Goal: Information Seeking & Learning: Learn about a topic

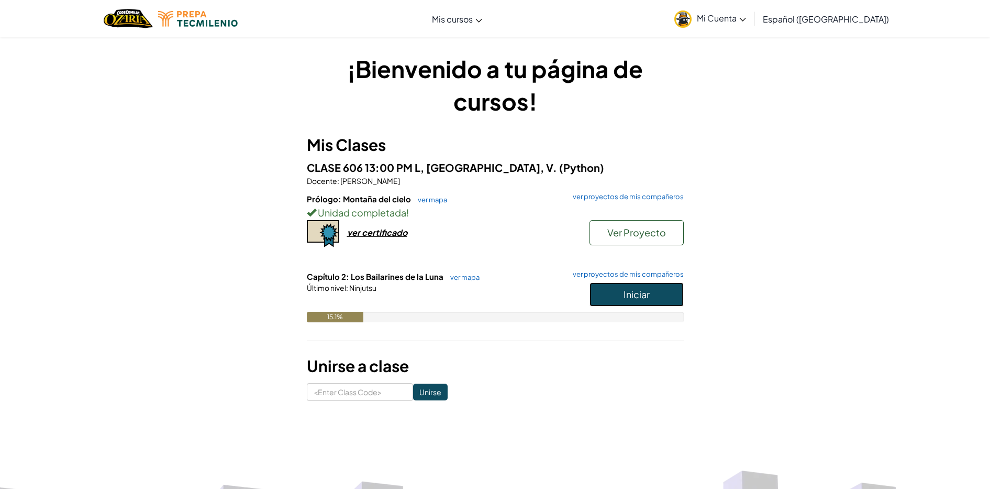
click at [610, 297] on button "Iniciar" at bounding box center [637, 294] width 94 height 24
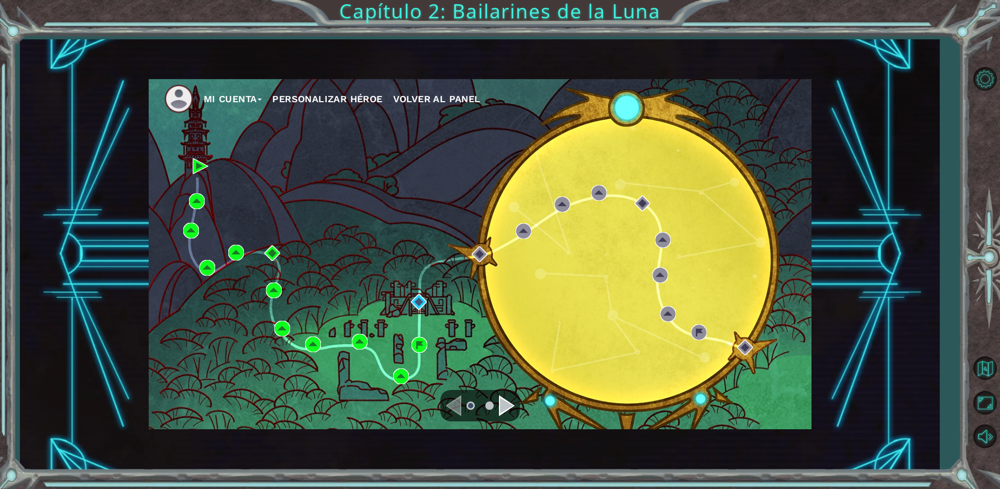
click at [504, 402] on div "Navigate to the next page" at bounding box center [507, 405] width 16 height 21
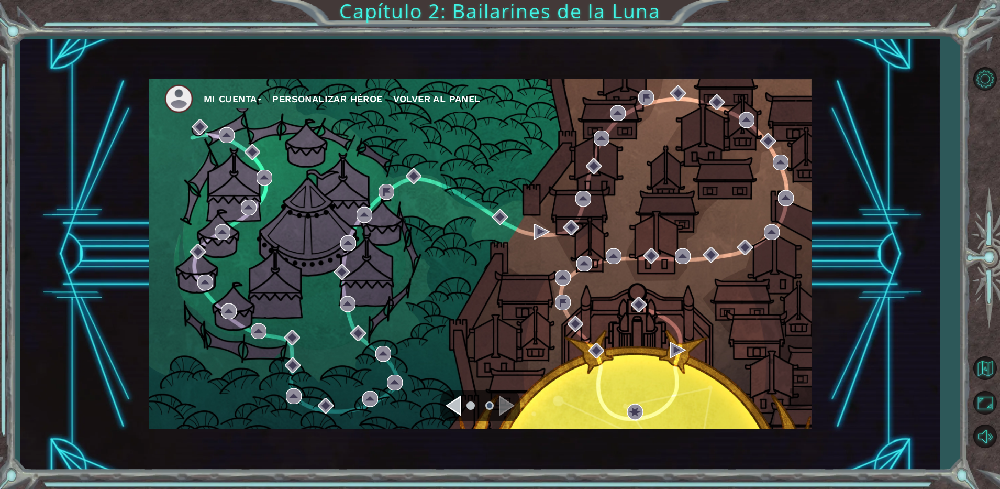
click at [456, 403] on div "Navigate to the previous page" at bounding box center [454, 405] width 16 height 21
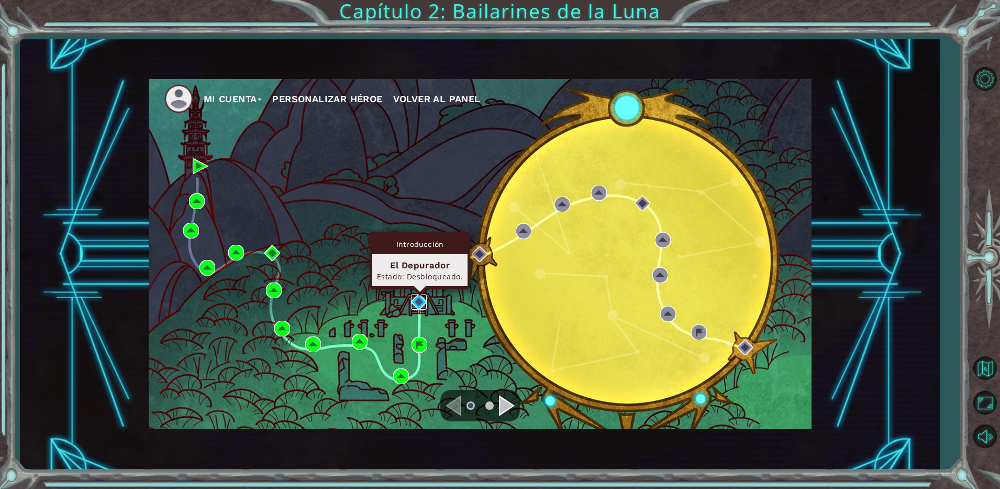
click at [425, 305] on img at bounding box center [419, 302] width 16 height 16
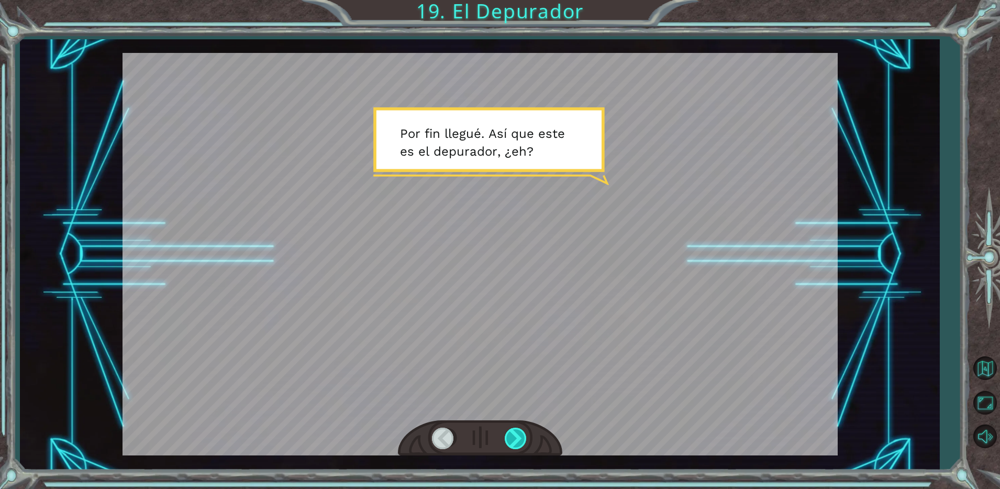
click at [524, 439] on div at bounding box center [517, 437] width 24 height 21
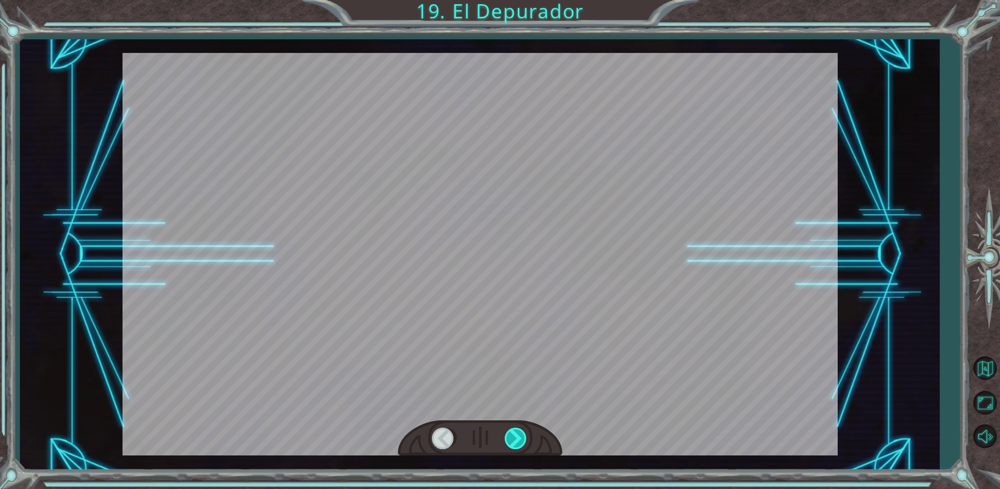
click at [516, 437] on div at bounding box center [517, 437] width 24 height 21
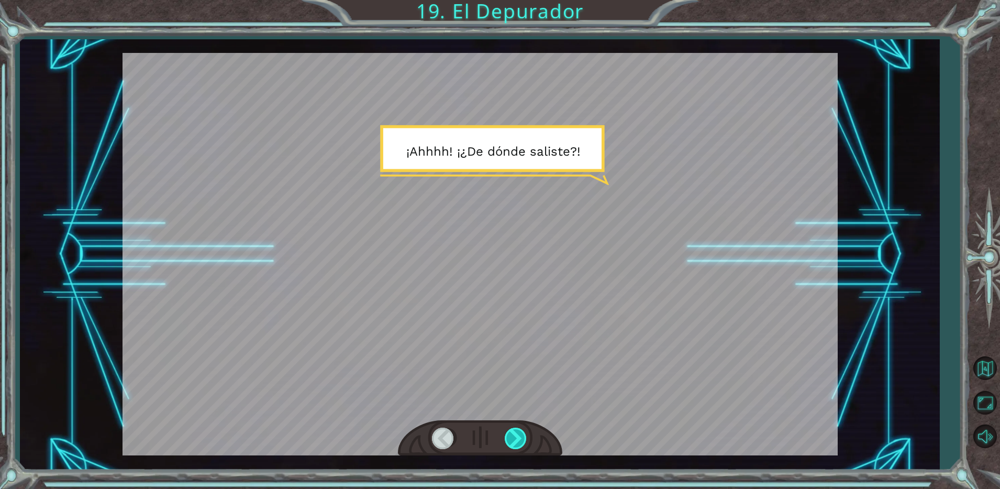
click at [515, 437] on div at bounding box center [517, 437] width 24 height 21
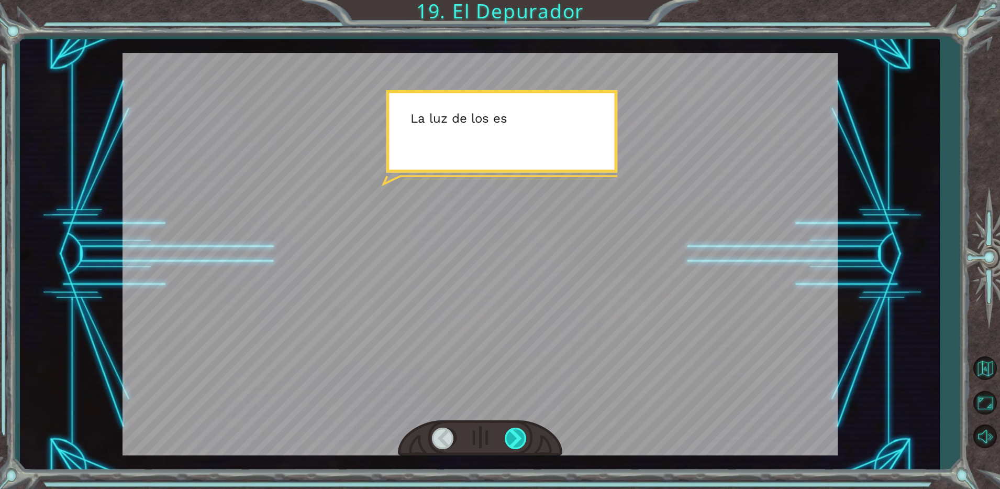
click at [515, 437] on div at bounding box center [517, 437] width 24 height 21
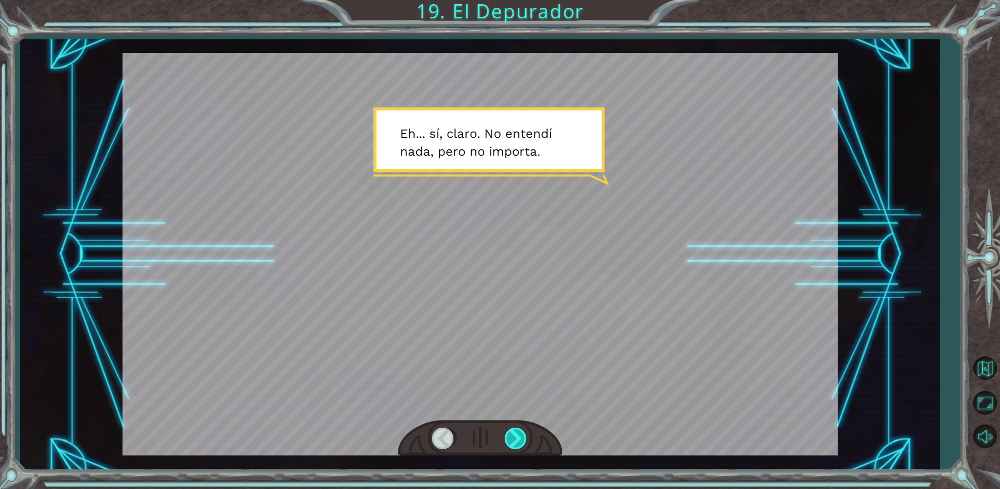
click at [514, 438] on div at bounding box center [517, 437] width 24 height 21
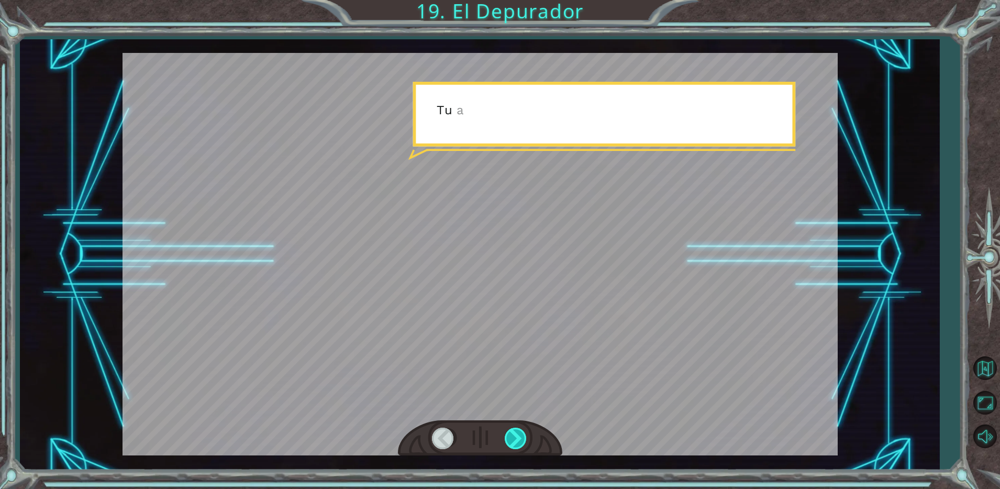
click at [514, 438] on div at bounding box center [517, 437] width 24 height 21
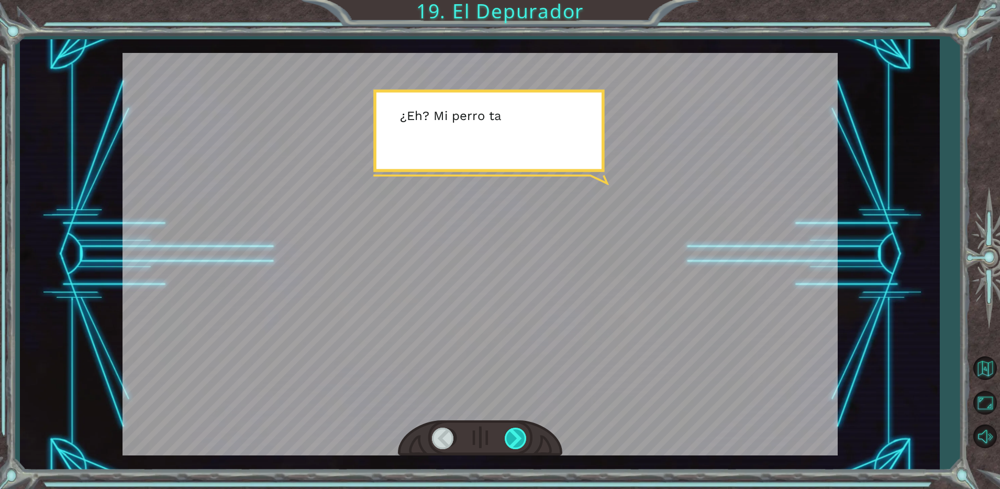
click at [514, 438] on div at bounding box center [517, 437] width 24 height 21
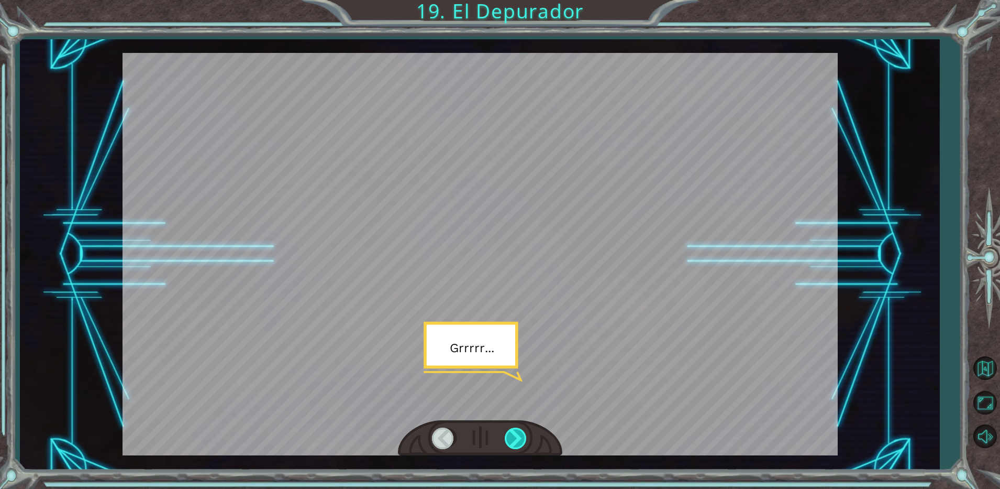
click at [514, 438] on div at bounding box center [517, 437] width 24 height 21
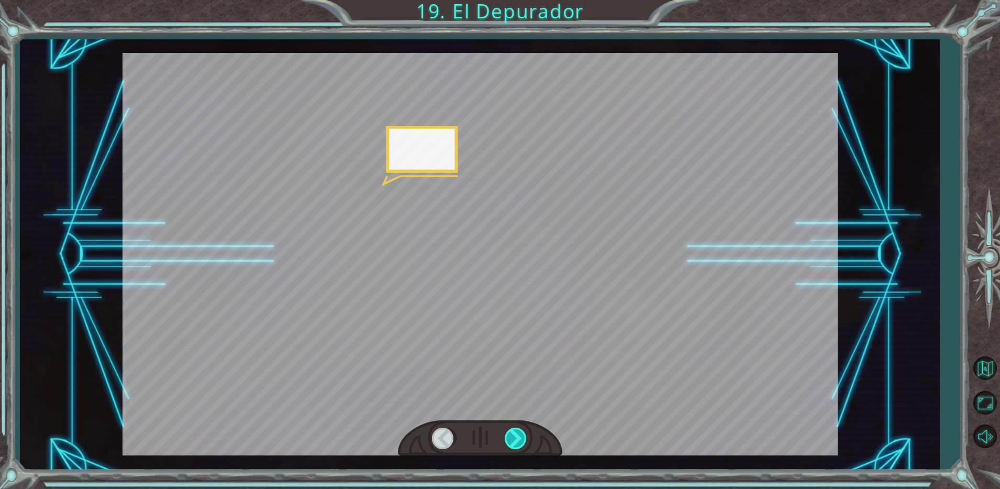
click at [514, 438] on div at bounding box center [517, 437] width 24 height 21
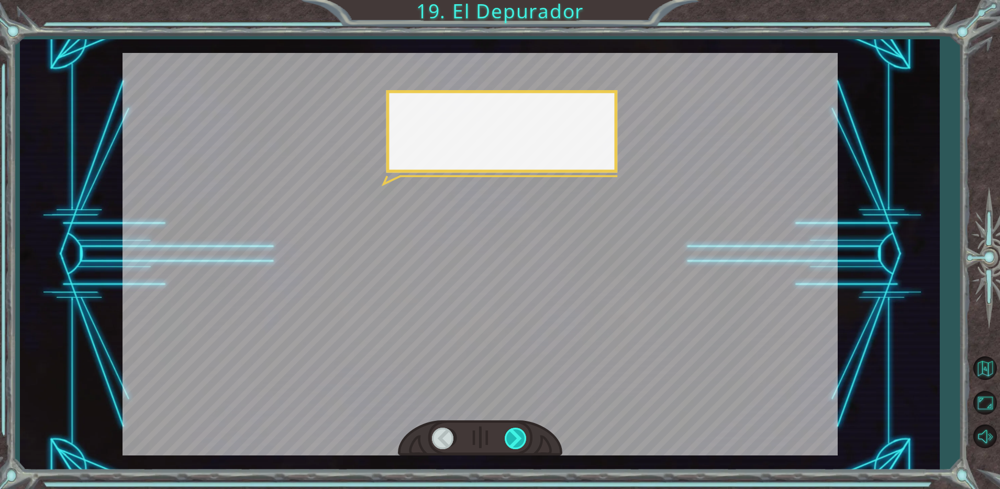
click at [514, 438] on div at bounding box center [517, 437] width 24 height 21
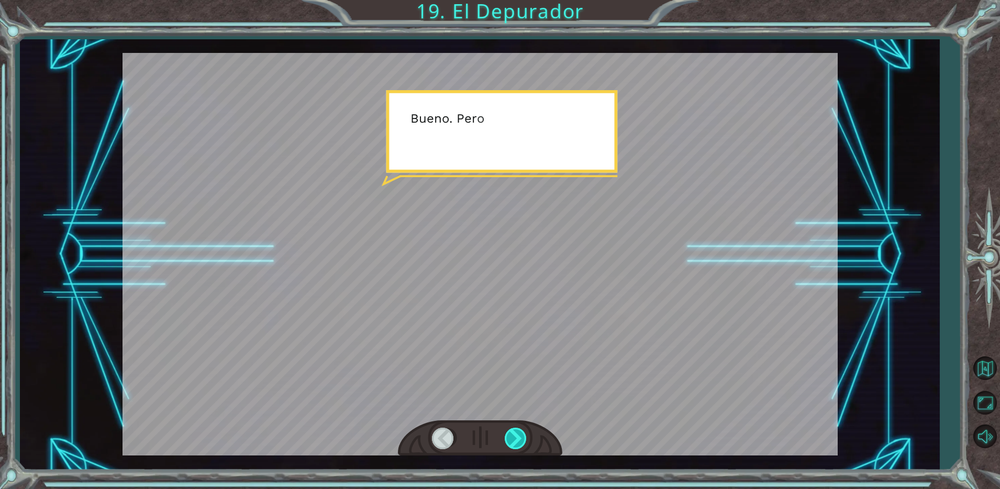
click at [514, 438] on div at bounding box center [517, 437] width 24 height 21
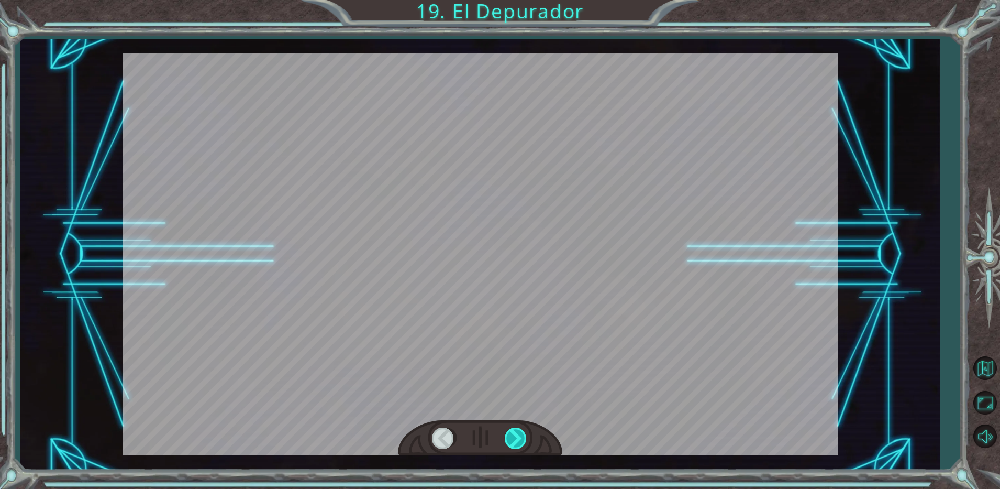
click at [514, 438] on div at bounding box center [517, 437] width 24 height 21
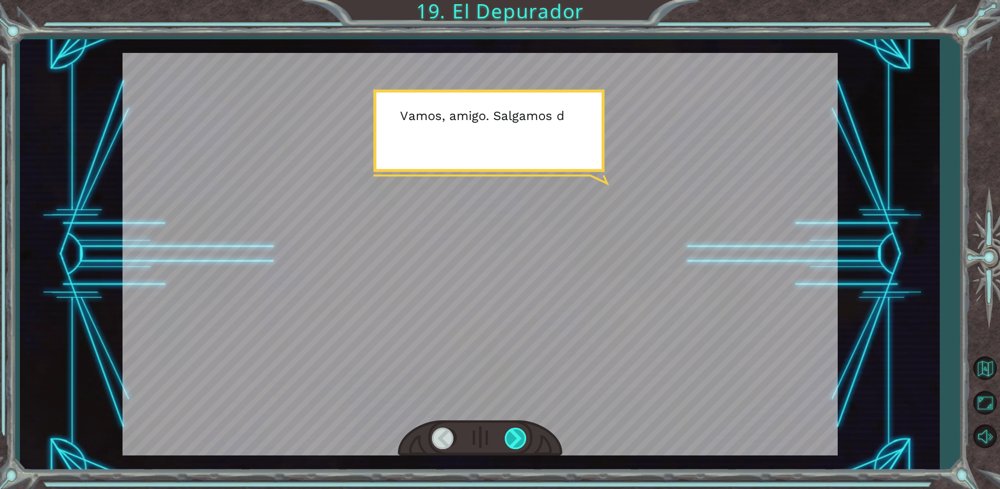
click at [514, 438] on div at bounding box center [517, 437] width 24 height 21
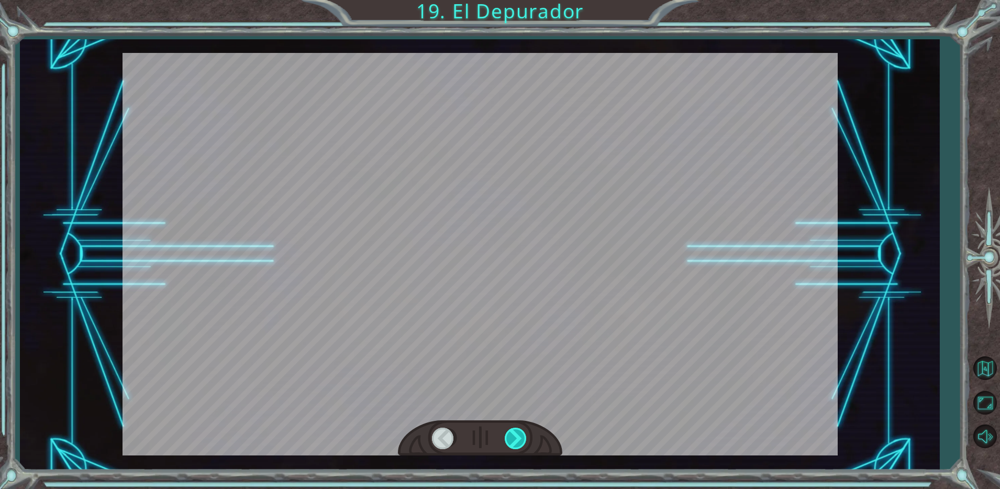
click at [514, 438] on div at bounding box center [517, 437] width 24 height 21
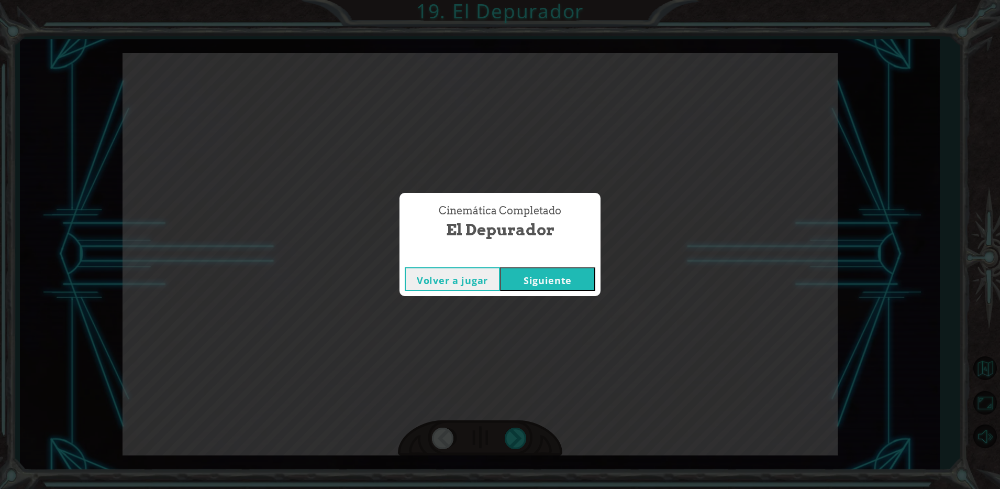
click at [527, 276] on button "Siguiente" at bounding box center [547, 279] width 95 height 24
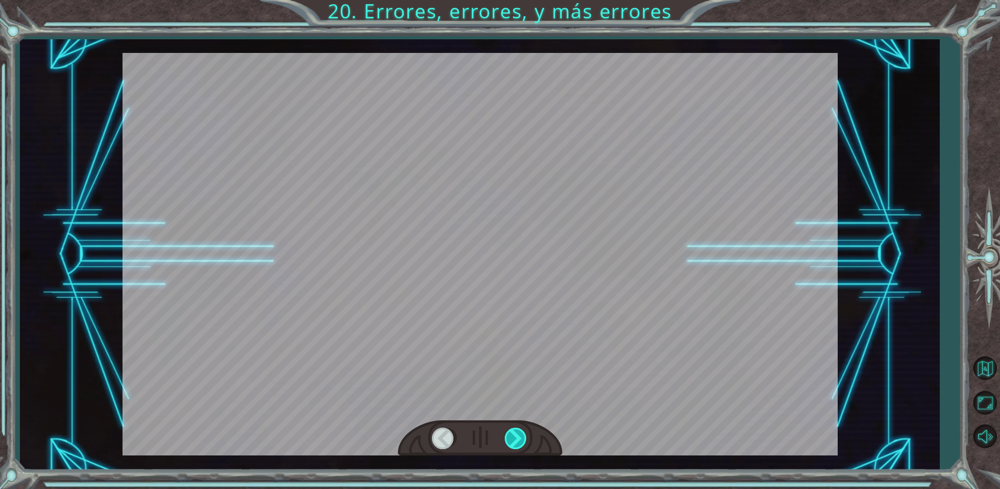
click at [521, 437] on div at bounding box center [517, 437] width 24 height 21
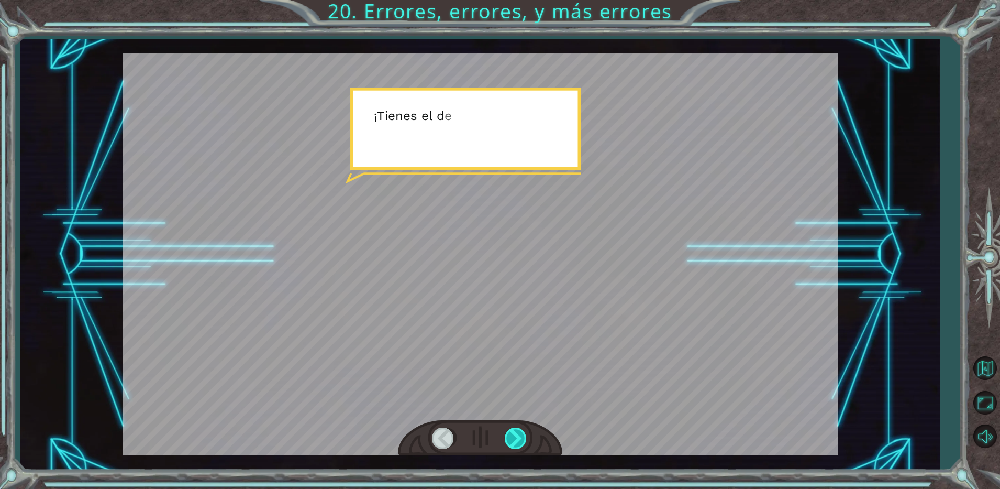
click at [521, 437] on div at bounding box center [517, 437] width 24 height 21
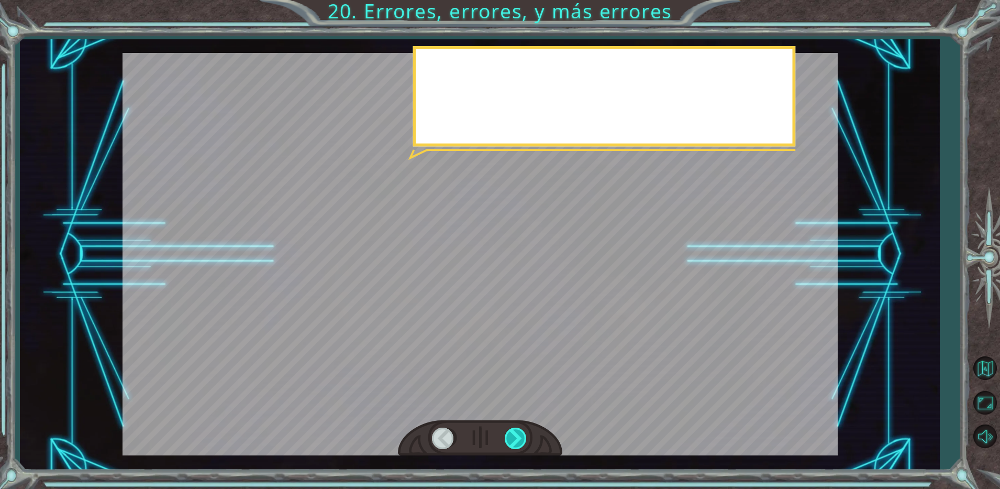
click at [521, 437] on div at bounding box center [517, 437] width 24 height 21
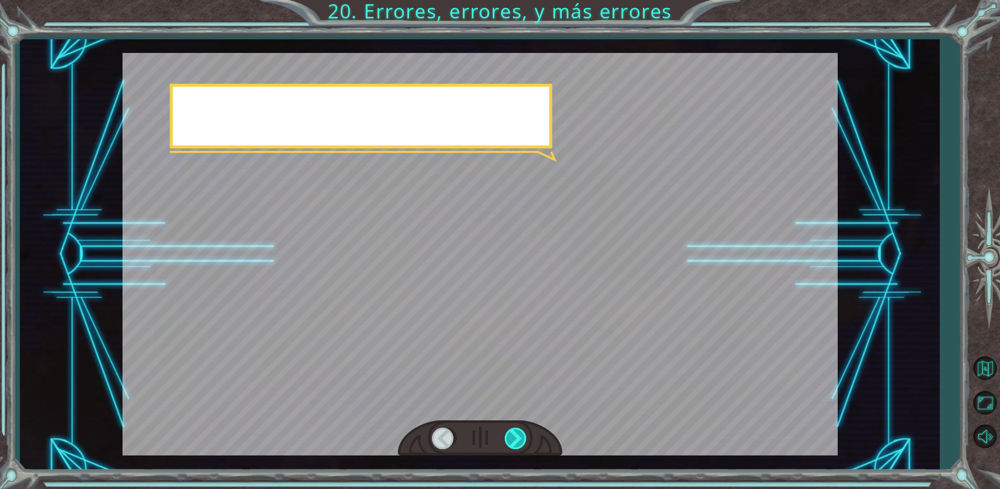
click at [521, 437] on div at bounding box center [517, 437] width 24 height 21
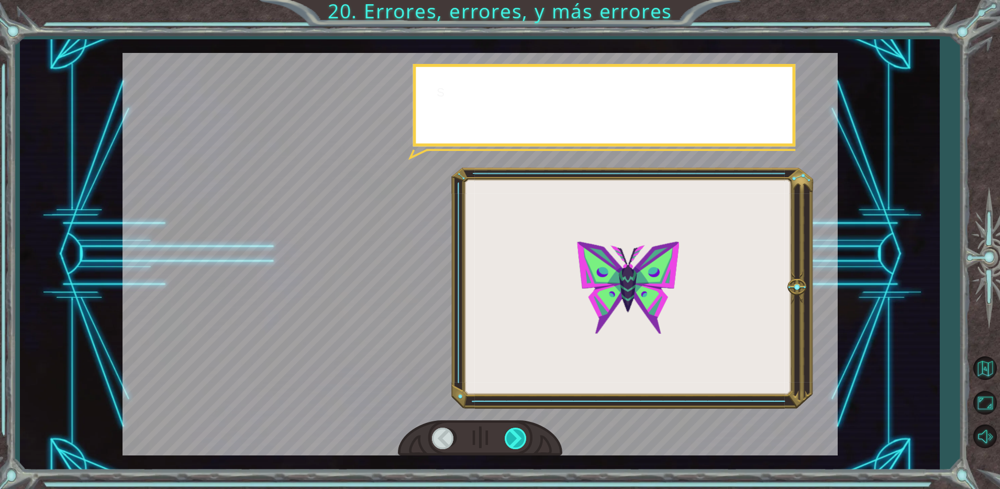
click at [521, 437] on div at bounding box center [517, 437] width 24 height 21
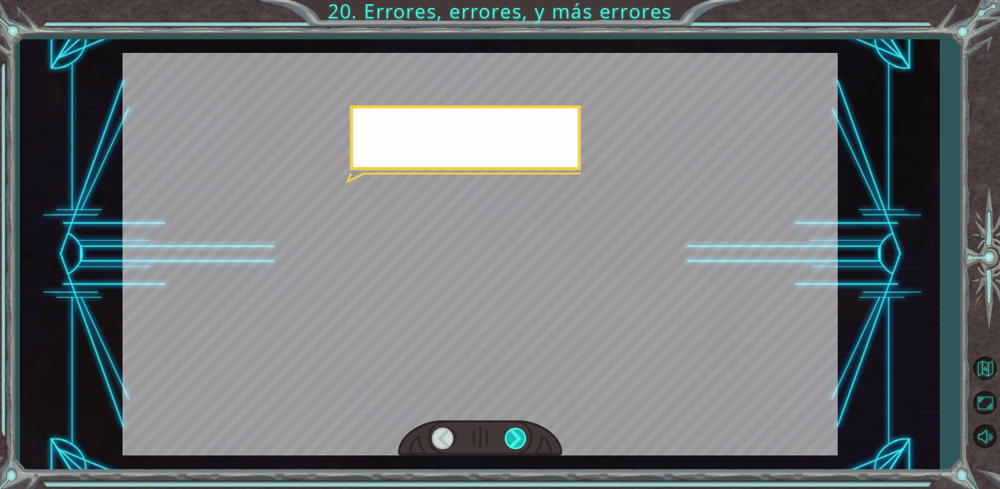
click at [521, 437] on div at bounding box center [517, 437] width 24 height 21
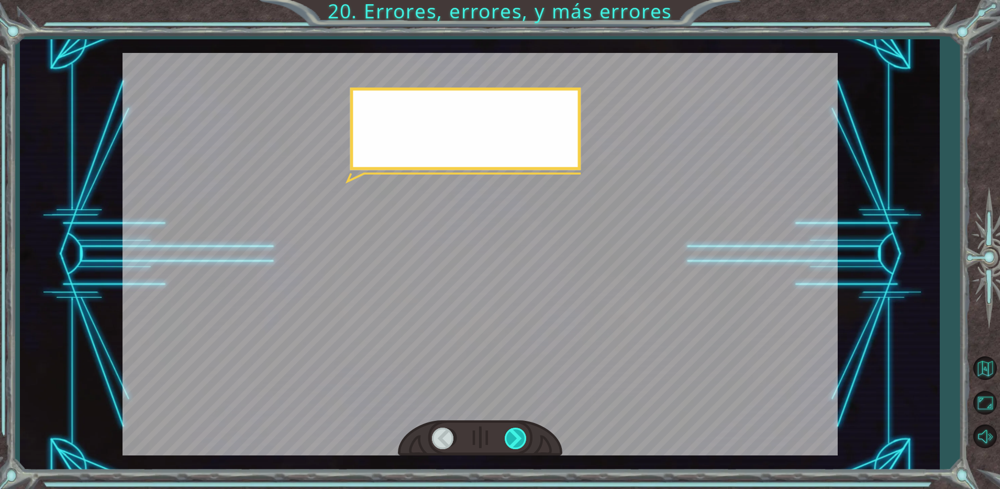
click at [521, 437] on div at bounding box center [517, 437] width 24 height 21
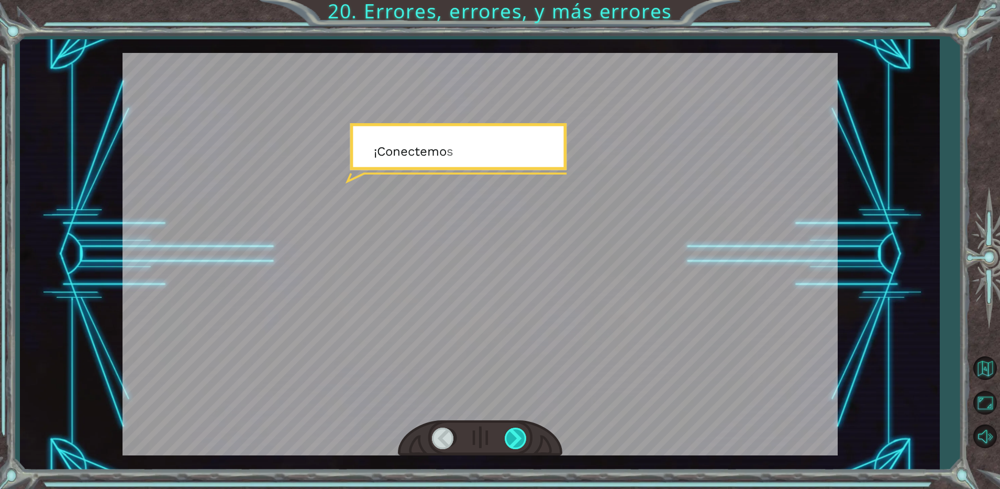
click at [521, 437] on div at bounding box center [517, 437] width 24 height 21
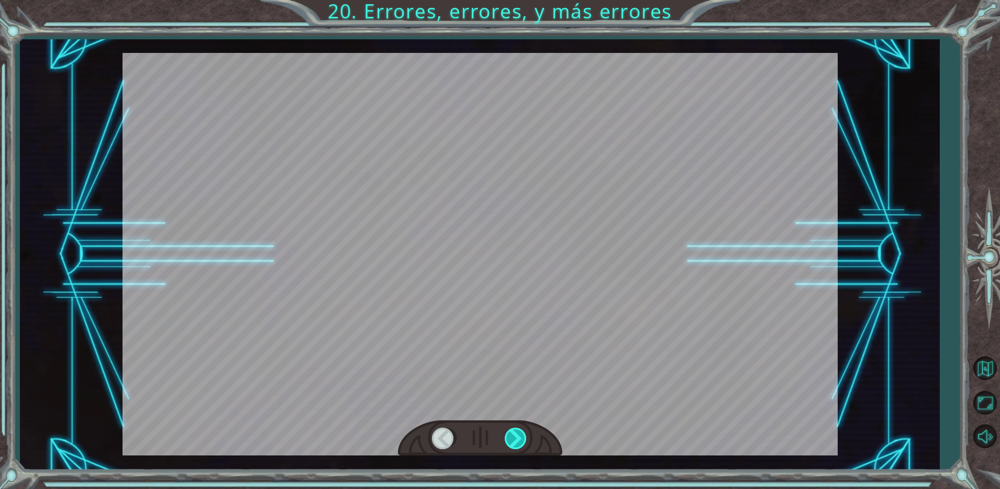
click at [521, 437] on div at bounding box center [517, 437] width 24 height 21
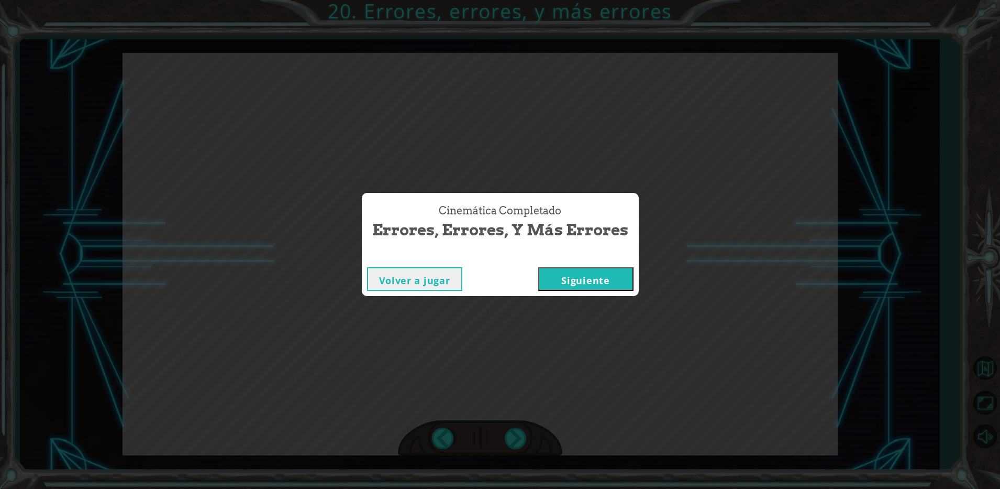
click at [560, 281] on button "Siguiente" at bounding box center [585, 279] width 95 height 24
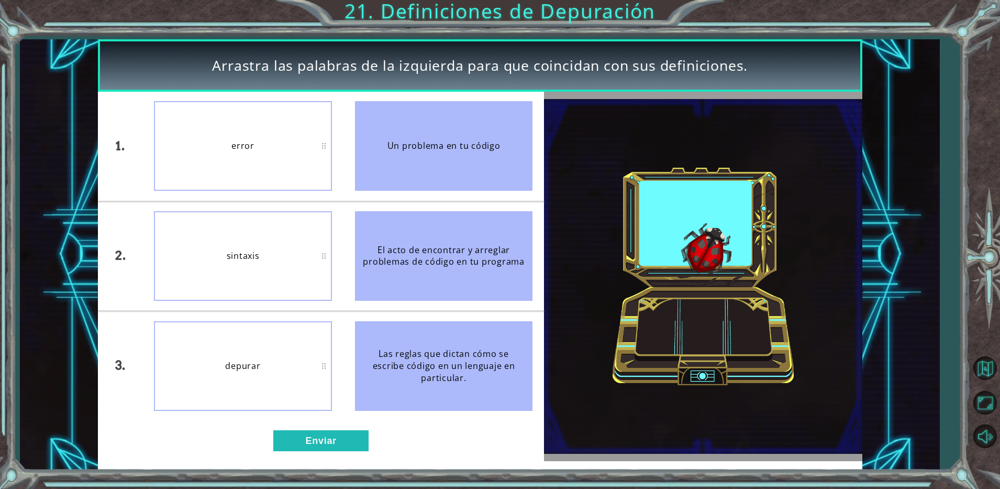
drag, startPoint x: 415, startPoint y: 365, endPoint x: 394, endPoint y: 214, distance: 152.3
click at [394, 216] on ul "Un problema en tu código El acto de encontrar y arreglar problemas de código en…" at bounding box center [444, 256] width 201 height 329
click at [324, 436] on button "Enviar" at bounding box center [320, 440] width 95 height 21
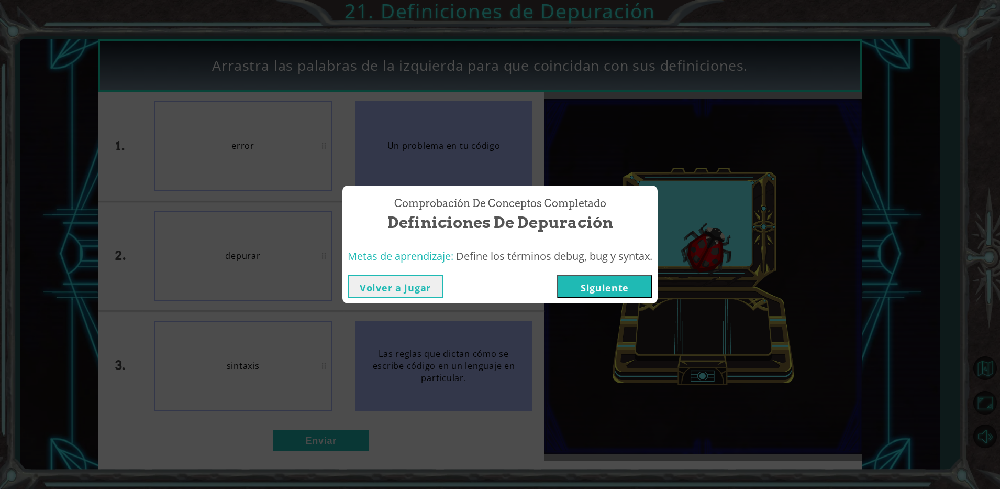
click at [578, 287] on button "Siguiente" at bounding box center [604, 286] width 95 height 24
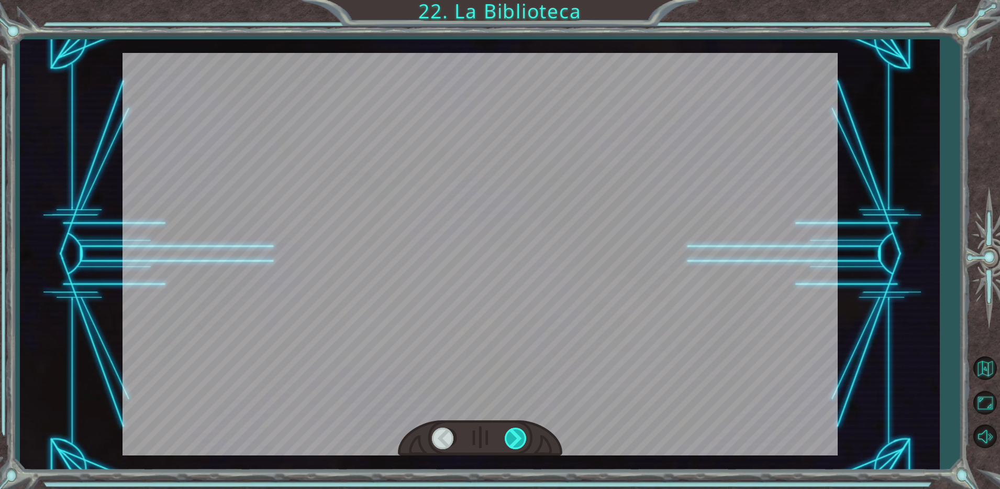
click at [523, 439] on div at bounding box center [517, 437] width 24 height 21
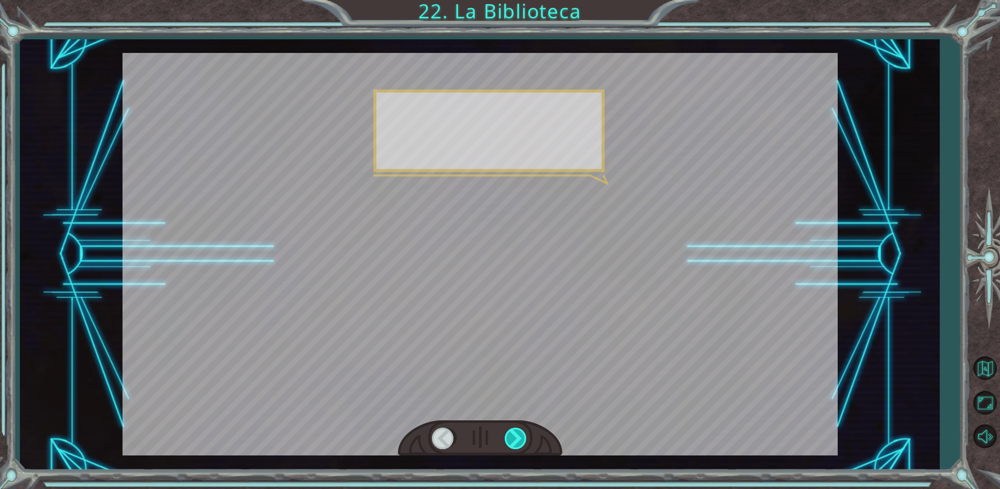
click at [523, 439] on div at bounding box center [517, 437] width 24 height 21
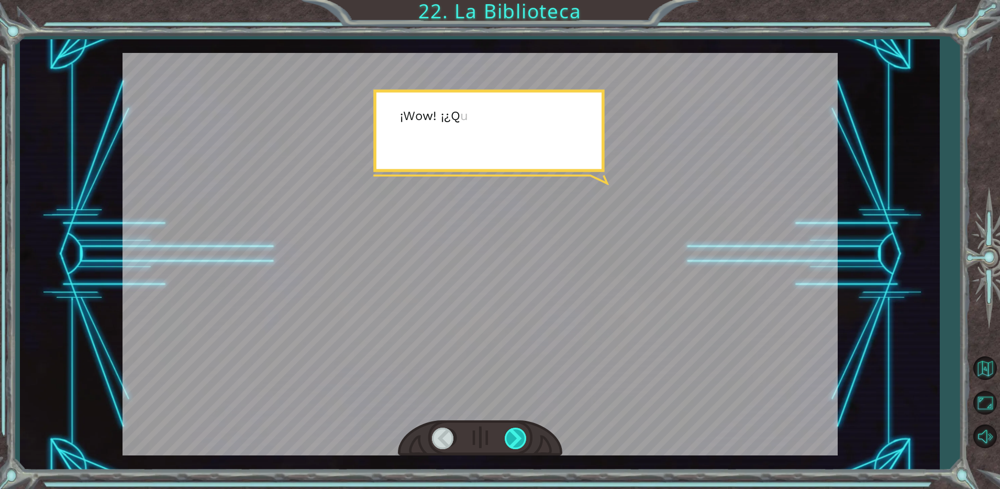
click at [523, 439] on div at bounding box center [517, 437] width 24 height 21
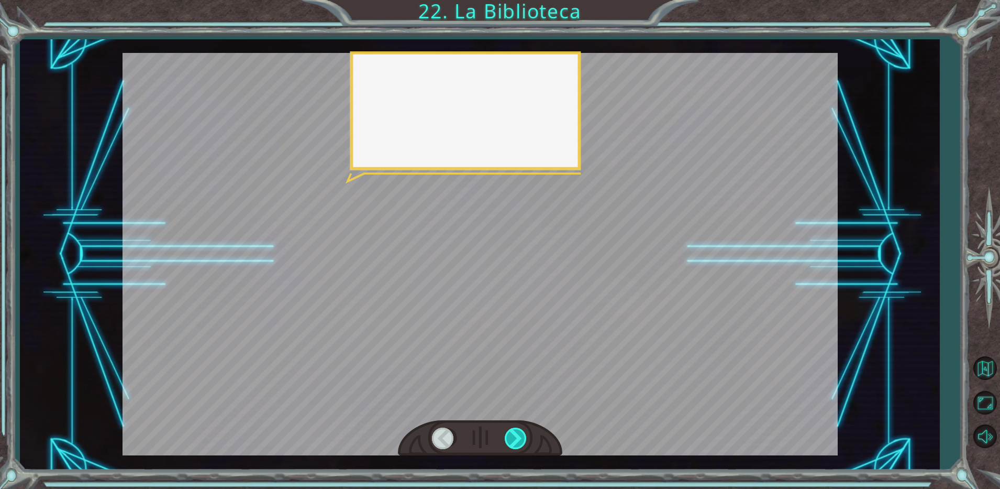
click at [523, 439] on div at bounding box center [517, 437] width 24 height 21
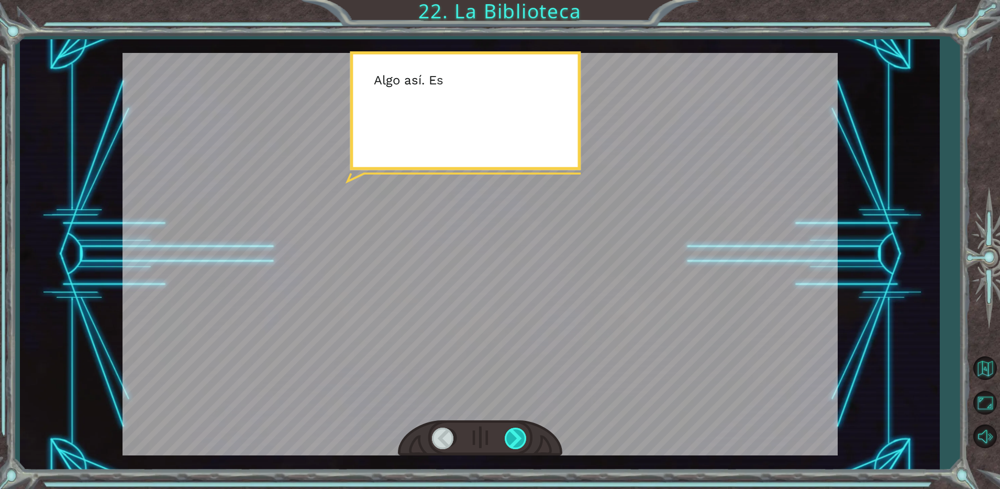
click at [522, 439] on div at bounding box center [517, 437] width 24 height 21
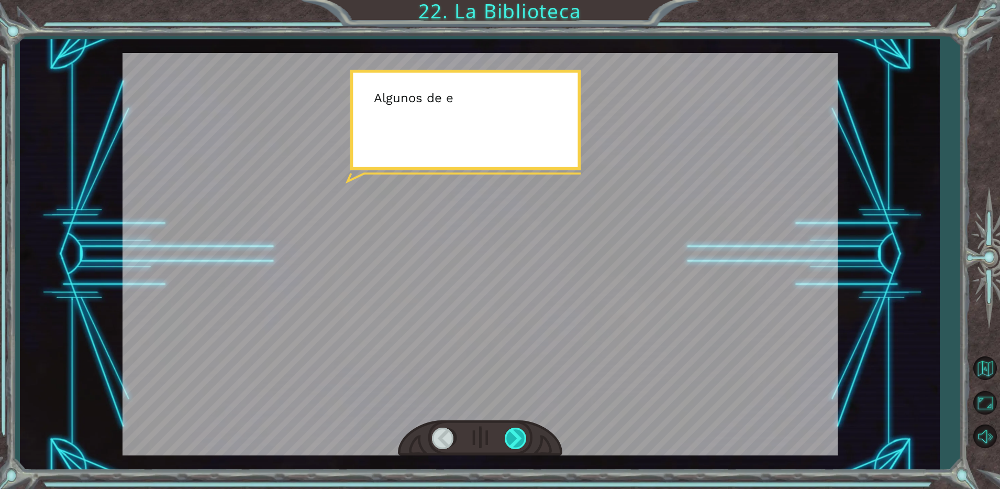
click at [520, 437] on div at bounding box center [517, 437] width 24 height 21
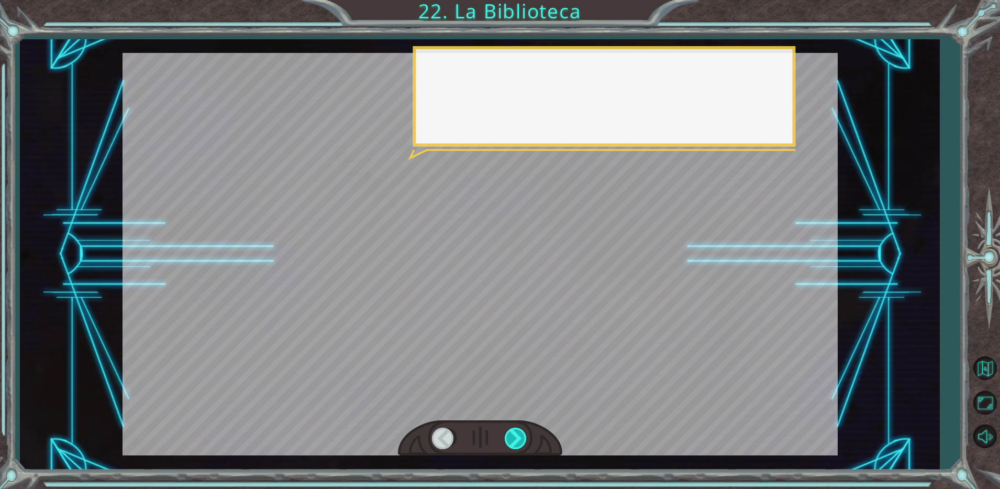
click at [520, 437] on div at bounding box center [517, 437] width 24 height 21
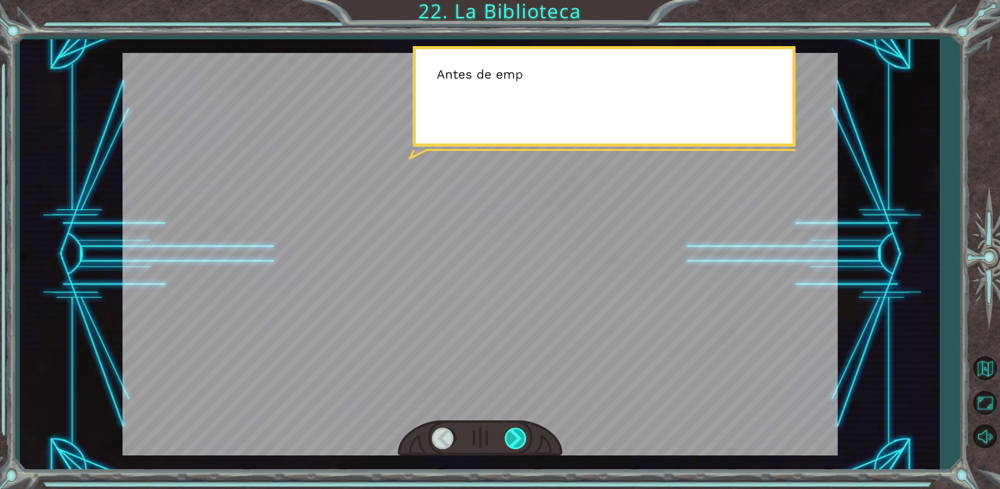
click at [520, 437] on div at bounding box center [517, 437] width 24 height 21
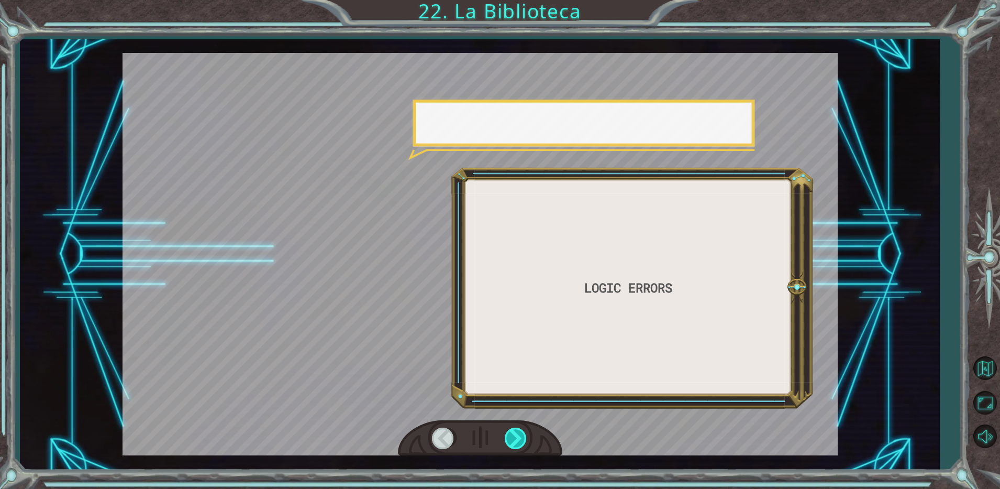
click at [520, 437] on div at bounding box center [517, 437] width 24 height 21
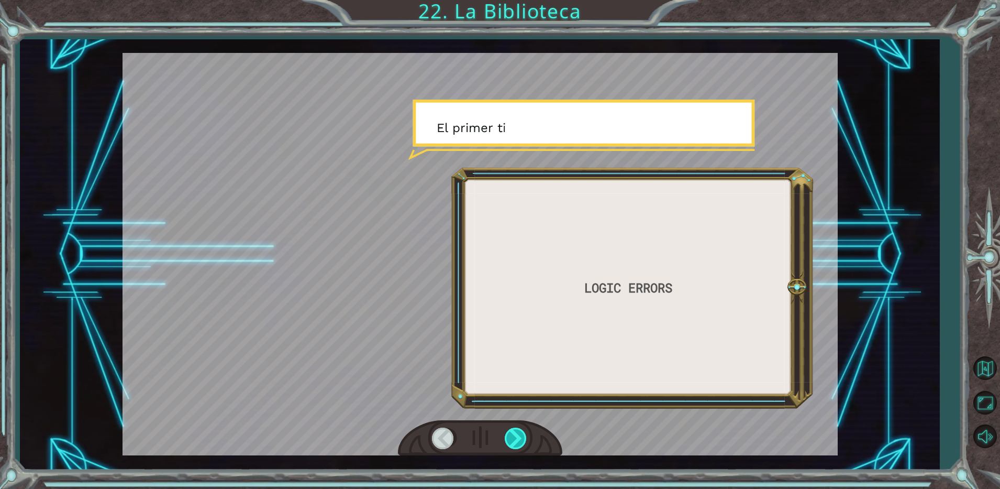
click at [520, 437] on div at bounding box center [517, 437] width 24 height 21
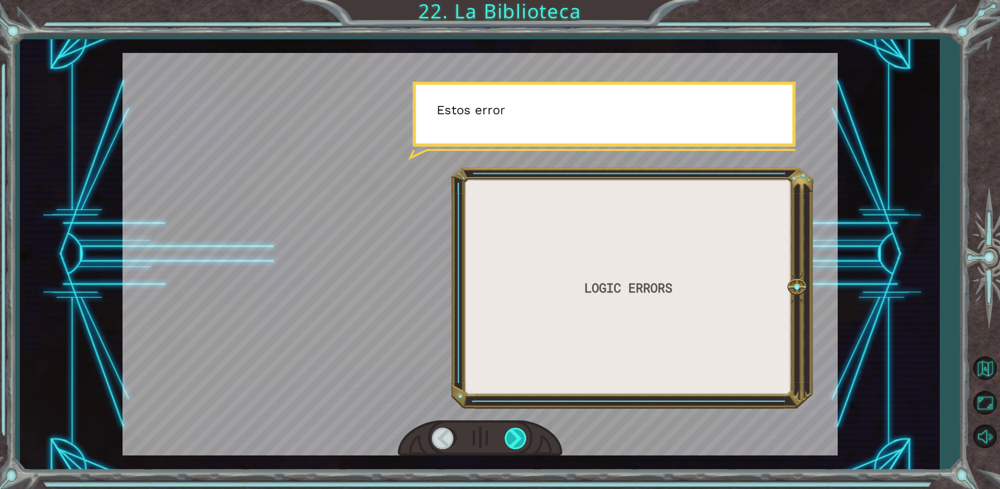
click at [520, 437] on div at bounding box center [517, 437] width 24 height 21
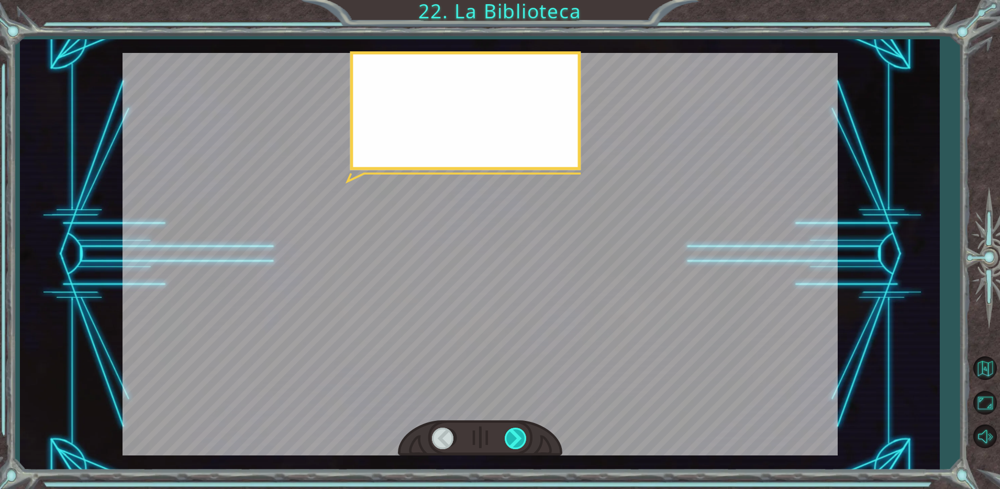
click at [520, 437] on div at bounding box center [517, 437] width 24 height 21
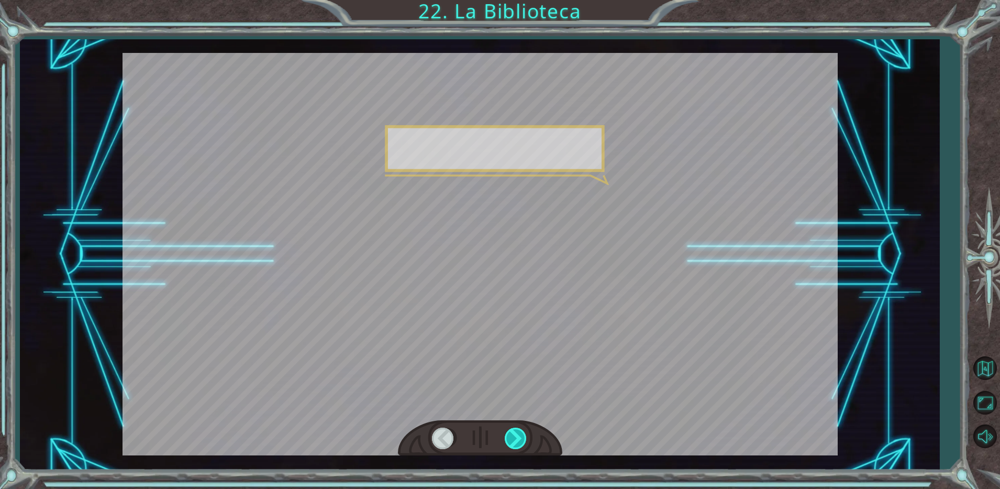
click at [520, 437] on div at bounding box center [517, 437] width 24 height 21
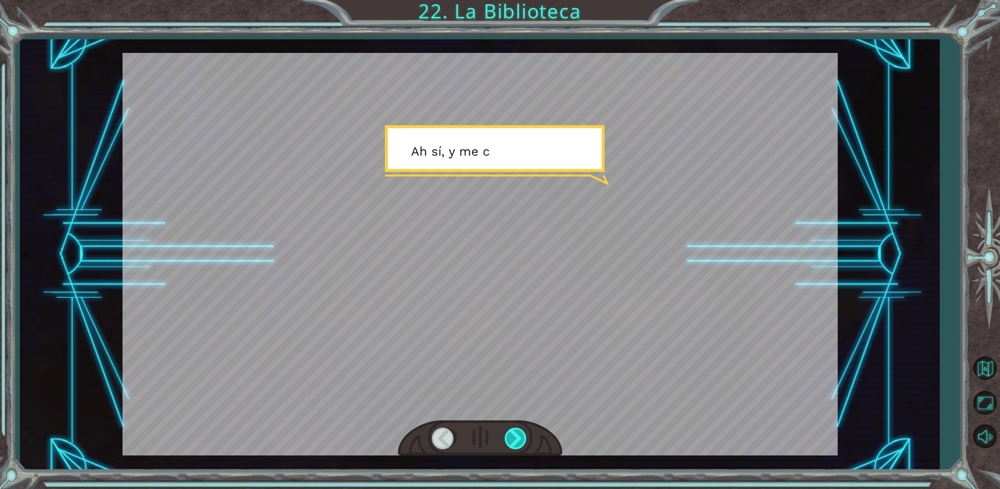
click at [520, 437] on div at bounding box center [517, 437] width 24 height 21
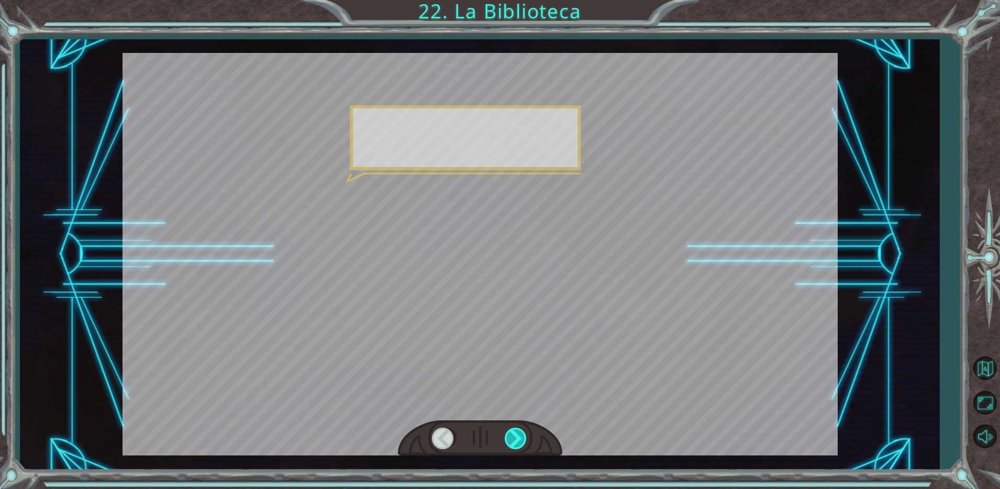
click at [520, 437] on div at bounding box center [517, 437] width 24 height 21
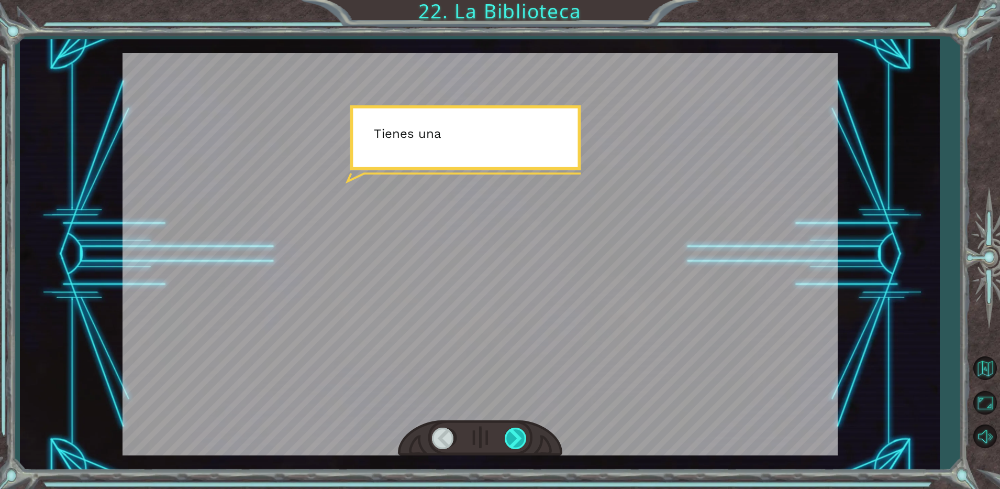
click at [520, 437] on div at bounding box center [517, 437] width 24 height 21
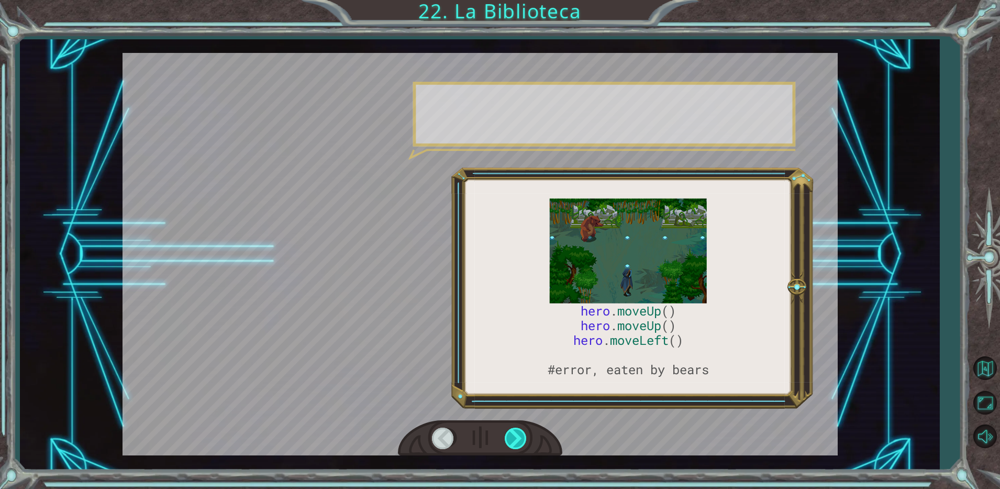
click at [520, 437] on div at bounding box center [517, 437] width 24 height 21
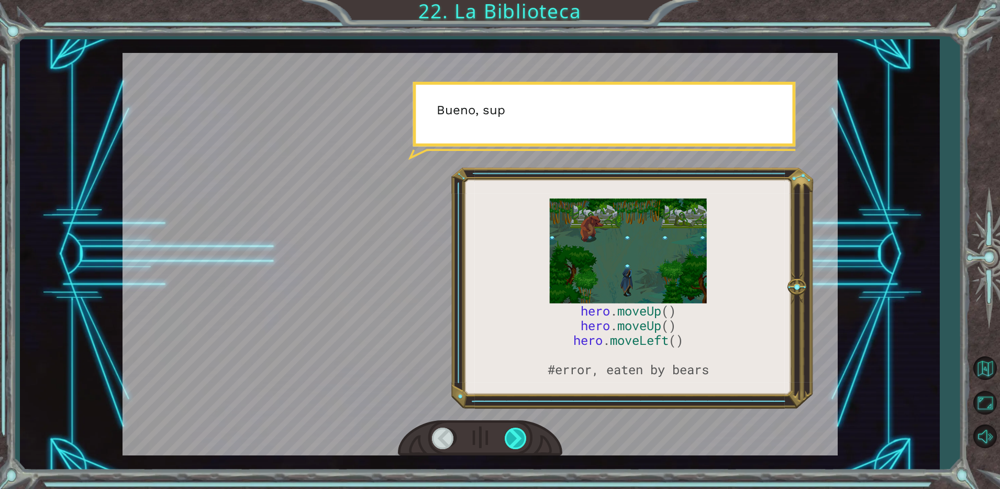
click at [520, 437] on div at bounding box center [517, 437] width 24 height 21
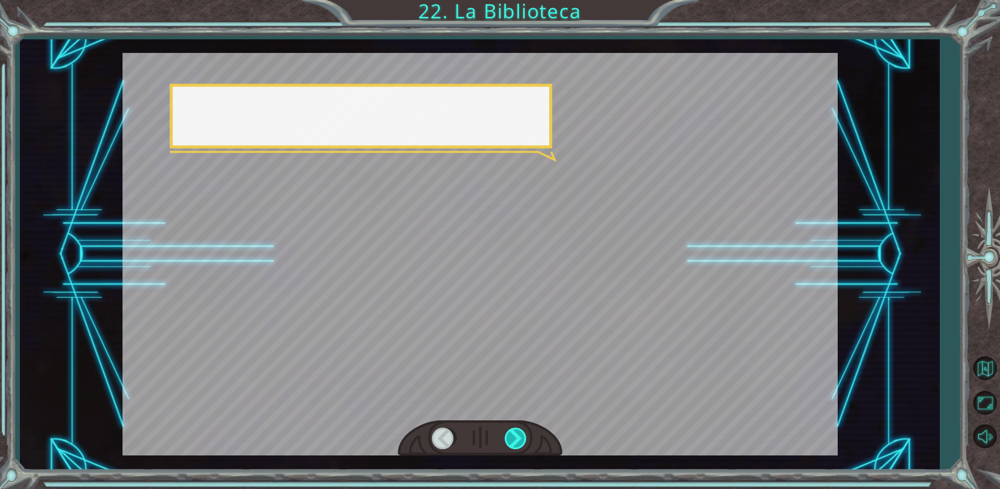
click at [520, 437] on div at bounding box center [517, 437] width 24 height 21
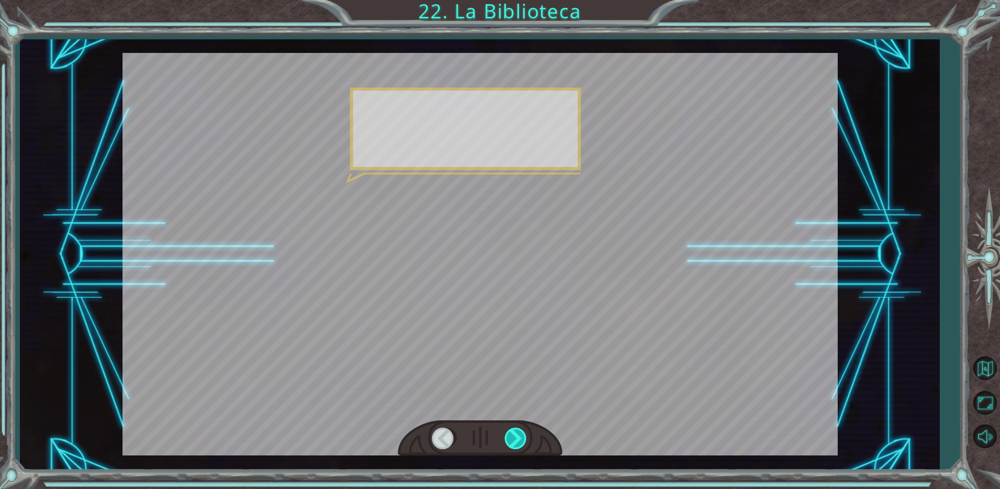
click at [520, 437] on div at bounding box center [517, 437] width 24 height 21
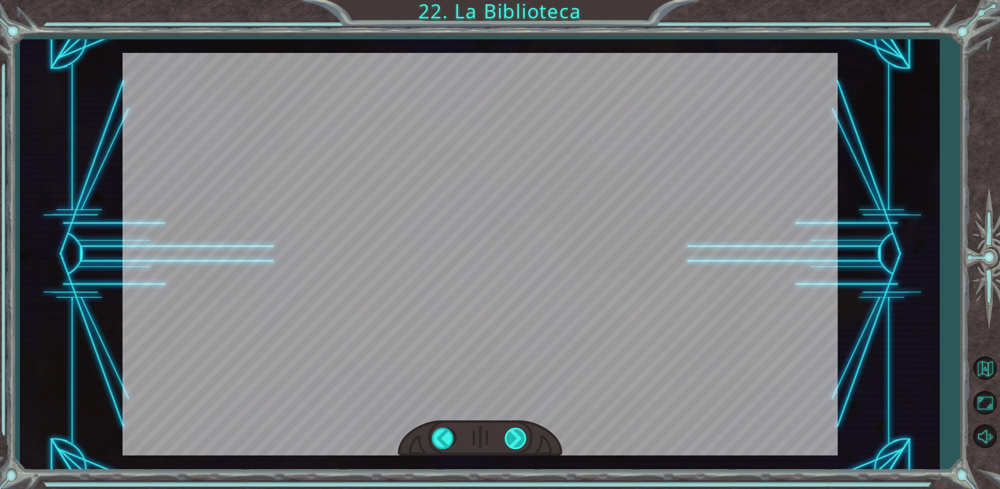
click at [520, 0] on div "hero . moveUp () hero . moveUp () hero . moveRight () #fixed, not eaten by bear…" at bounding box center [500, 0] width 1000 height 0
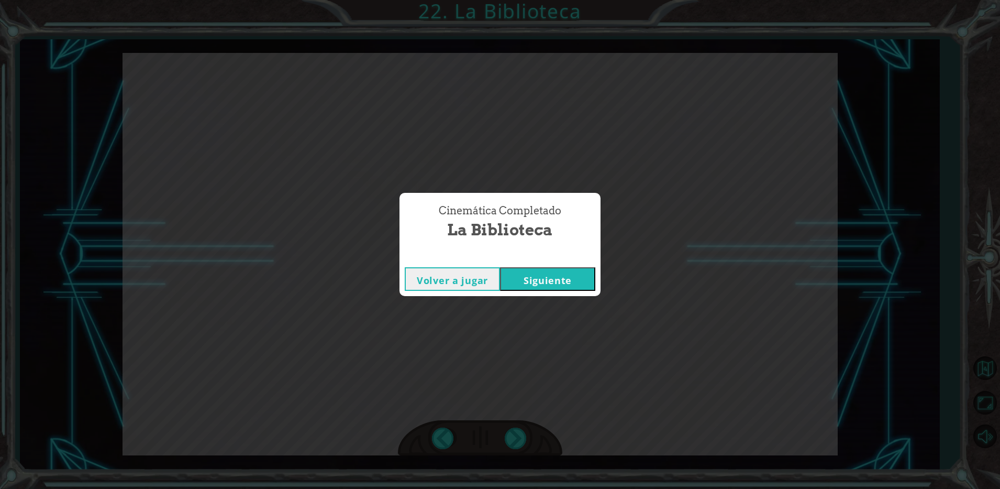
click at [531, 281] on button "Siguiente" at bounding box center [547, 279] width 95 height 24
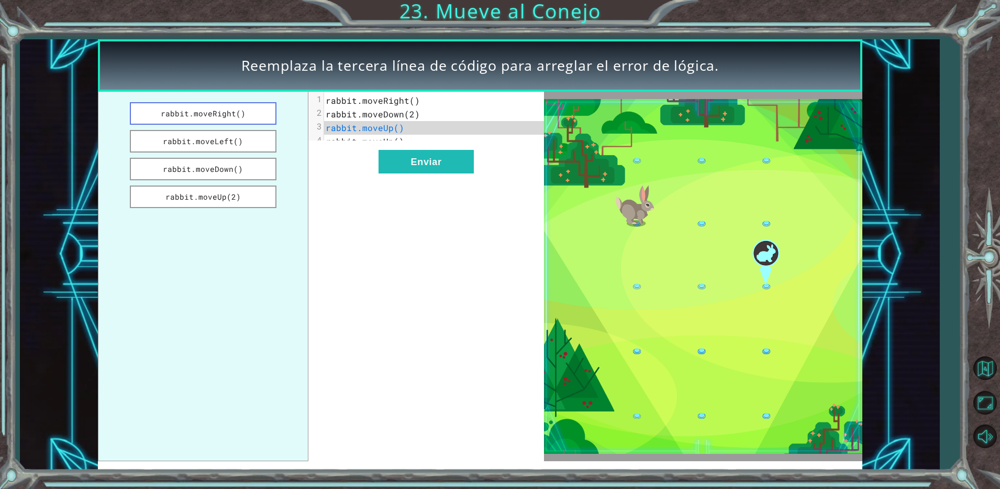
click at [209, 112] on button "rabbit.moveRight()" at bounding box center [203, 113] width 147 height 23
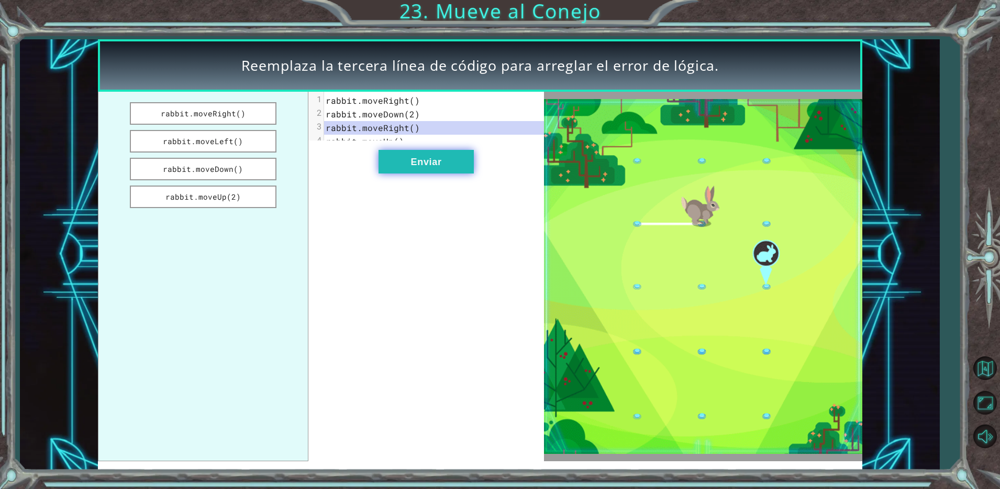
click at [407, 169] on button "Enviar" at bounding box center [426, 162] width 95 height 24
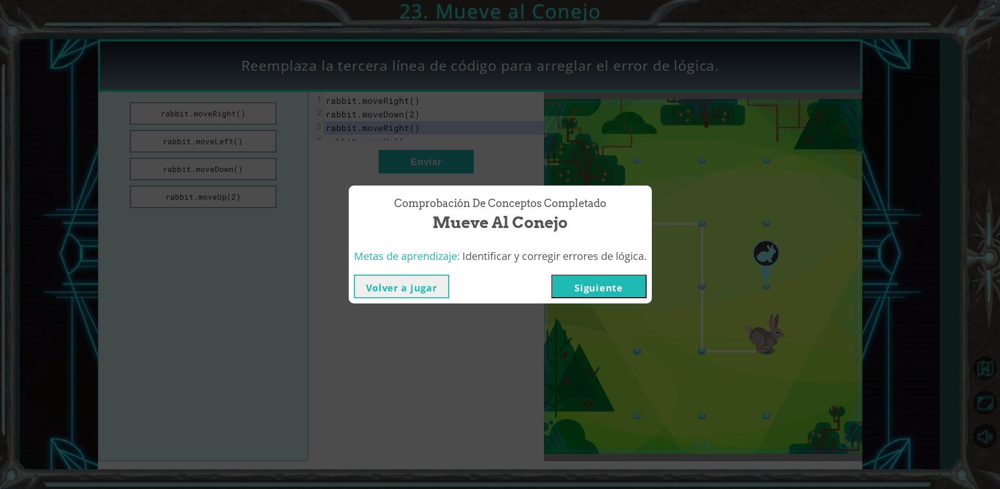
click at [596, 288] on button "Siguiente" at bounding box center [598, 286] width 95 height 24
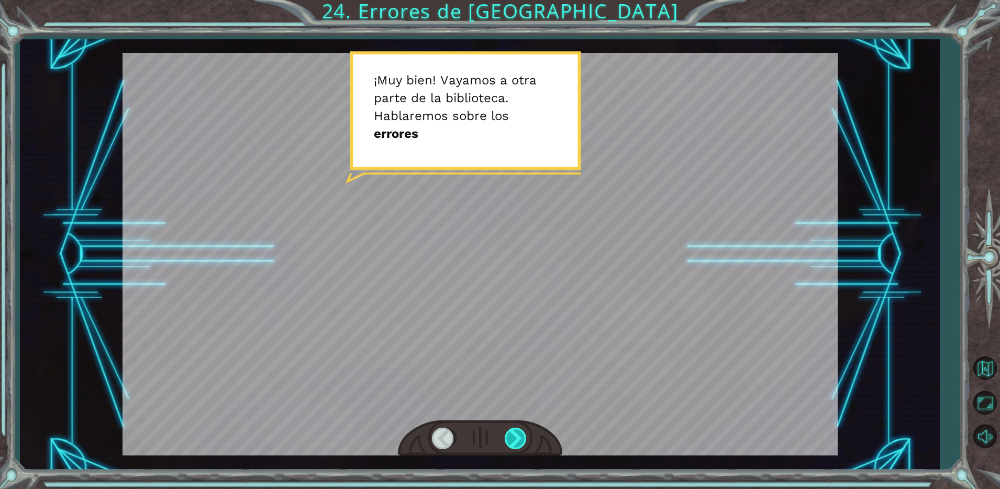
click at [521, 434] on div at bounding box center [517, 437] width 24 height 21
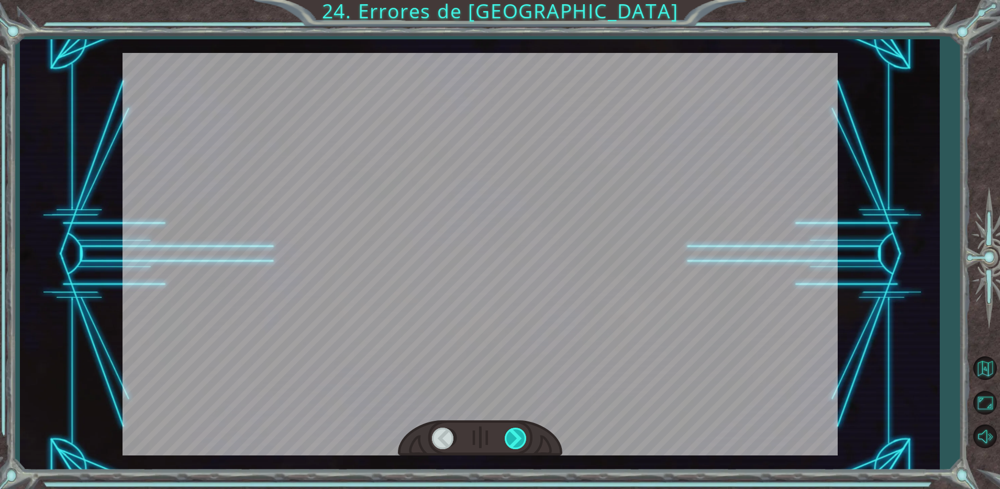
click at [507, 436] on div at bounding box center [517, 437] width 24 height 21
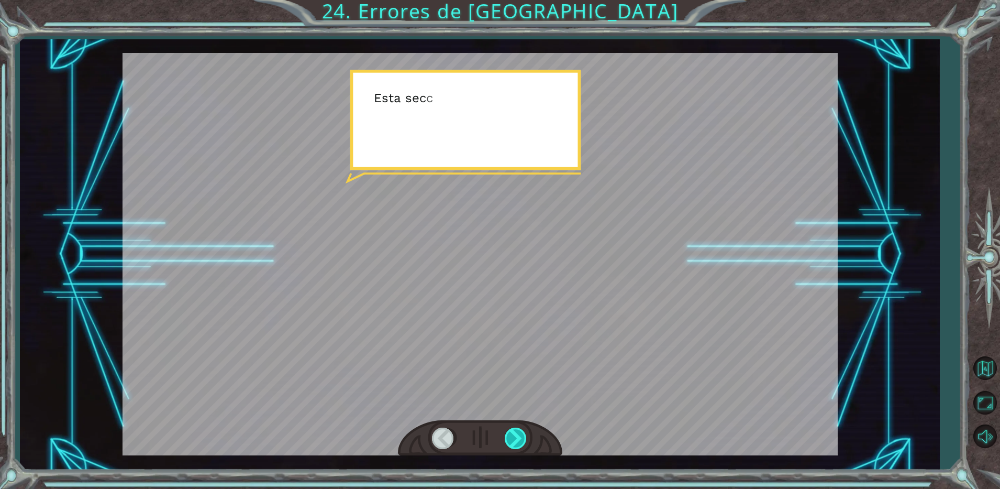
click at [507, 436] on div at bounding box center [517, 437] width 24 height 21
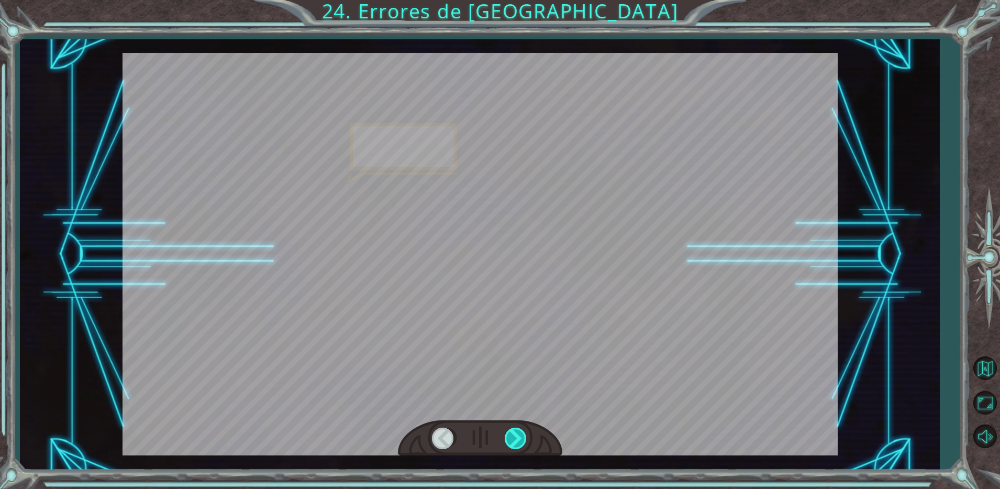
click at [507, 436] on div at bounding box center [517, 437] width 24 height 21
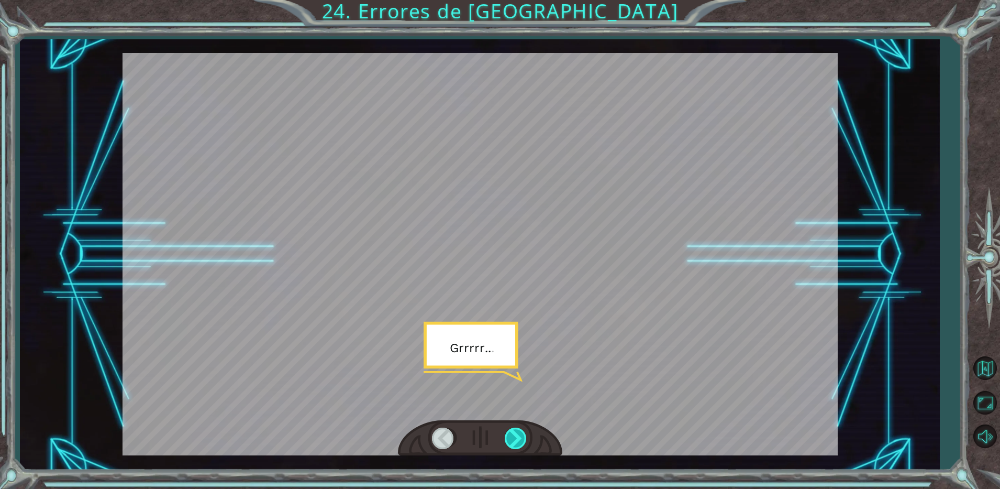
click at [507, 436] on div at bounding box center [517, 437] width 24 height 21
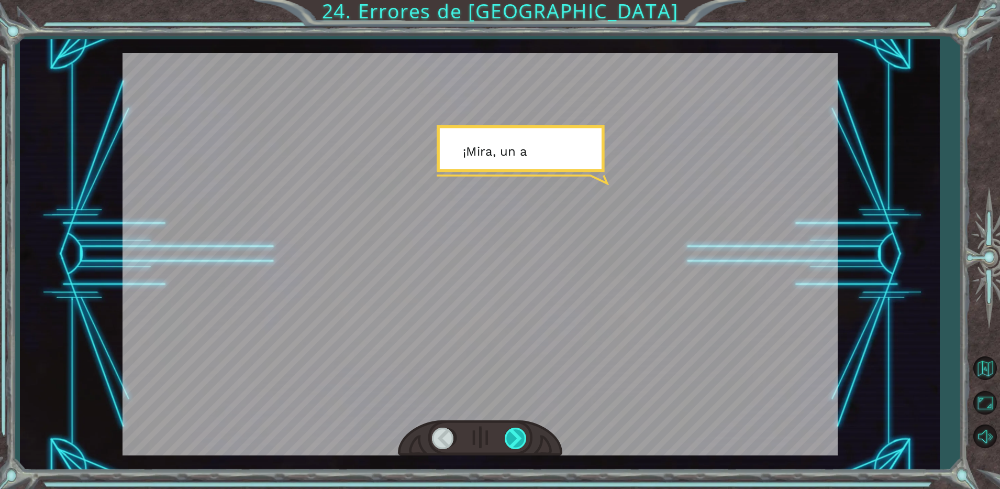
click at [507, 436] on div at bounding box center [517, 437] width 24 height 21
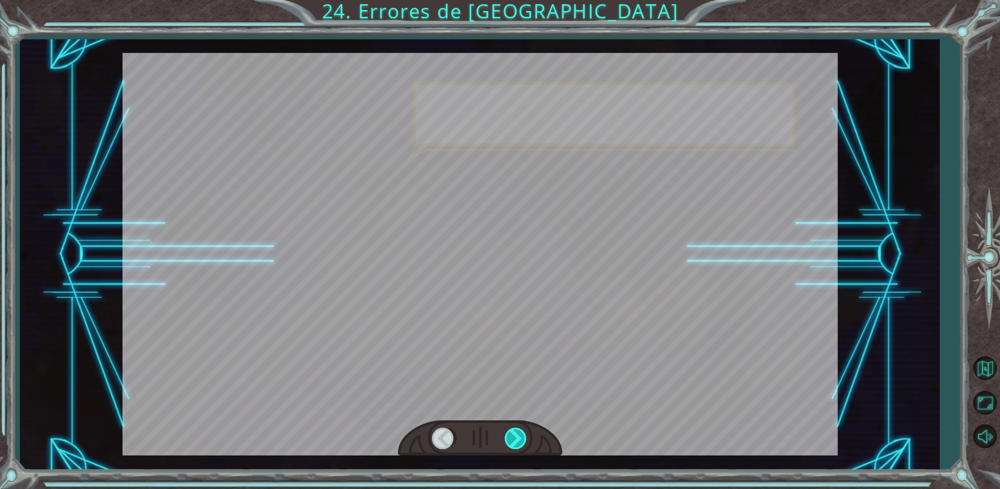
click at [507, 436] on div at bounding box center [517, 437] width 24 height 21
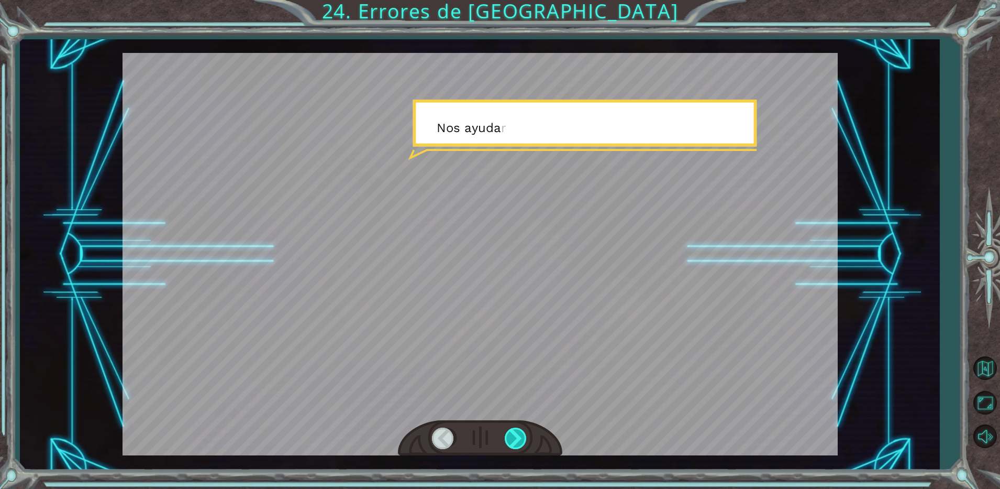
click at [507, 436] on div at bounding box center [517, 437] width 24 height 21
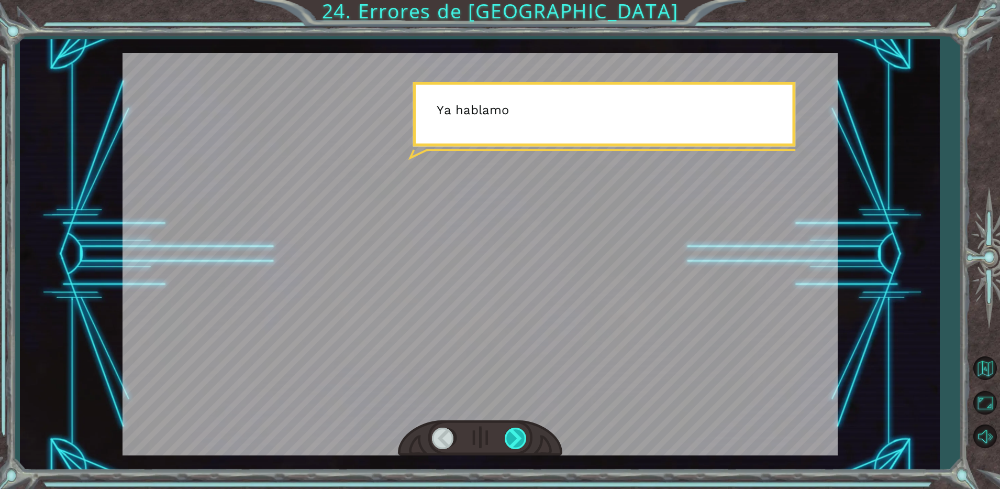
click at [507, 436] on div at bounding box center [517, 437] width 24 height 21
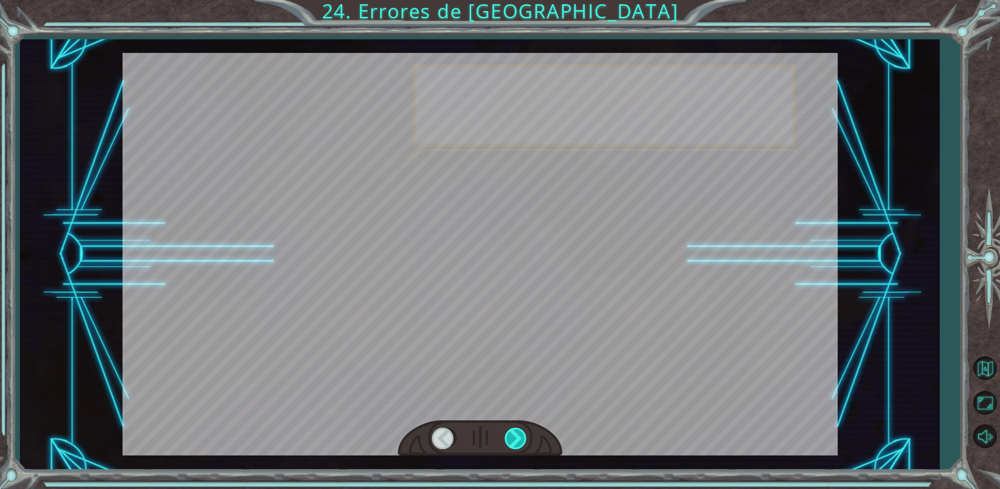
click at [507, 436] on div at bounding box center [517, 437] width 24 height 21
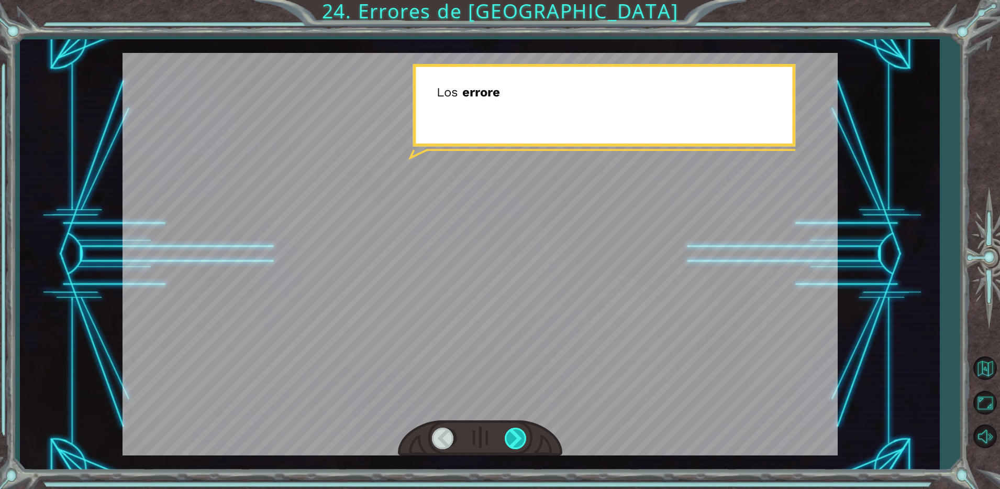
click at [507, 436] on div at bounding box center [517, 437] width 24 height 21
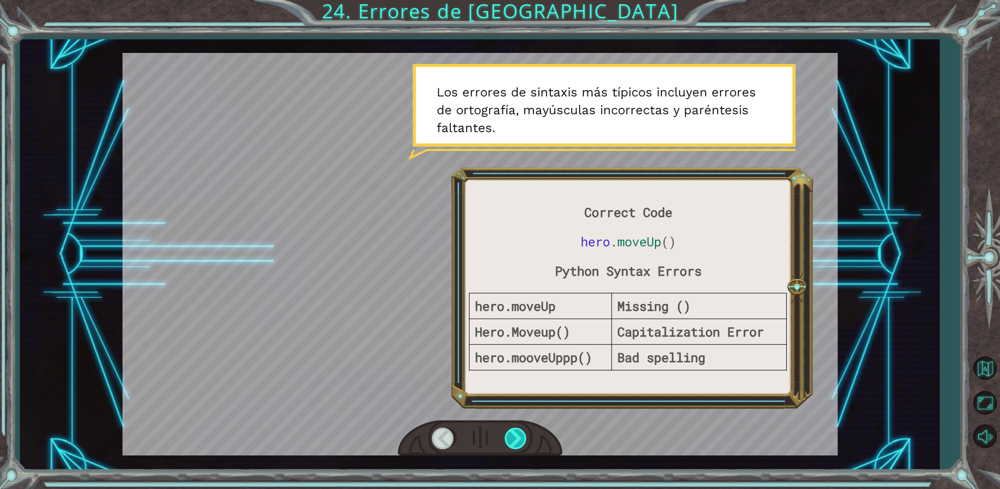
click at [524, 437] on div at bounding box center [517, 437] width 24 height 21
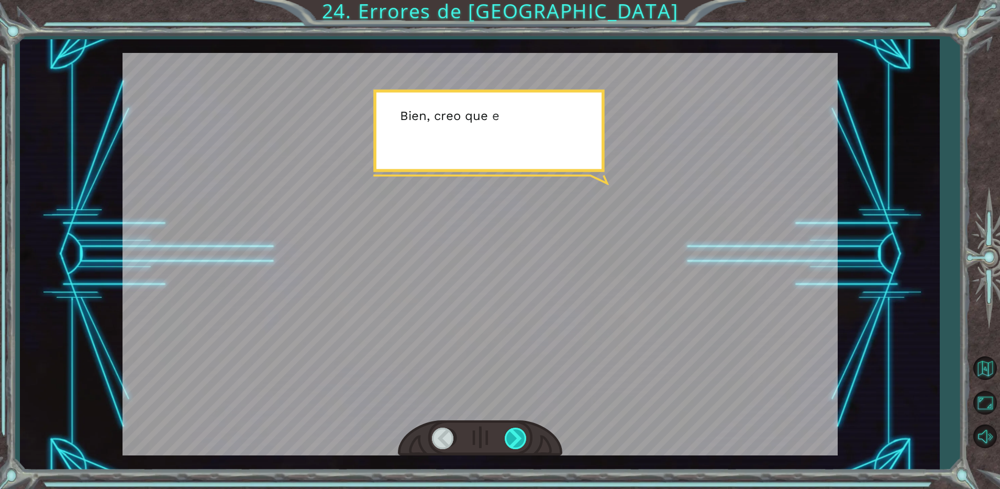
click at [524, 437] on div at bounding box center [517, 437] width 24 height 21
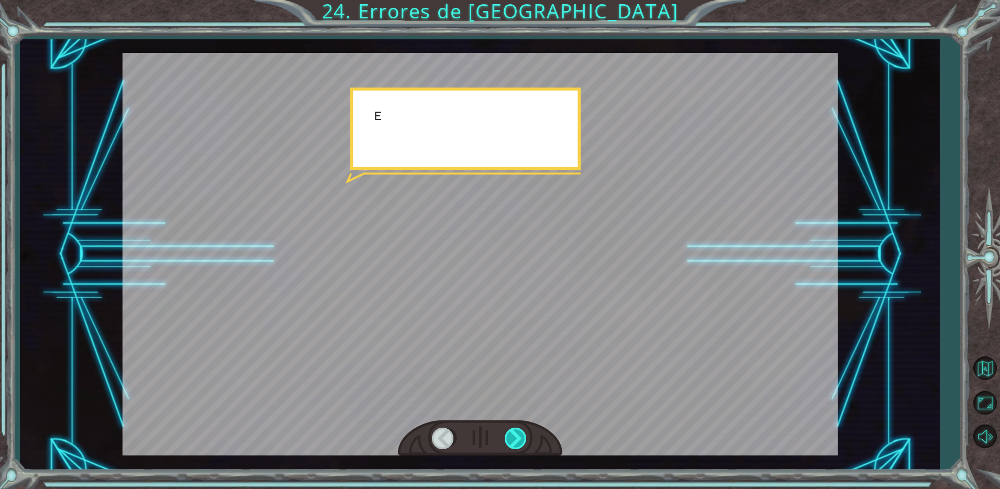
click at [524, 437] on div at bounding box center [517, 437] width 24 height 21
click at [524, 0] on div "Correct Code hero . moveUp () Python Syntax Errors hero.moveUp Missing () Hero.…" at bounding box center [500, 0] width 1000 height 0
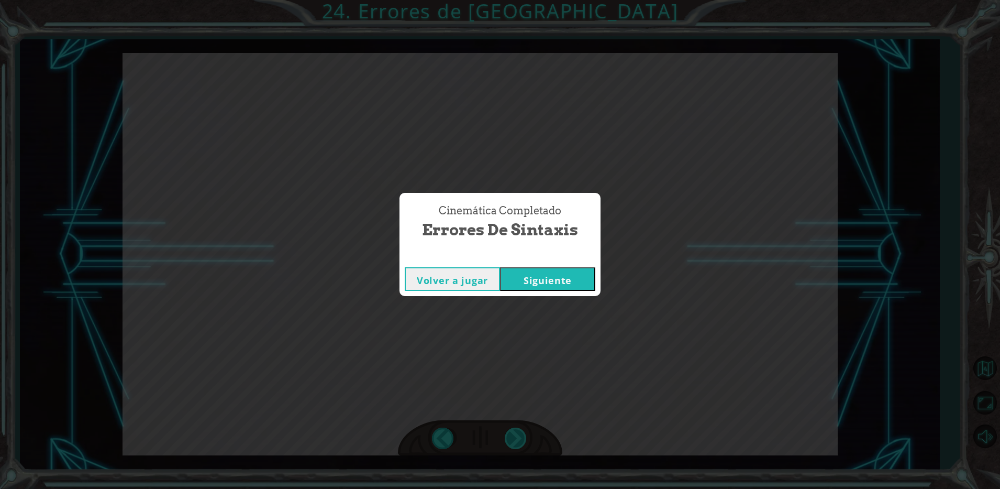
click at [524, 437] on div "Cinemática Completado Errores de Sintaxis Volver a jugar [GEOGRAPHIC_DATA]" at bounding box center [500, 244] width 1000 height 489
drag, startPoint x: 524, startPoint y: 437, endPoint x: 507, endPoint y: 275, distance: 163.2
click at [507, 274] on button "Siguiente" at bounding box center [547, 279] width 95 height 24
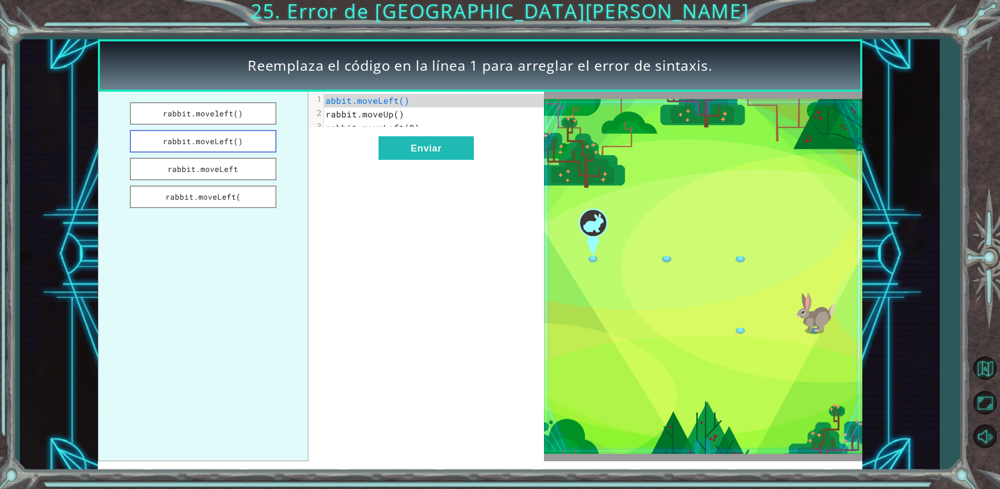
click at [188, 136] on button "rabbit.moveLeft()" at bounding box center [203, 141] width 147 height 23
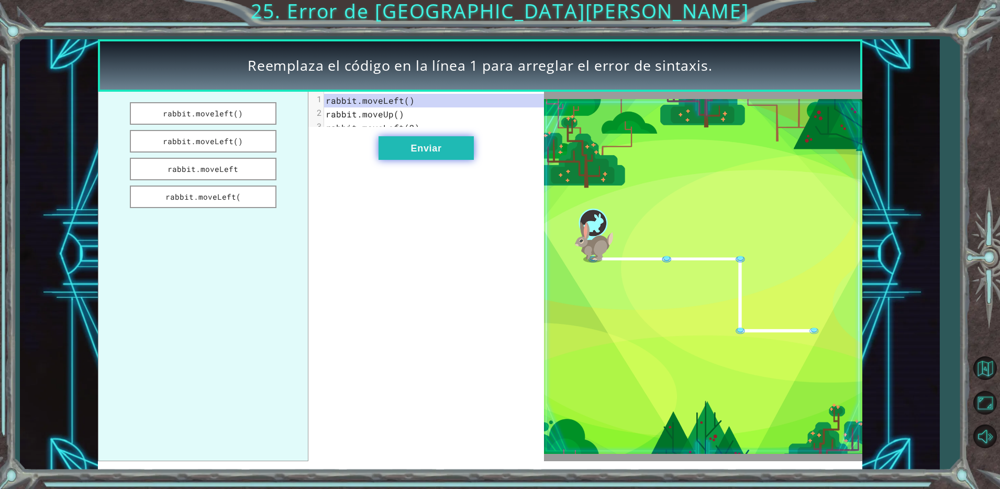
click at [404, 153] on button "Enviar" at bounding box center [426, 148] width 95 height 24
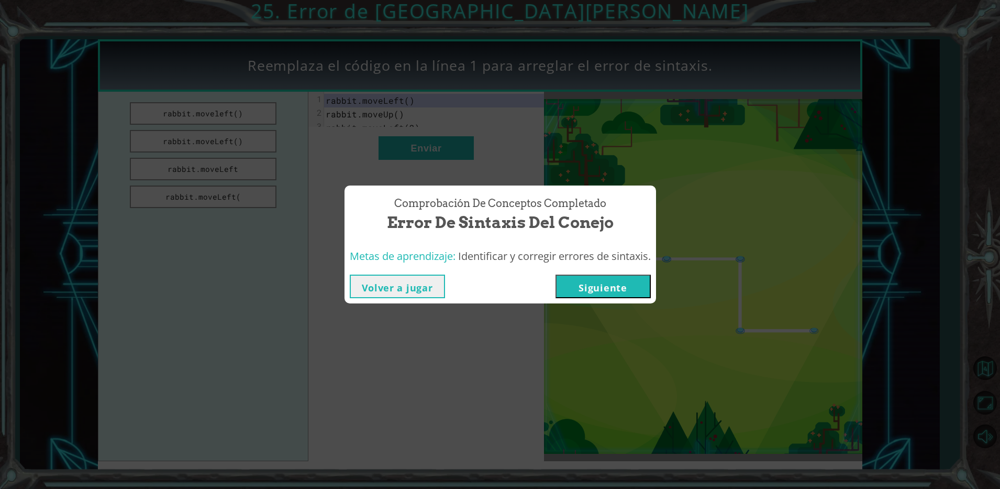
click at [614, 292] on button "Siguiente" at bounding box center [603, 286] width 95 height 24
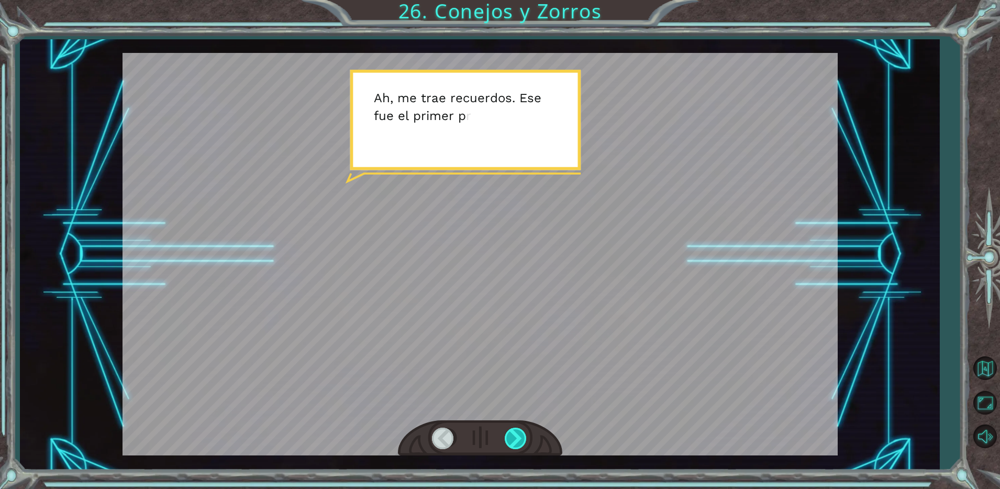
click at [518, 427] on div at bounding box center [517, 437] width 24 height 21
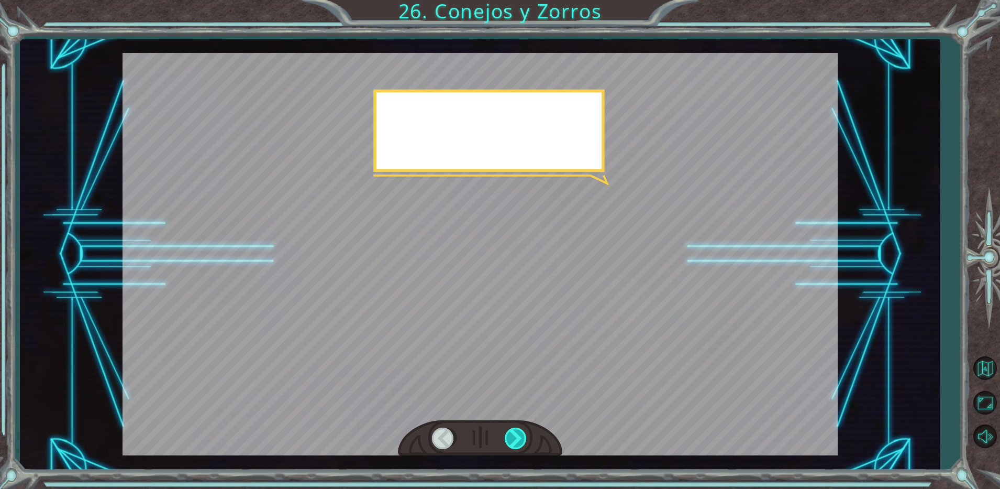
click at [518, 429] on div at bounding box center [517, 437] width 24 height 21
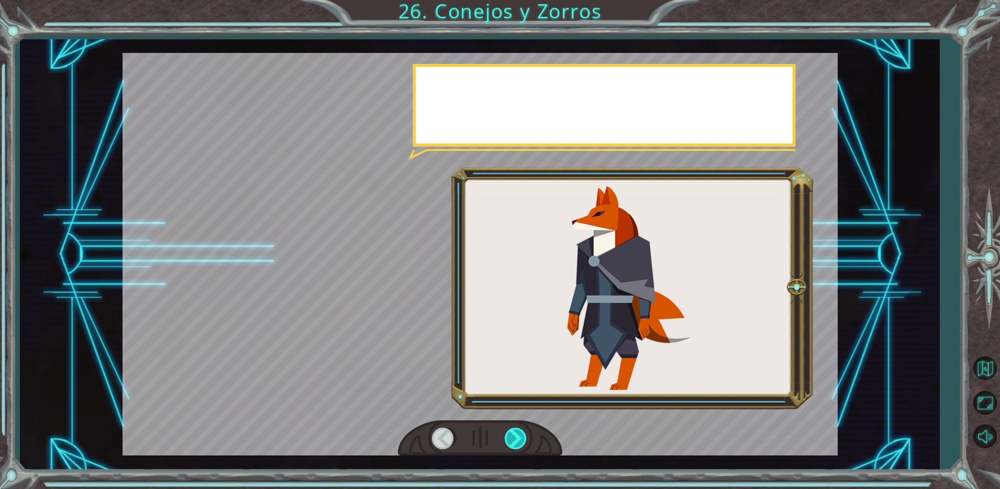
click at [518, 429] on div at bounding box center [517, 437] width 24 height 21
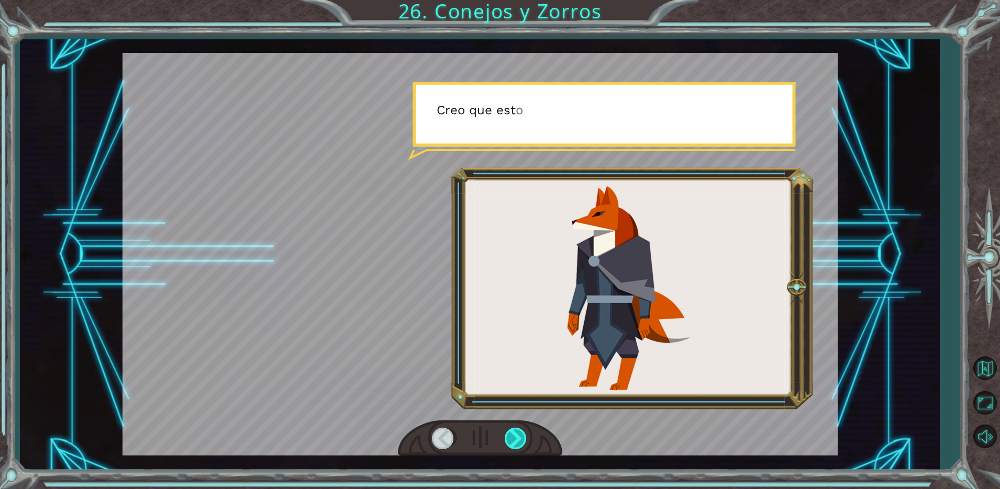
click at [517, 428] on div at bounding box center [517, 437] width 24 height 21
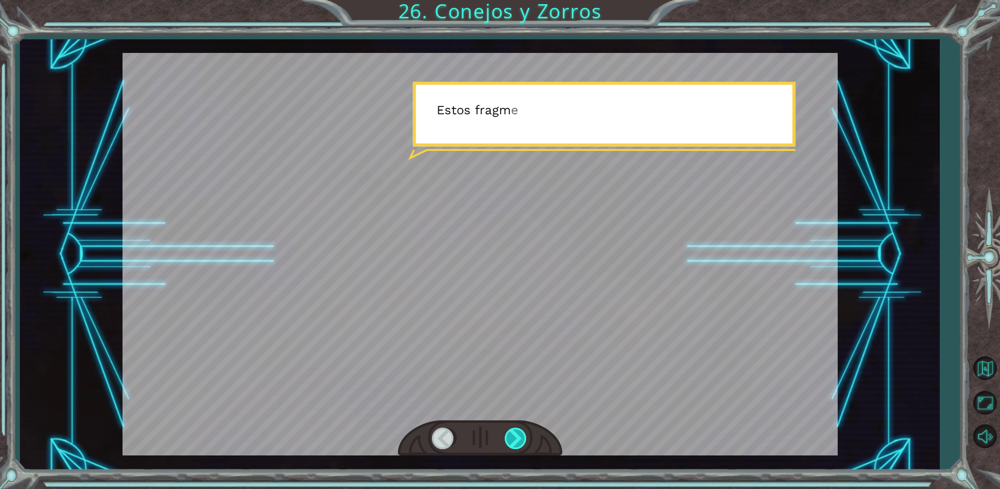
click at [517, 428] on div at bounding box center [517, 437] width 24 height 21
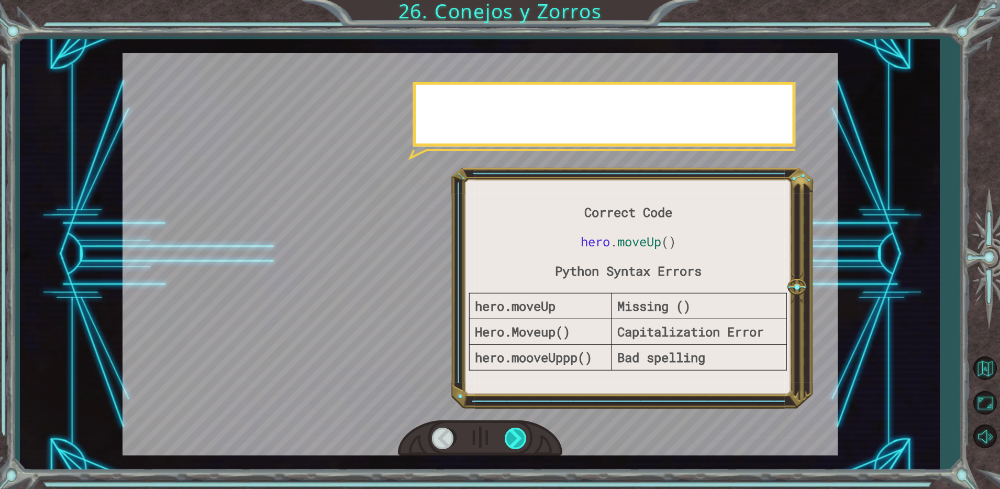
click at [517, 427] on div at bounding box center [517, 437] width 24 height 21
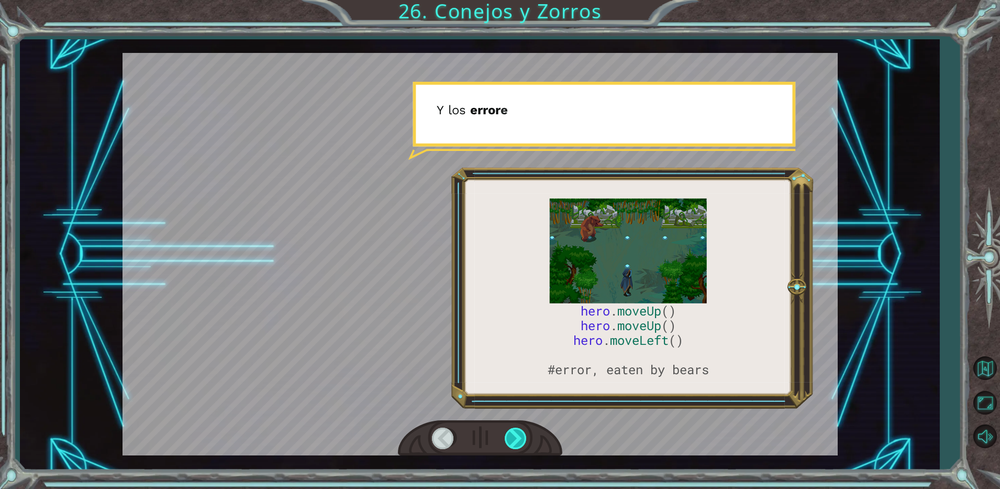
click at [516, 427] on div at bounding box center [517, 437] width 24 height 21
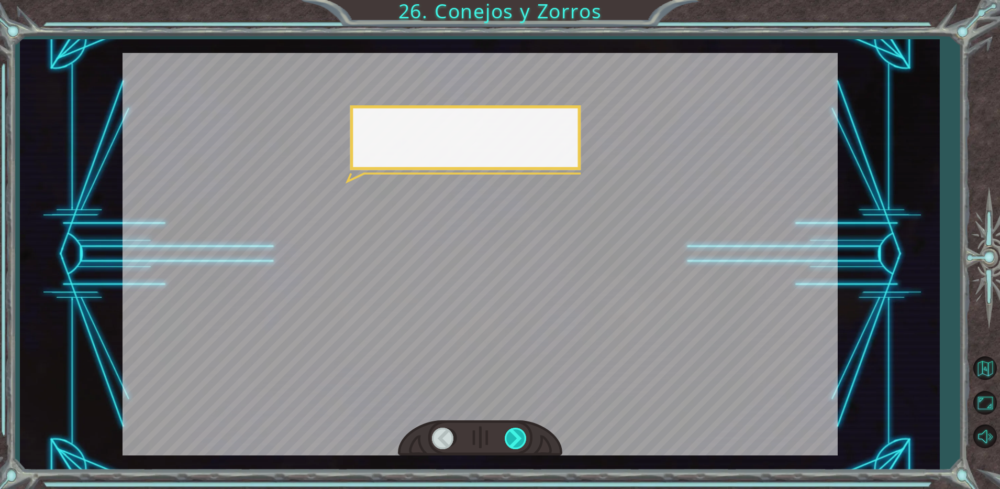
click at [516, 427] on div at bounding box center [517, 437] width 24 height 21
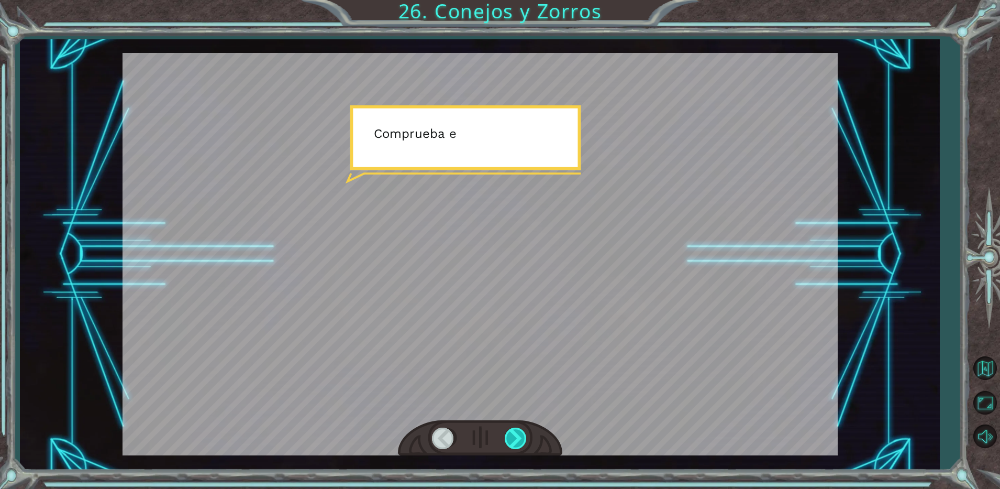
click at [516, 427] on div at bounding box center [517, 437] width 24 height 21
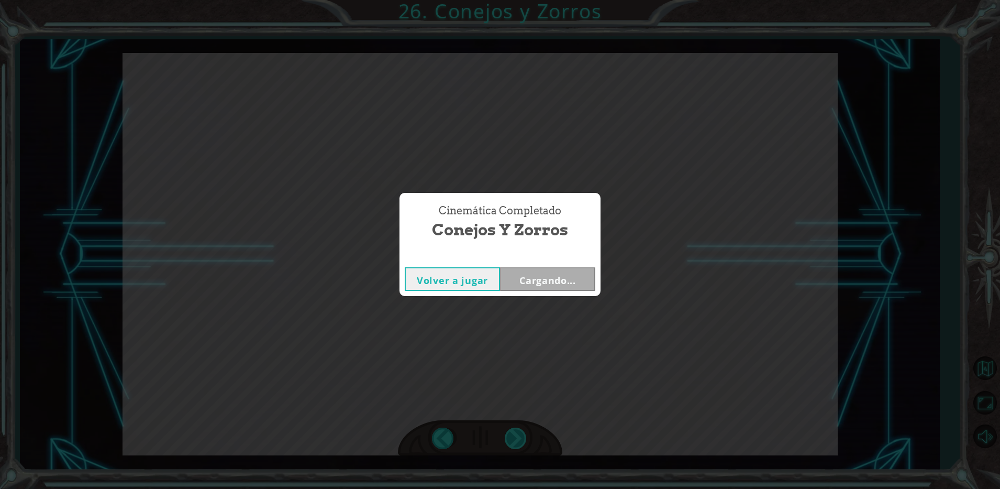
click at [516, 427] on div "Cinemática Completado Conejos y Zorros Volver a jugar Cargando..." at bounding box center [500, 244] width 1000 height 489
drag, startPoint x: 516, startPoint y: 427, endPoint x: 523, endPoint y: 283, distance: 144.7
click at [523, 283] on button "Siguiente" at bounding box center [547, 279] width 95 height 24
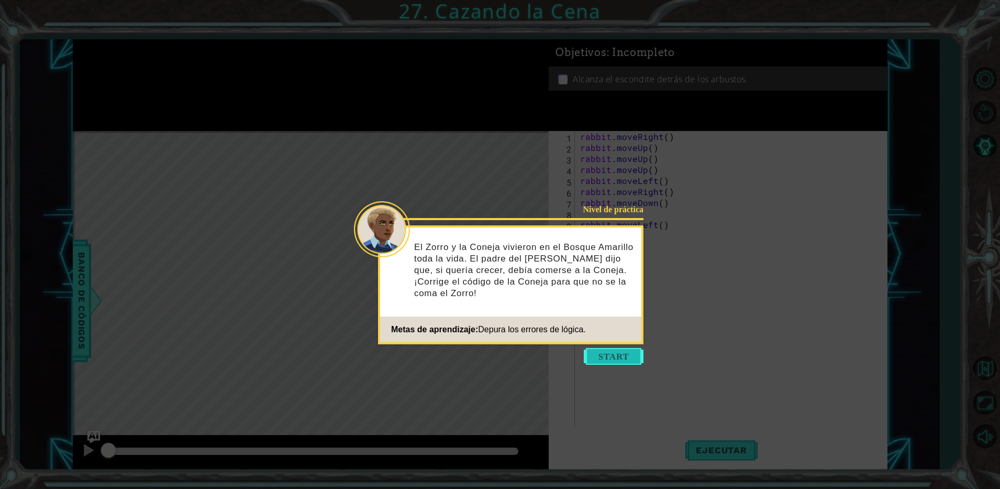
click at [597, 355] on button "Start" at bounding box center [614, 356] width 60 height 17
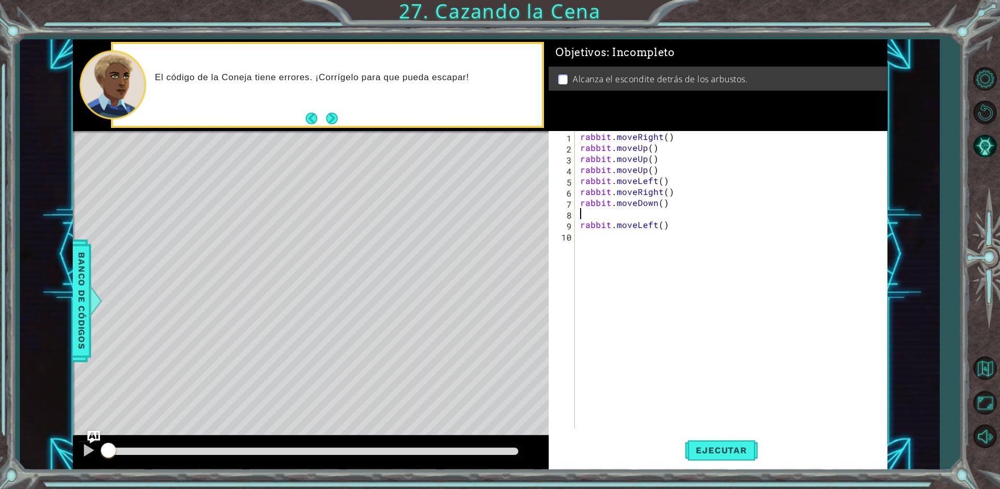
click at [633, 211] on div "rabbit . moveRight ( ) rabbit . moveUp ( ) rabbit . moveUp ( ) rabbit . moveUp …" at bounding box center [733, 290] width 311 height 319
type textarea "rabbit.moveDown()"
click at [633, 288] on div "rabbit . moveRight ( ) rabbit . moveUp ( ) rabbit . moveUp ( ) rabbit . moveUp …" at bounding box center [731, 290] width 316 height 319
click at [718, 454] on span "Ejecutar" at bounding box center [722, 450] width 72 height 10
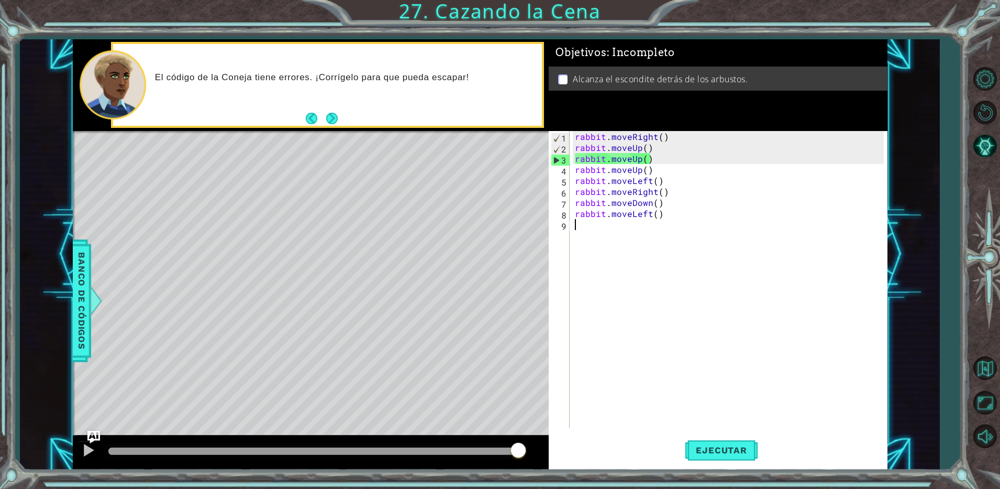
click at [673, 134] on div "rabbit . moveRight ( ) rabbit . moveUp ( ) rabbit . moveUp ( ) rabbit . moveUp …" at bounding box center [731, 290] width 316 height 319
type textarea "rabbit.moveRight()"
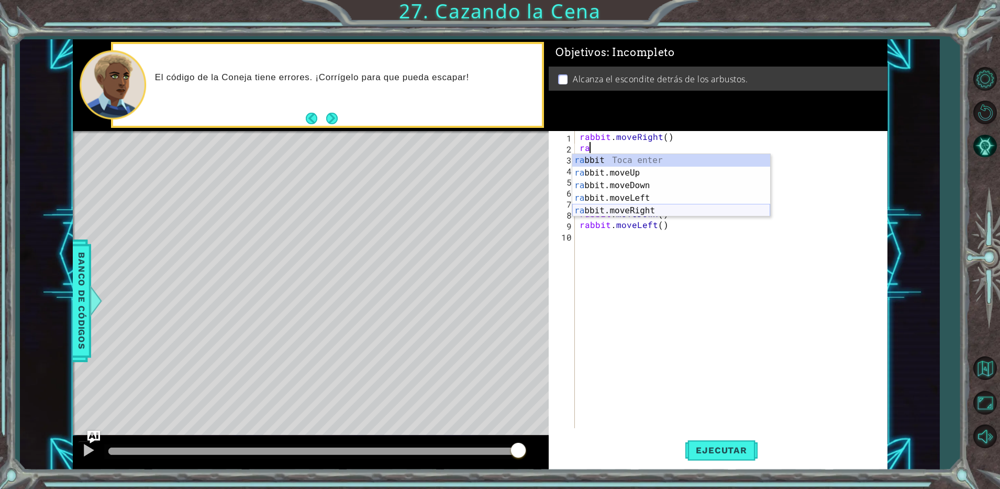
click at [637, 205] on div "ra bbit Toca enter ra bbit.moveUp Toca enter ra bbit.moveDown Toca enter ra bbi…" at bounding box center [671, 198] width 198 height 88
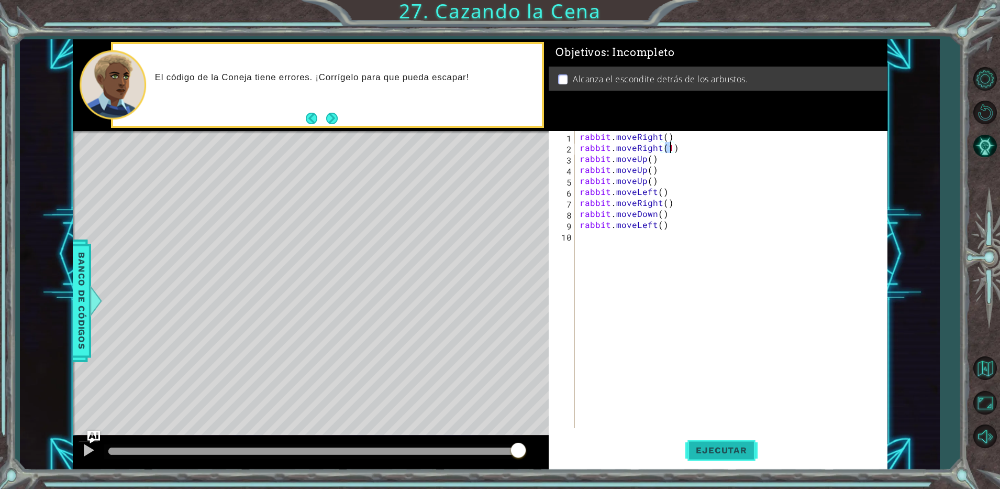
click at [739, 448] on span "Ejecutar" at bounding box center [722, 450] width 72 height 10
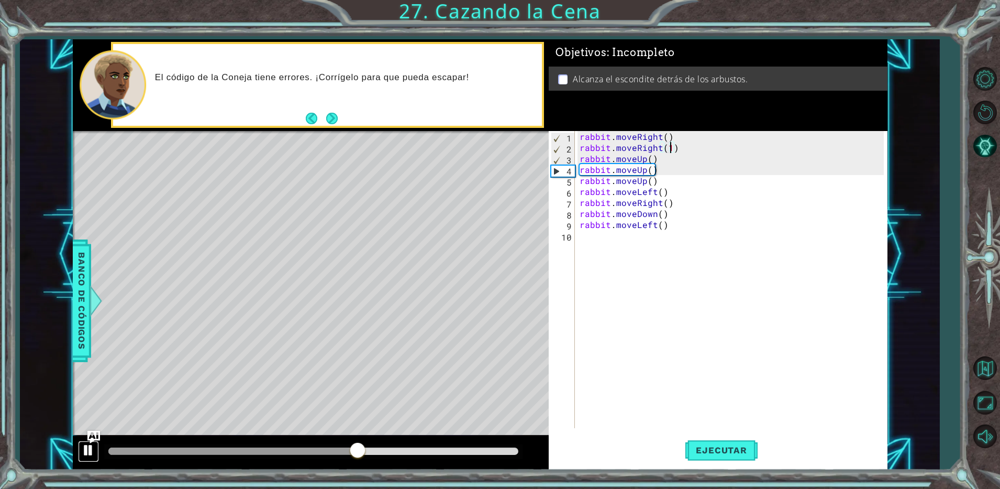
click at [89, 450] on div at bounding box center [89, 450] width 14 height 14
click at [659, 185] on div "rabbit . moveRight ( ) rabbit . moveRight ( 1 ) rabbit . moveUp ( ) rabbit . mo…" at bounding box center [734, 290] width 312 height 319
click at [642, 180] on div "rabbit . moveRight ( ) rabbit . moveRight ( 1 ) rabbit . moveUp ( ) rabbit . mo…" at bounding box center [734, 290] width 312 height 319
click at [644, 181] on div "rabbit . moveRight ( ) rabbit . moveRight ( 1 ) rabbit . moveUp ( ) rabbit . mo…" at bounding box center [734, 290] width 312 height 319
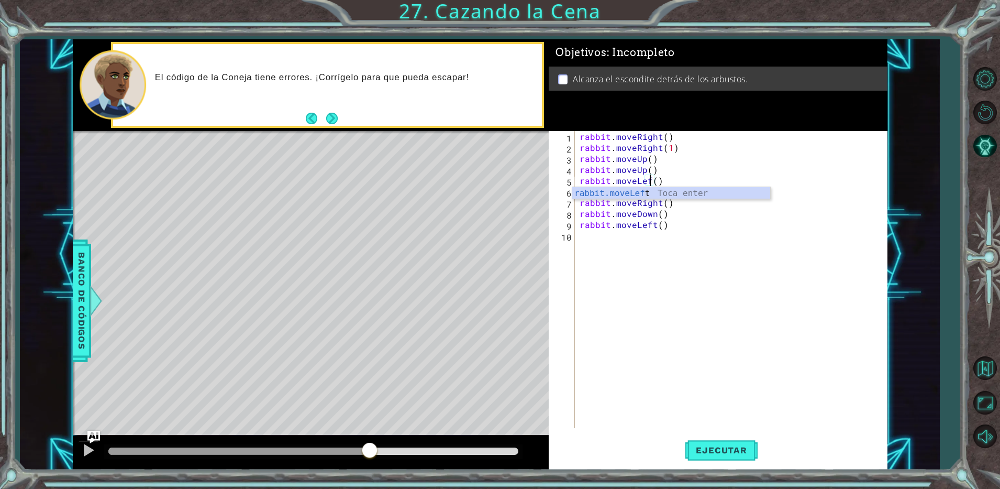
scroll to position [0, 5]
click at [655, 188] on div "rabbit.moveLeft Toca enter" at bounding box center [671, 206] width 198 height 38
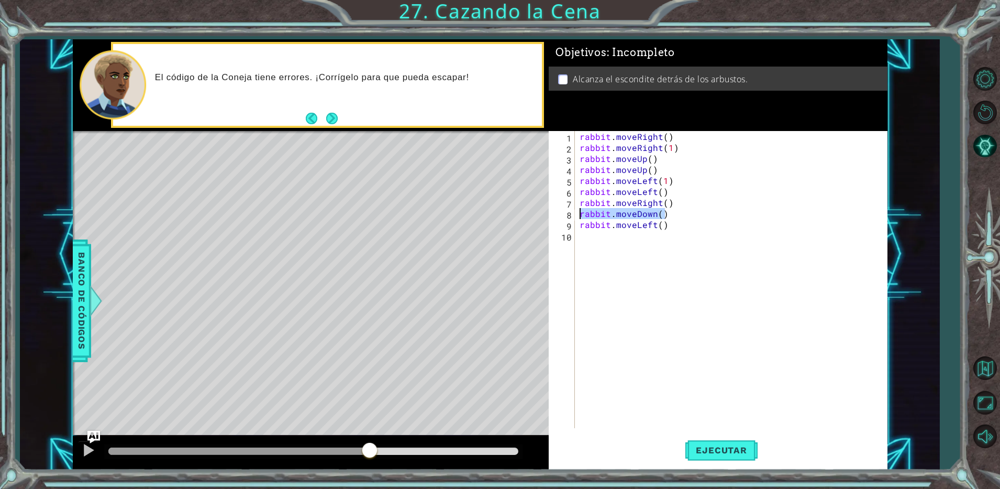
drag, startPoint x: 673, startPoint y: 214, endPoint x: 573, endPoint y: 216, distance: 100.1
click at [573, 216] on div "rabbit.moveLeft(1) 1 2 3 4 5 6 7 8 9 10 rabbit . moveRight ( ) rabbit . moveRig…" at bounding box center [716, 279] width 335 height 297
drag, startPoint x: 685, startPoint y: 202, endPoint x: 580, endPoint y: 200, distance: 104.8
click at [580, 200] on div "rabbit . moveRight ( ) rabbit . moveRight ( 1 ) rabbit . moveUp ( ) rabbit . mo…" at bounding box center [734, 290] width 312 height 319
paste textarea "Down"
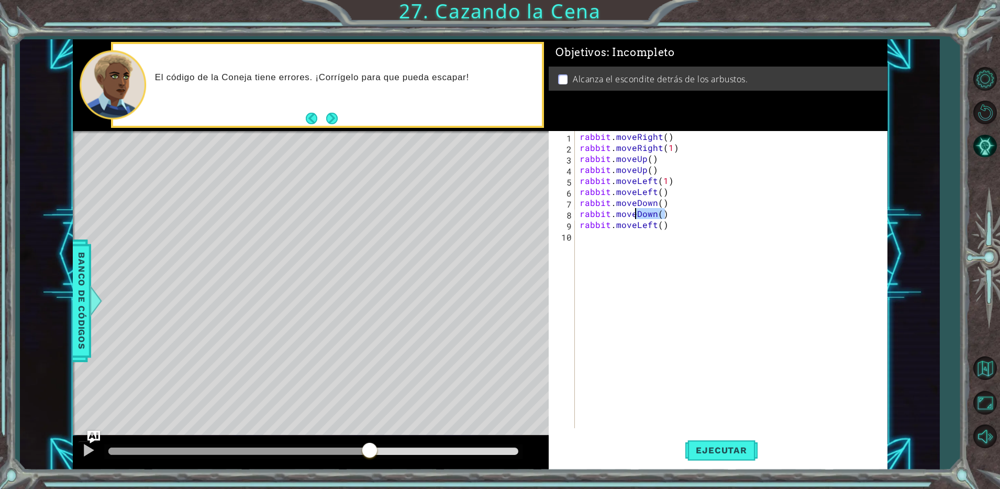
drag, startPoint x: 678, startPoint y: 213, endPoint x: 636, endPoint y: 214, distance: 42.4
click at [636, 214] on div "rabbit . moveRight ( ) rabbit . moveRight ( 1 ) rabbit . moveUp ( ) rabbit . mo…" at bounding box center [734, 290] width 312 height 319
drag, startPoint x: 673, startPoint y: 225, endPoint x: 574, endPoint y: 227, distance: 99.0
click at [574, 227] on div "rabbit.moveLeft(1) 1 2 3 4 5 6 7 8 9 10 rabbit . moveRight ( ) rabbit . moveRig…" at bounding box center [716, 279] width 335 height 297
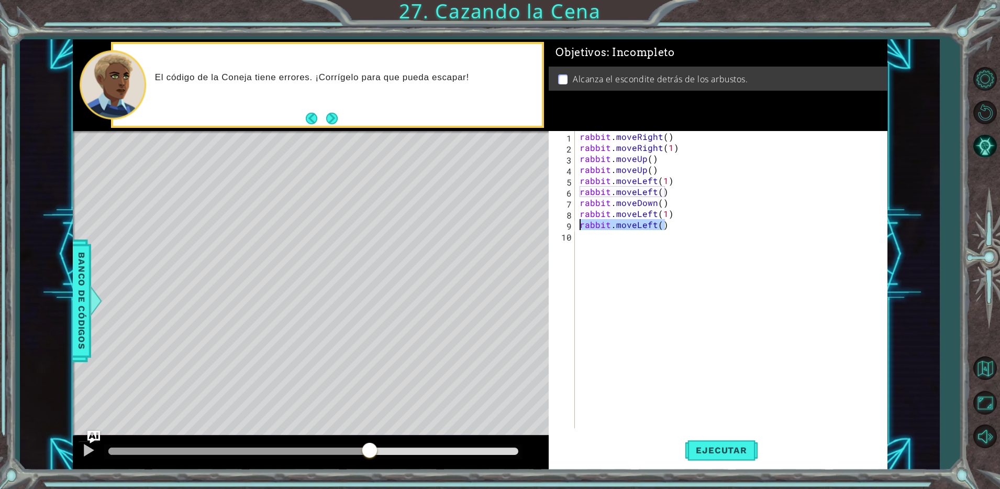
type textarea "rabbit.moveLeft()"
click at [737, 448] on span "Ejecutar" at bounding box center [722, 450] width 72 height 10
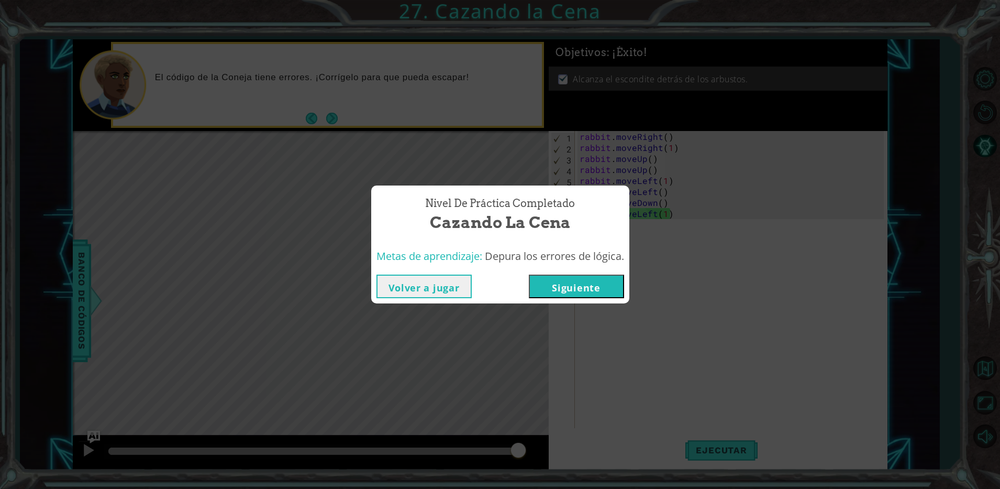
click at [572, 290] on button "Siguiente" at bounding box center [576, 286] width 95 height 24
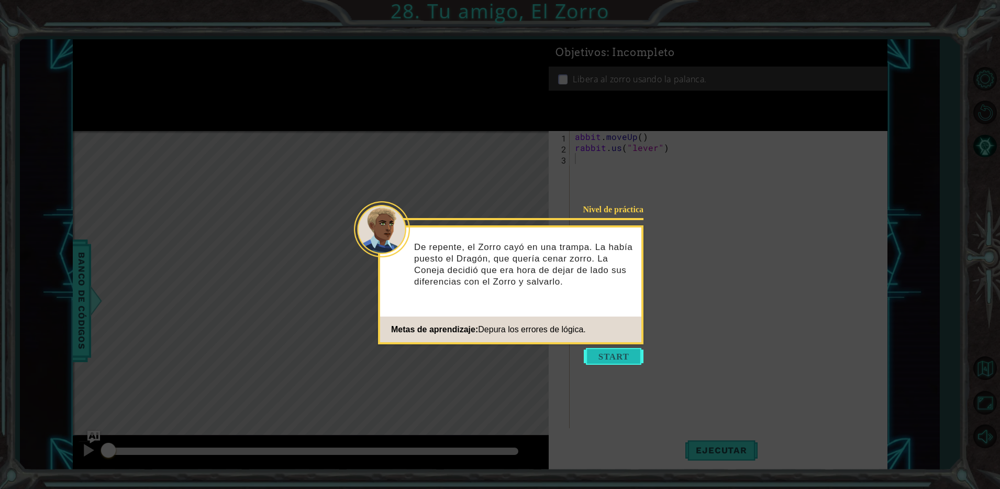
click at [603, 351] on button "Start" at bounding box center [614, 356] width 60 height 17
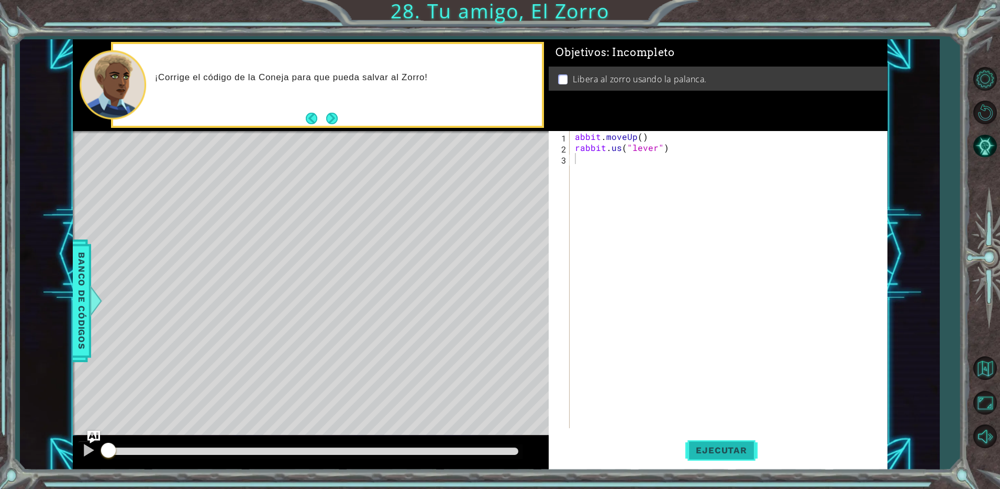
click at [693, 450] on span "Ejecutar" at bounding box center [722, 450] width 72 height 10
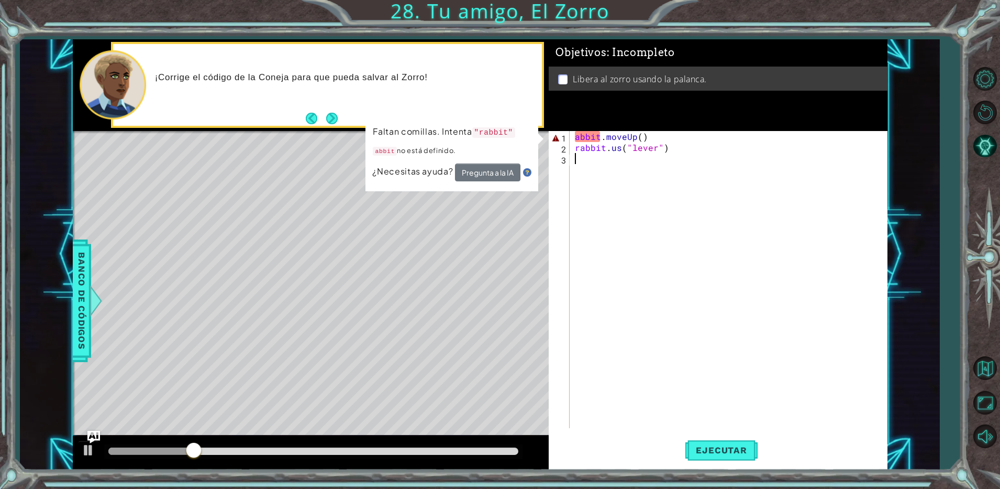
click at [576, 135] on div "abbit . moveUp ( ) rabbit . us ( "lever" )" at bounding box center [731, 290] width 316 height 319
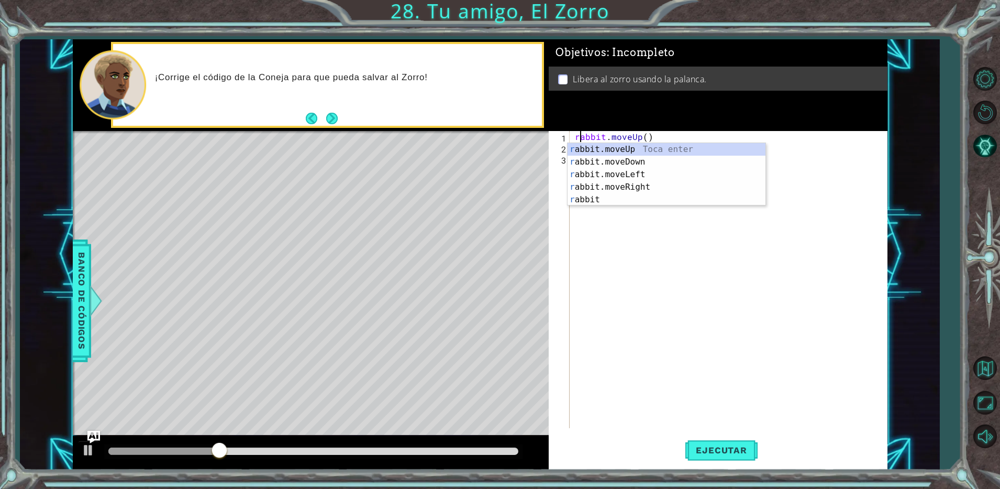
scroll to position [0, 1]
click at [582, 149] on div "r abbit.moveUp Toca enter r abbit.moveDown Toca enter r abbit.moveLeft Toca ent…" at bounding box center [667, 187] width 198 height 88
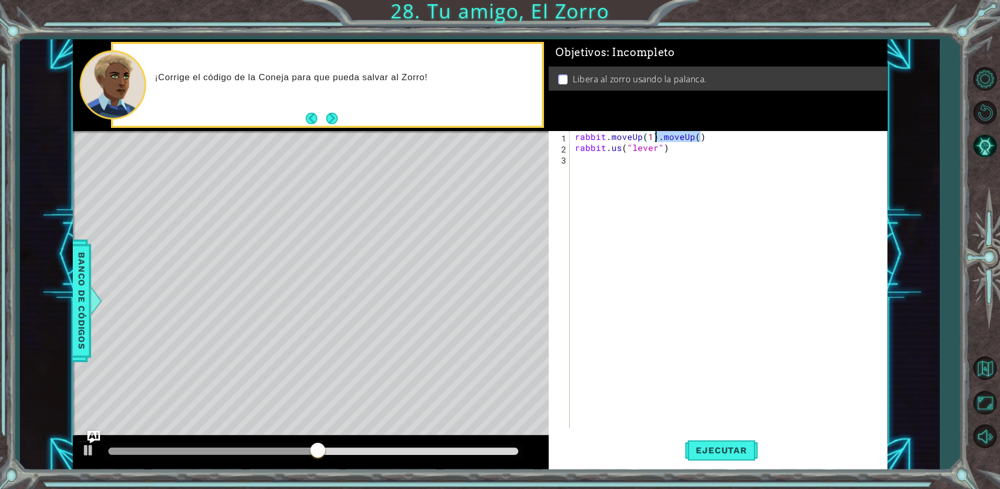
drag, startPoint x: 710, startPoint y: 139, endPoint x: 657, endPoint y: 133, distance: 52.7
click at [657, 133] on div "rabbit . moveUp ( 1 ) . moveUp ( ) rabbit . us ( "lever" )" at bounding box center [731, 290] width 316 height 319
click at [721, 453] on span "Ejecutar" at bounding box center [722, 450] width 72 height 10
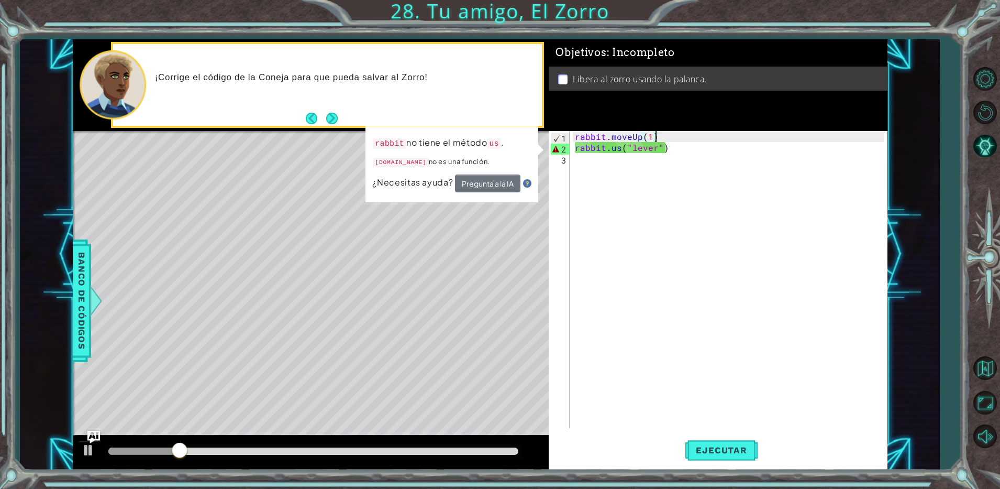
click at [620, 148] on div "rabbit . moveUp ( 1 ) rabbit . us ( "lever" )" at bounding box center [731, 290] width 316 height 319
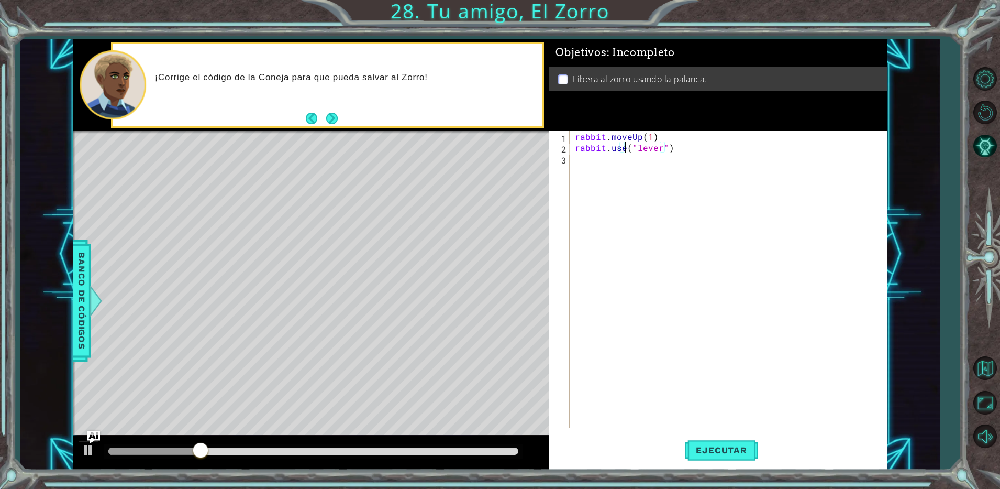
scroll to position [0, 3]
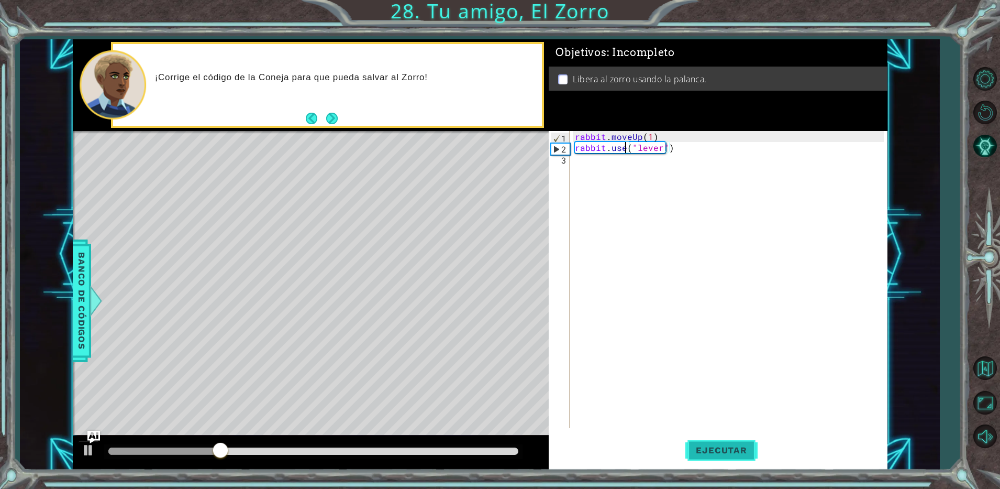
type textarea "rabbit.use("lever")"
click at [737, 447] on span "Ejecutar" at bounding box center [722, 450] width 72 height 10
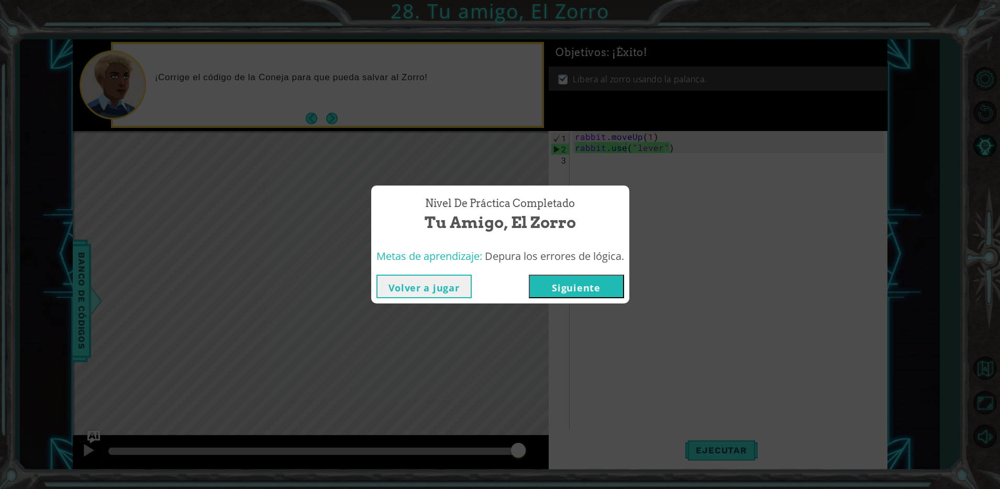
click at [586, 289] on button "Siguiente" at bounding box center [576, 286] width 95 height 24
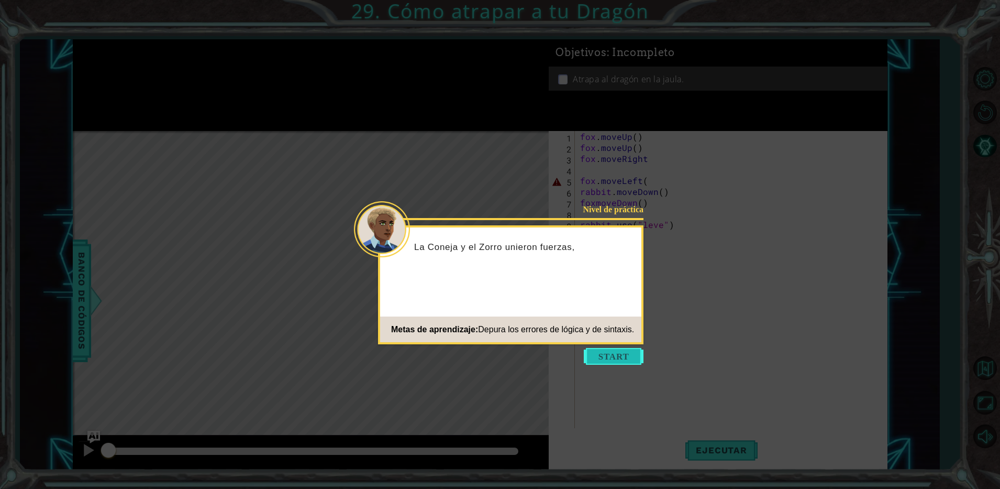
click at [611, 356] on button "Start" at bounding box center [614, 356] width 60 height 17
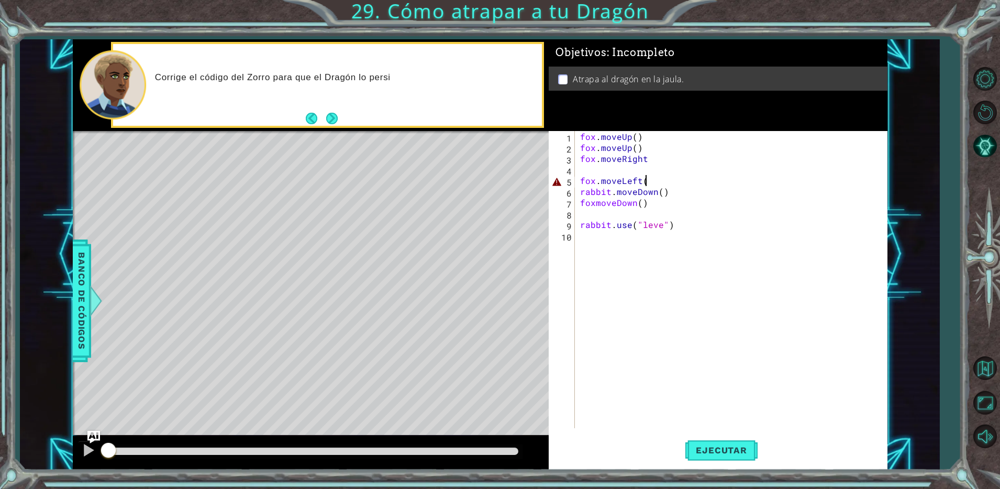
click at [655, 180] on div "fox . moveUp ( ) fox . moveUp ( ) fox . moveRight fox . moveLeft ( rabbit . mov…" at bounding box center [733, 290] width 311 height 319
type textarea "fox.moveLeft()"
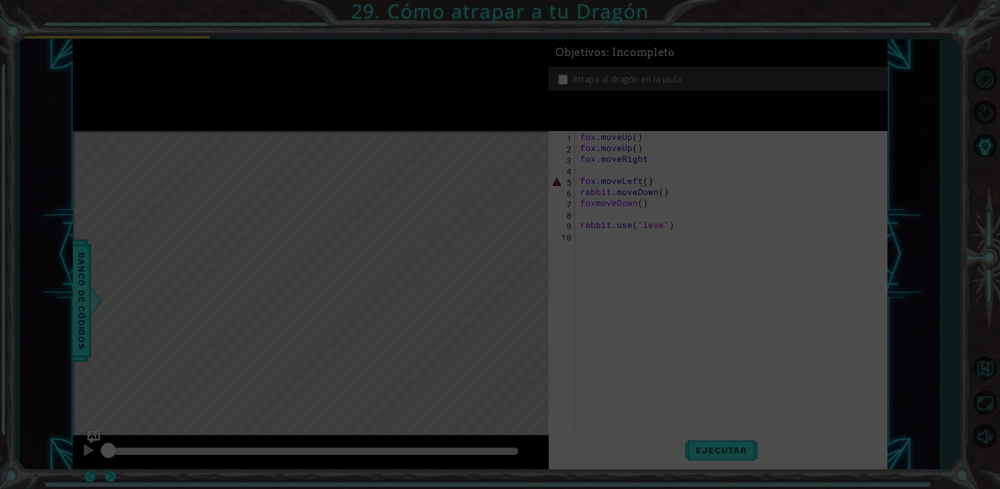
scroll to position [0, 4]
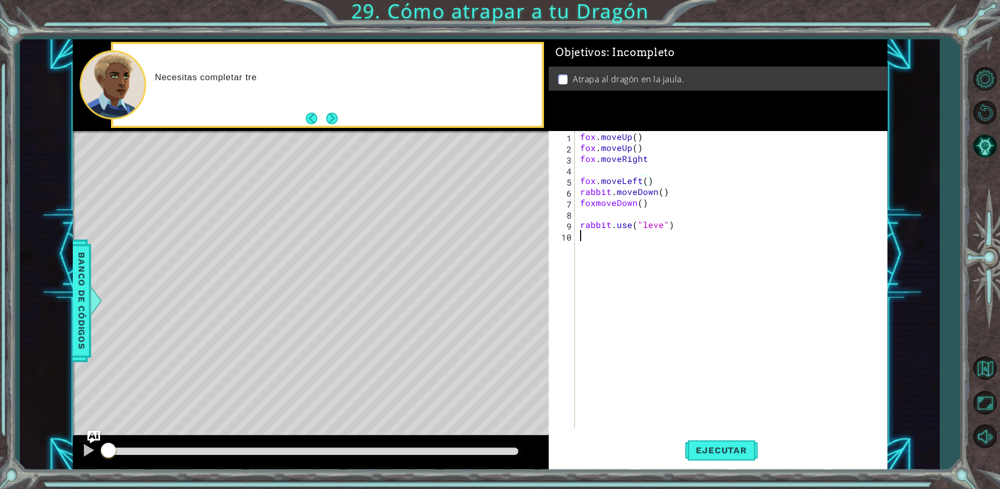
click at [724, 258] on div "fox . moveUp ( ) fox . moveUp ( ) fox . moveRight fox . moveLeft ( ) rabbit . m…" at bounding box center [733, 290] width 311 height 319
click at [620, 165] on div "fox . moveUp ( ) fox . moveUp ( ) fox . moveRight fox . moveLeft ( ) rabbit . m…" at bounding box center [733, 290] width 311 height 319
click at [665, 294] on div "fox . moveUp ( ) fox . moveUp ( ) fox . moveRight fox . moveLeft ( ) rabbit . m…" at bounding box center [733, 290] width 311 height 319
click at [660, 226] on div "fox . moveUp ( ) fox . moveUp ( ) fox . moveRight fox . moveLeft ( ) rabbit . m…" at bounding box center [733, 290] width 311 height 319
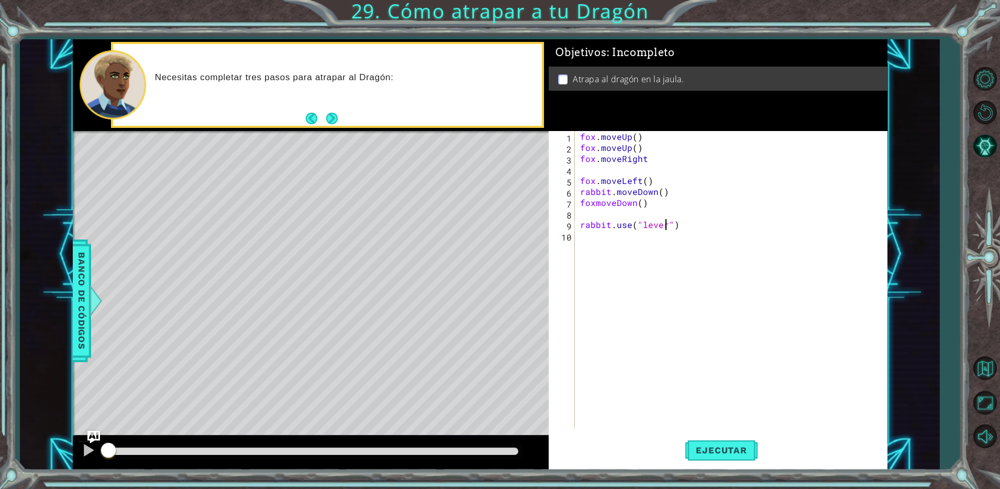
scroll to position [0, 5]
click at [596, 203] on div "fox . moveUp ( ) fox . moveUp ( ) fox . moveRight fox . moveLeft ( ) rabbit . m…" at bounding box center [733, 290] width 311 height 319
type textarea "fox.moveDown()"
click at [701, 450] on span "Ejecutar" at bounding box center [722, 450] width 72 height 10
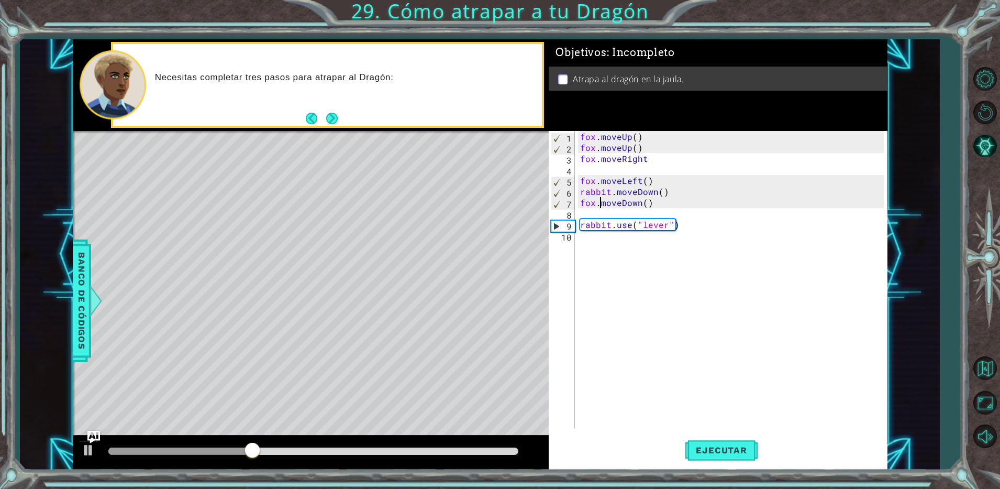
click at [611, 173] on div "fox . moveUp ( ) fox . moveUp ( ) fox . moveRight fox . moveLeft ( ) rabbit . m…" at bounding box center [733, 290] width 311 height 319
click at [735, 448] on span "Ejecutar" at bounding box center [722, 450] width 72 height 10
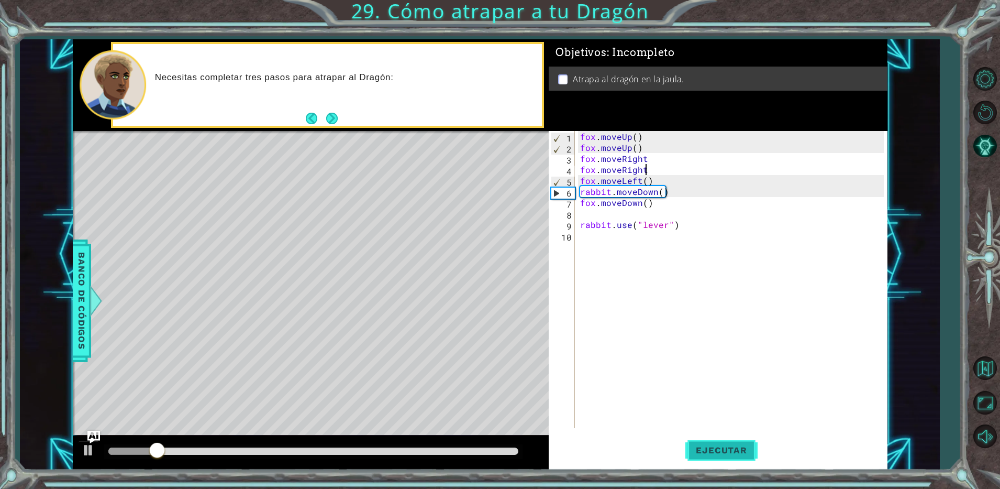
click at [731, 446] on span "Ejecutar" at bounding box center [722, 450] width 72 height 10
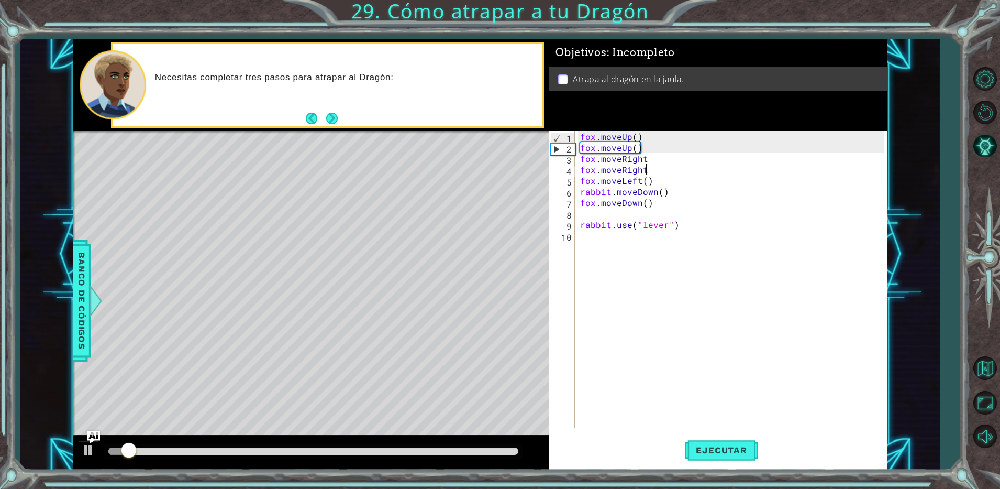
click at [657, 155] on div "[PERSON_NAME] . moveUp ( ) [PERSON_NAME] . moveUp ( ) [PERSON_NAME] . moveRight…" at bounding box center [733, 290] width 311 height 319
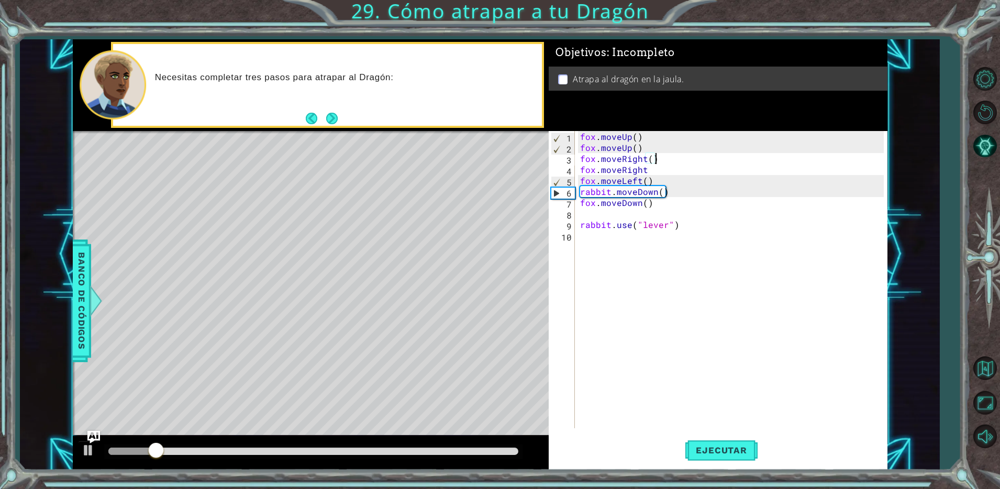
scroll to position [0, 4]
click at [663, 176] on div "[PERSON_NAME] . moveUp ( ) [PERSON_NAME] . moveUp ( ) [PERSON_NAME] . moveRight…" at bounding box center [733, 290] width 311 height 319
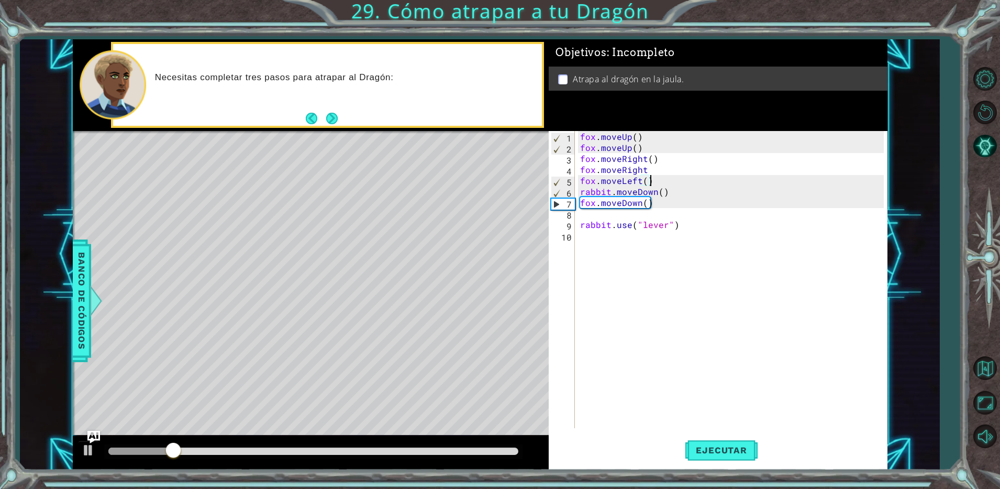
scroll to position [0, 4]
click at [670, 171] on div "[PERSON_NAME] . moveUp ( ) [PERSON_NAME] . moveUp ( ) [PERSON_NAME] . moveRight…" at bounding box center [733, 290] width 311 height 319
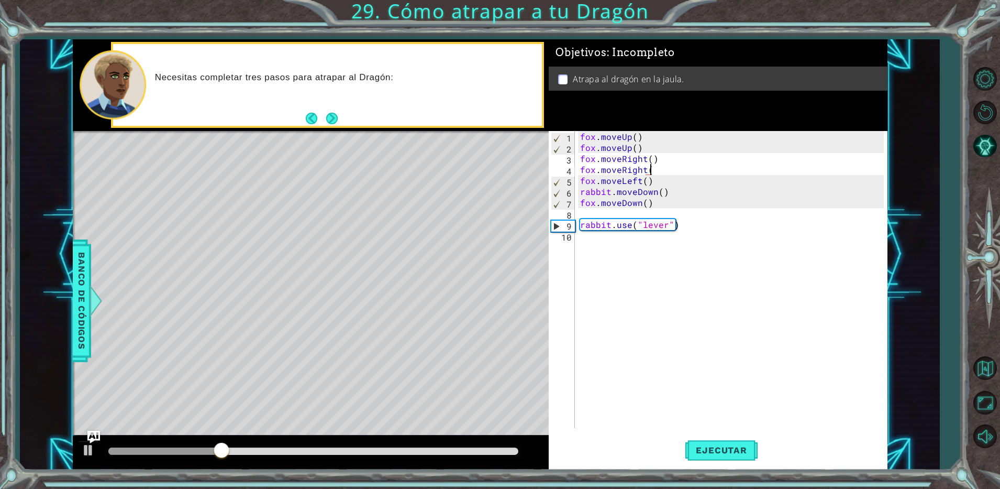
scroll to position [0, 4]
click at [732, 455] on span "Ejecutar" at bounding box center [722, 450] width 72 height 10
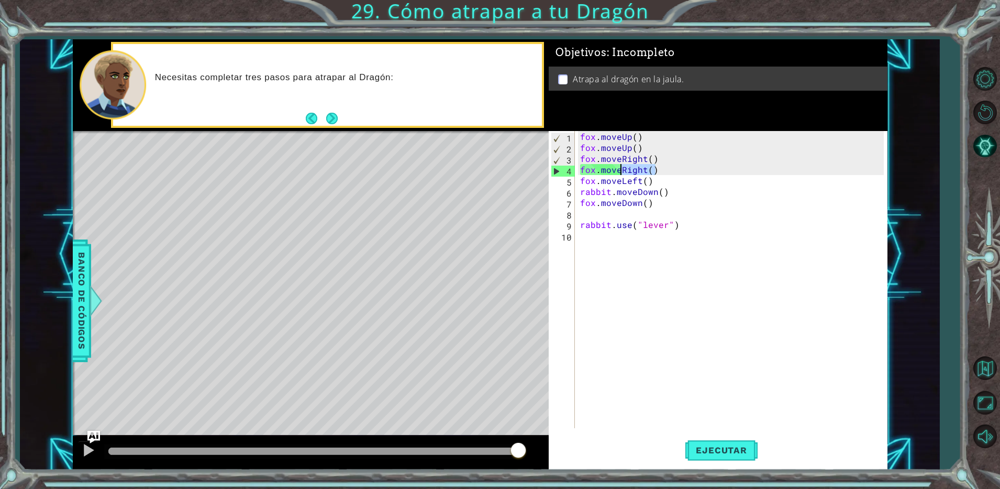
drag, startPoint x: 658, startPoint y: 170, endPoint x: 623, endPoint y: 169, distance: 35.1
click at [623, 169] on div "[PERSON_NAME] . moveUp ( ) [PERSON_NAME] . moveUp ( ) [PERSON_NAME] . moveRight…" at bounding box center [733, 290] width 311 height 319
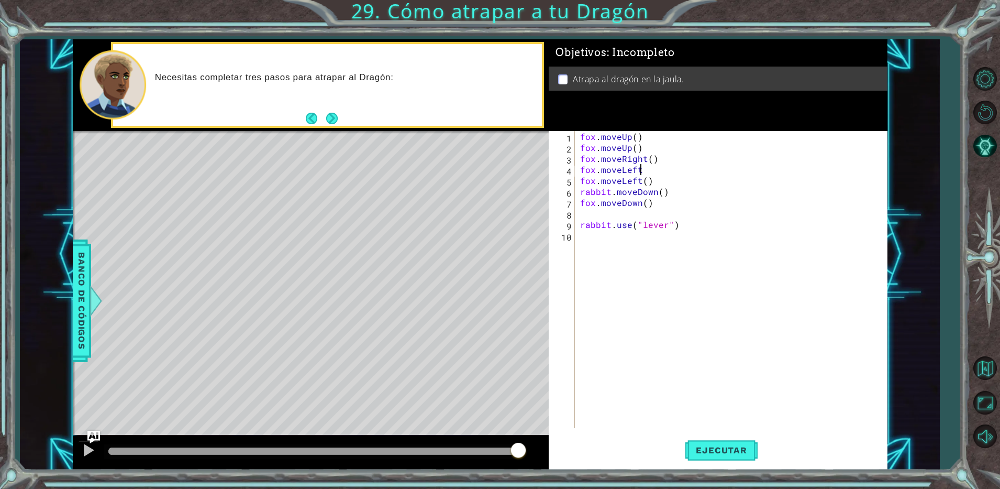
scroll to position [0, 4]
click at [713, 445] on span "Ejecutar" at bounding box center [722, 450] width 72 height 10
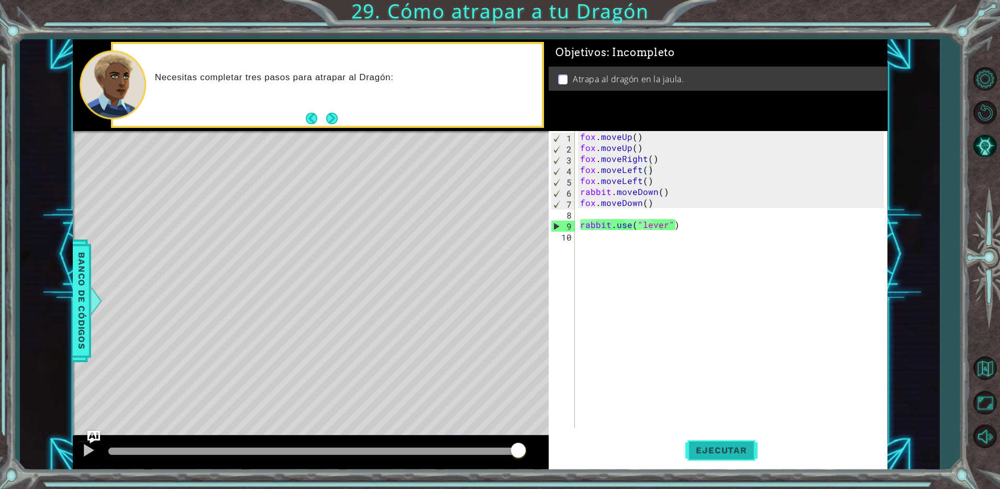
click at [719, 439] on button "Ejecutar" at bounding box center [722, 450] width 72 height 34
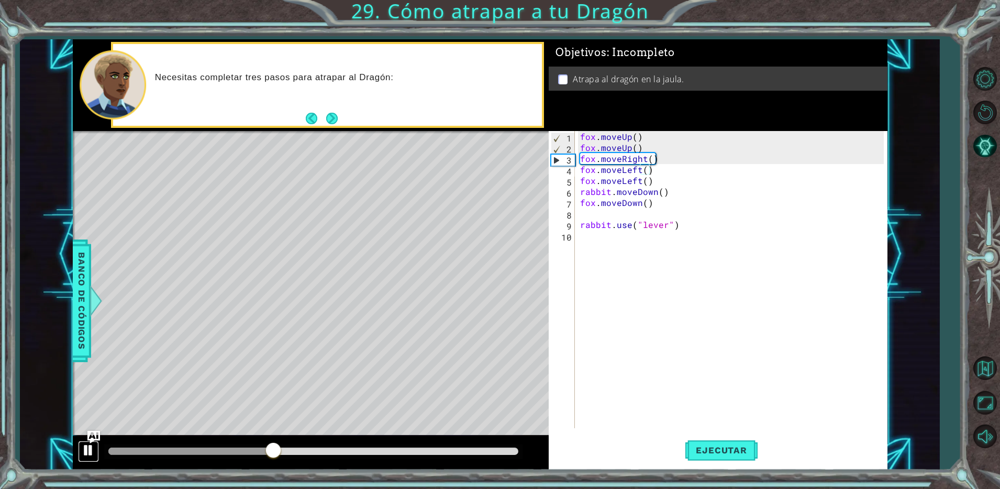
click at [86, 444] on div at bounding box center [89, 450] width 14 height 14
click at [83, 450] on div at bounding box center [89, 450] width 14 height 14
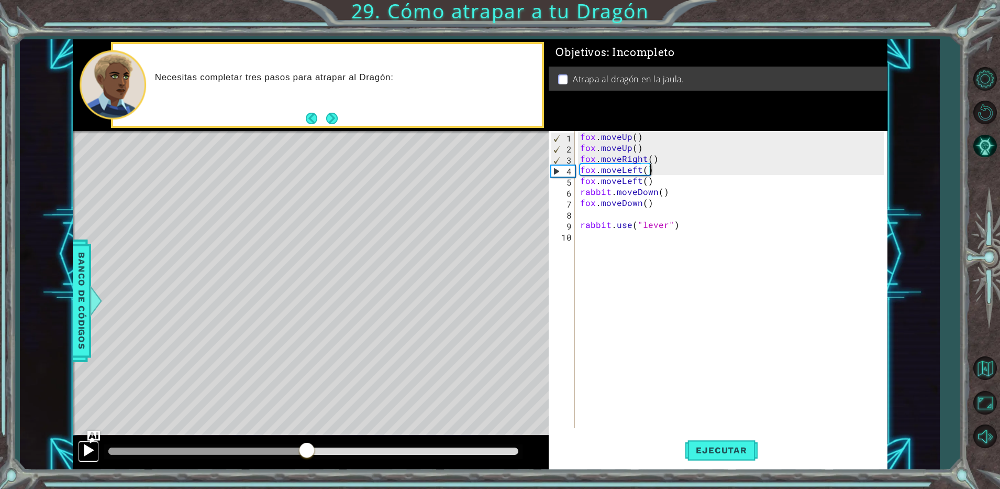
click at [85, 450] on div at bounding box center [89, 450] width 14 height 14
click at [84, 450] on div at bounding box center [89, 450] width 14 height 14
drag, startPoint x: 639, startPoint y: 182, endPoint x: 622, endPoint y: 182, distance: 17.3
click at [622, 182] on div "[PERSON_NAME] . moveUp ( ) [PERSON_NAME] . moveUp ( ) [PERSON_NAME] . moveRight…" at bounding box center [733, 290] width 311 height 319
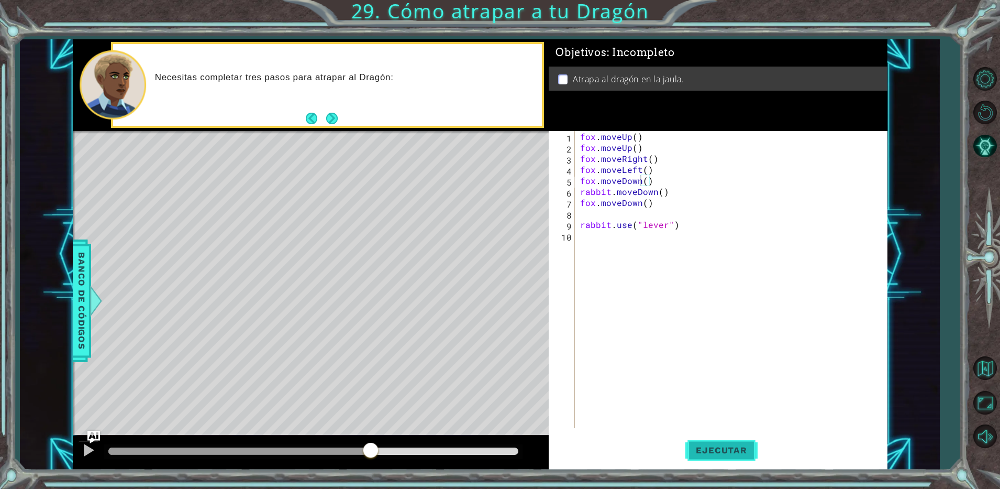
click at [708, 449] on span "Ejecutar" at bounding box center [722, 450] width 72 height 10
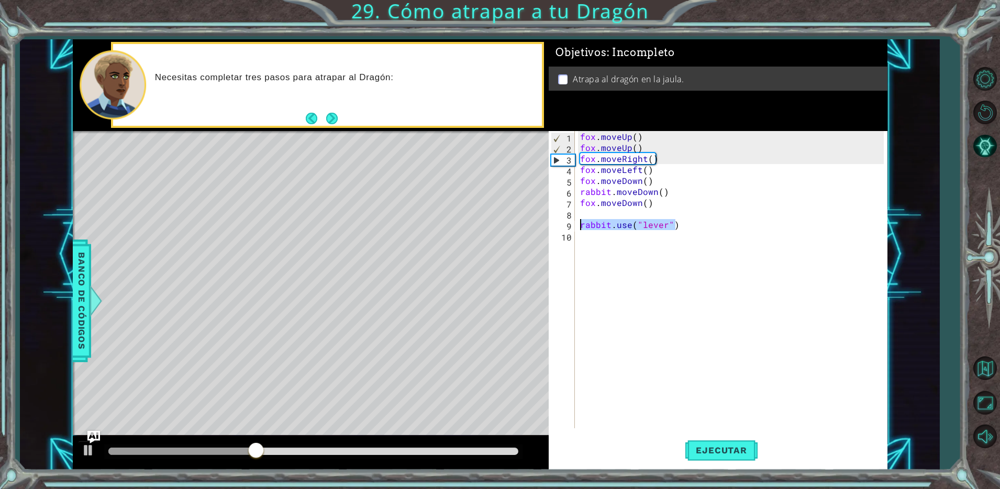
drag, startPoint x: 690, startPoint y: 224, endPoint x: 579, endPoint y: 223, distance: 111.0
click at [579, 223] on div "[PERSON_NAME] . moveUp ( ) [PERSON_NAME] . moveUp ( ) [PERSON_NAME] . moveRight…" at bounding box center [733, 290] width 311 height 319
type textarea "rabbit.use("lever")"
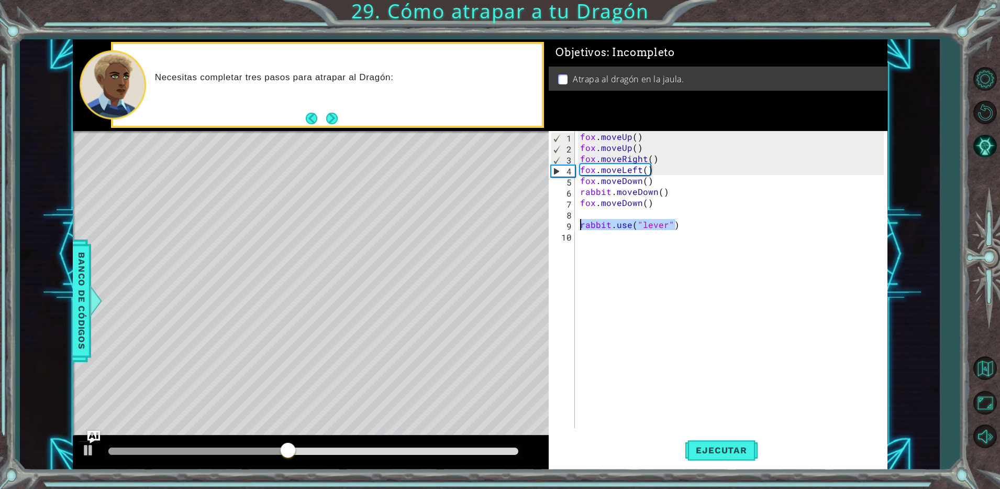
scroll to position [0, 0]
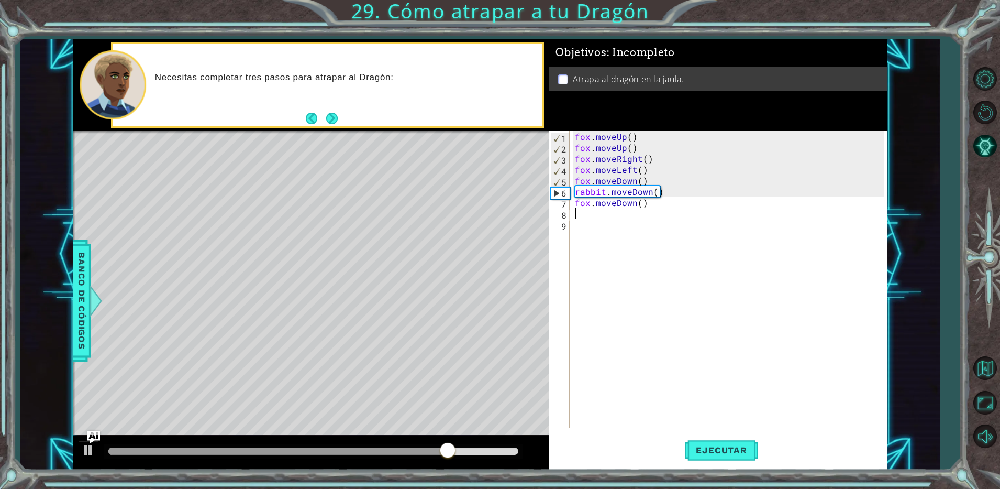
click at [648, 180] on div "[PERSON_NAME] . moveUp ( ) [PERSON_NAME] . moveUp ( ) [PERSON_NAME] . moveRight…" at bounding box center [731, 290] width 316 height 319
type textarea "fox.moveDown()"
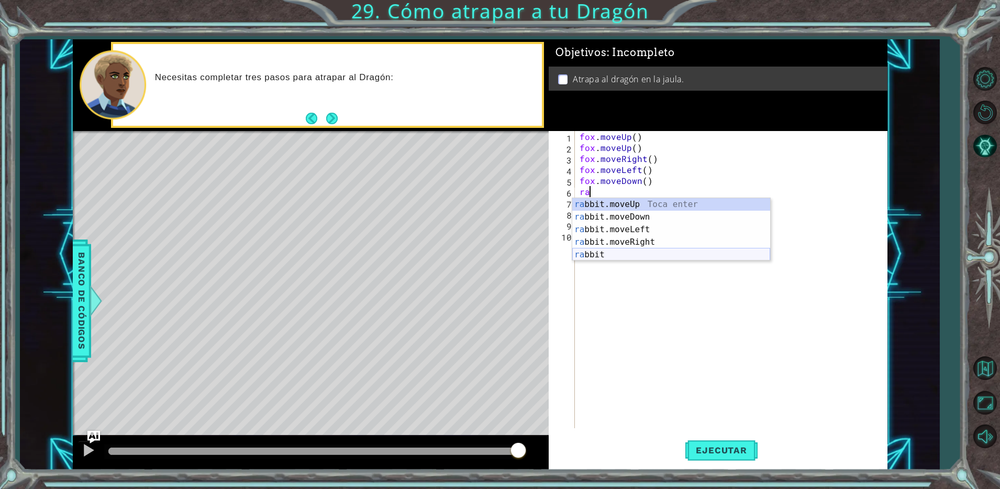
click at [626, 256] on div "ra bbit.moveUp Toca enter ra bbit.moveDown Toca enter ra bbit.moveLeft Toca ent…" at bounding box center [671, 242] width 198 height 88
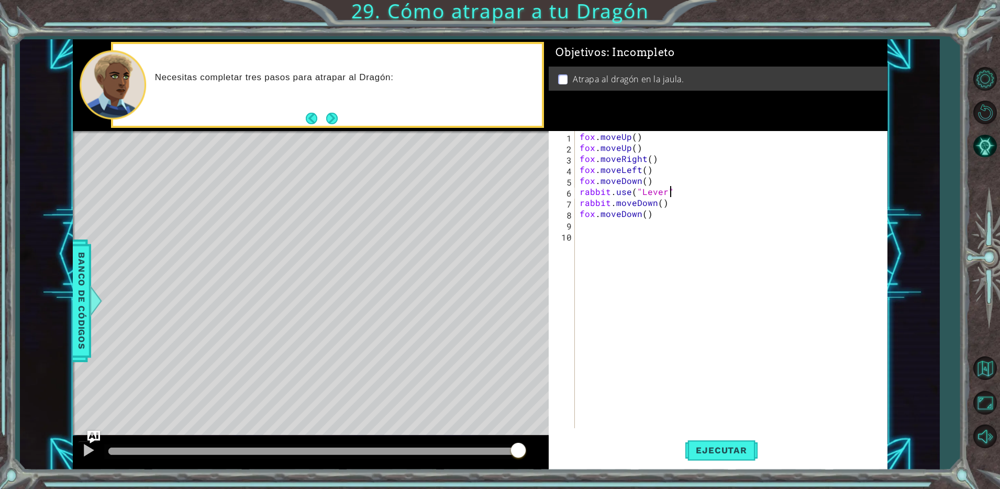
scroll to position [0, 5]
click at [720, 450] on span "Ejecutar" at bounding box center [722, 450] width 72 height 10
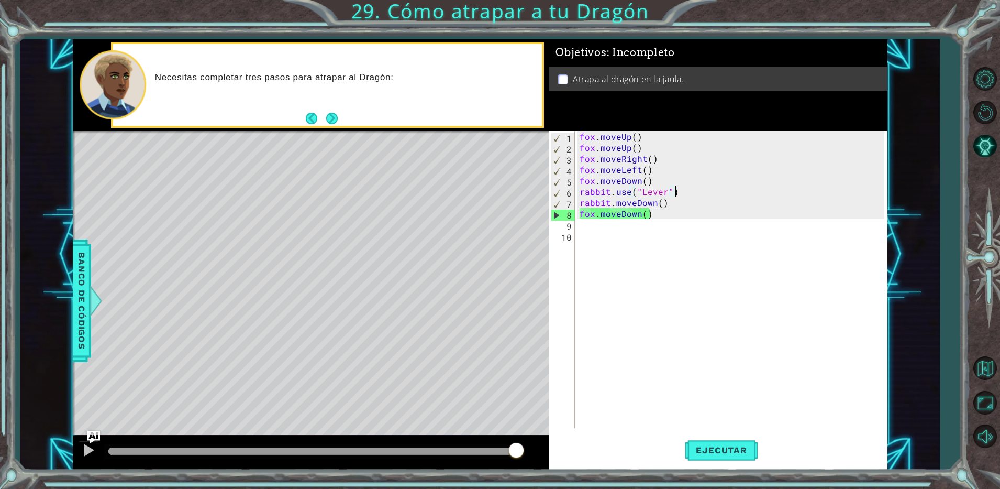
click at [658, 184] on div "[PERSON_NAME] . moveUp ( ) [PERSON_NAME] . moveUp ( ) [PERSON_NAME] . moveRight…" at bounding box center [734, 290] width 312 height 319
type textarea "fox.moveDown()"
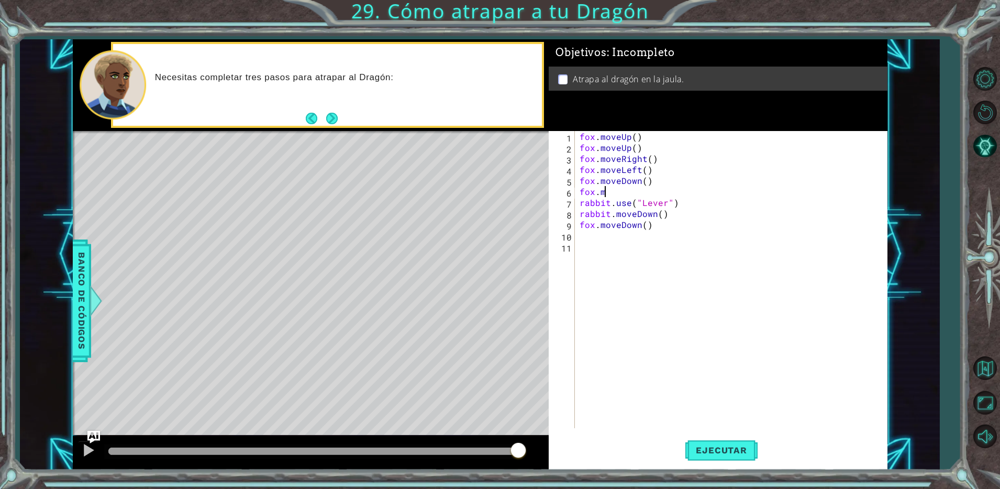
scroll to position [0, 2]
drag, startPoint x: 655, startPoint y: 174, endPoint x: 560, endPoint y: 166, distance: 94.6
click at [560, 166] on div "[PERSON_NAME][DOMAIN_NAME] 1 2 3 4 5 6 7 8 9 10 11 [PERSON_NAME] . moveUp ( ) […" at bounding box center [716, 279] width 335 height 297
drag, startPoint x: 635, startPoint y: 190, endPoint x: 570, endPoint y: 200, distance: 65.2
click at [570, 200] on div "[PERSON_NAME].moveLeft() 1 2 3 4 5 6 7 8 9 10 11 [PERSON_NAME] . moveUp ( ) [PE…" at bounding box center [716, 279] width 335 height 297
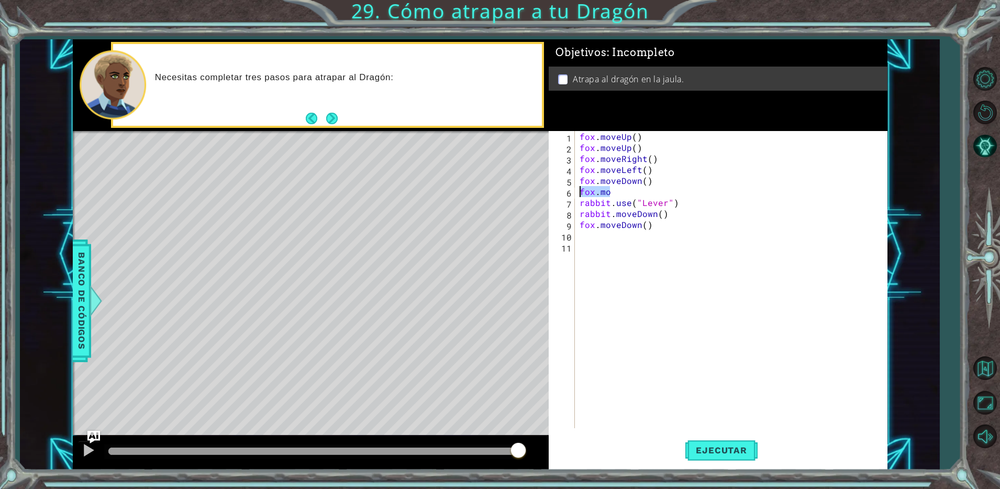
drag, startPoint x: 615, startPoint y: 189, endPoint x: 579, endPoint y: 190, distance: 35.6
click at [579, 190] on div "[PERSON_NAME] . moveUp ( ) [PERSON_NAME] . moveUp ( ) [PERSON_NAME] . moveRight…" at bounding box center [734, 290] width 312 height 319
paste textarea "veLeft()"
drag, startPoint x: 657, startPoint y: 194, endPoint x: 619, endPoint y: 193, distance: 38.2
click at [619, 193] on div "[PERSON_NAME] . moveUp ( ) [PERSON_NAME] . moveUp ( ) [PERSON_NAME] . moveRight…" at bounding box center [734, 290] width 312 height 319
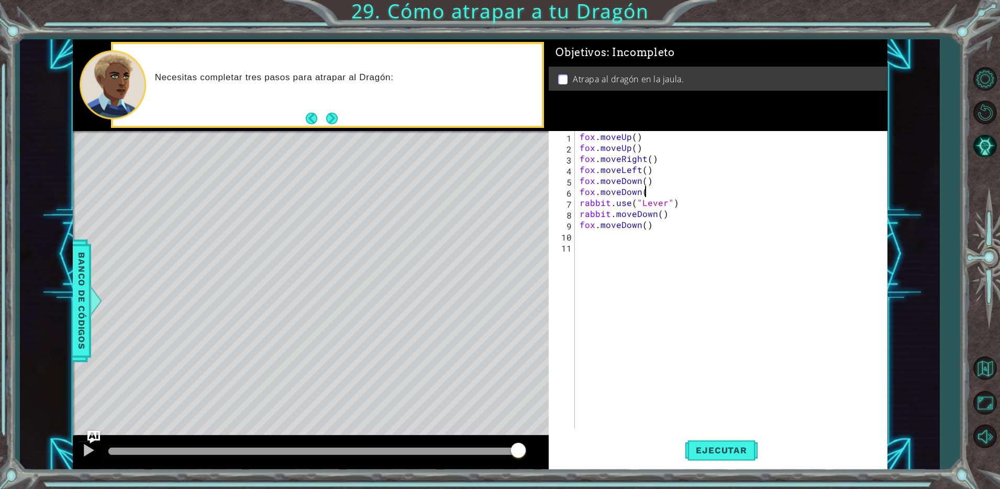
scroll to position [0, 4]
type textarea "fox.moveDown()"
click at [724, 462] on button "Ejecutar" at bounding box center [722, 450] width 72 height 34
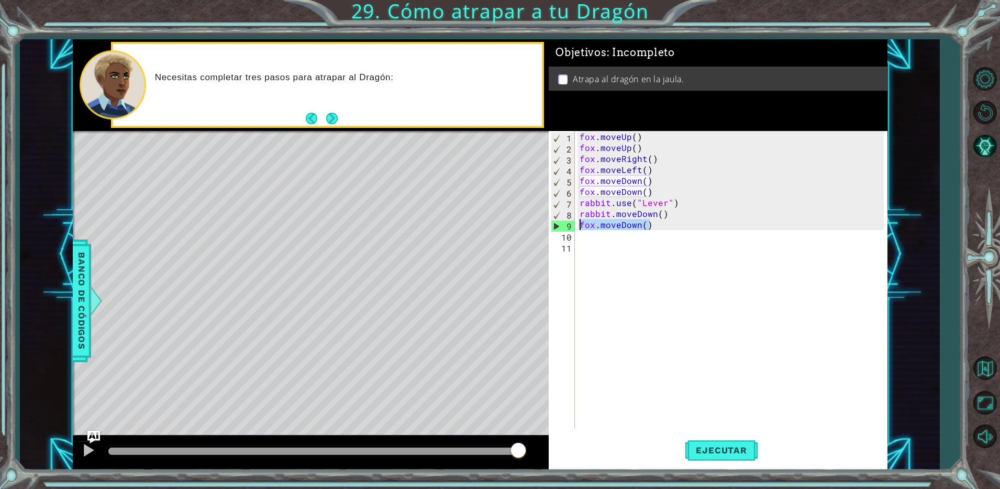
drag, startPoint x: 657, startPoint y: 228, endPoint x: 572, endPoint y: 225, distance: 85.4
click at [572, 225] on div "[PERSON_NAME].moveDown() 1 2 3 4 5 6 7 8 9 10 11 [PERSON_NAME] . moveUp ( ) [PE…" at bounding box center [716, 279] width 335 height 297
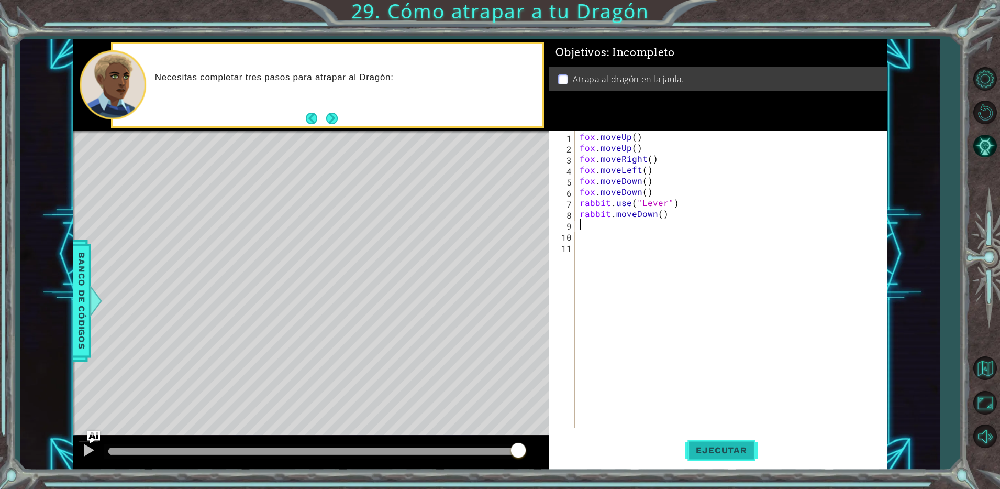
click at [715, 458] on button "Ejecutar" at bounding box center [722, 450] width 72 height 34
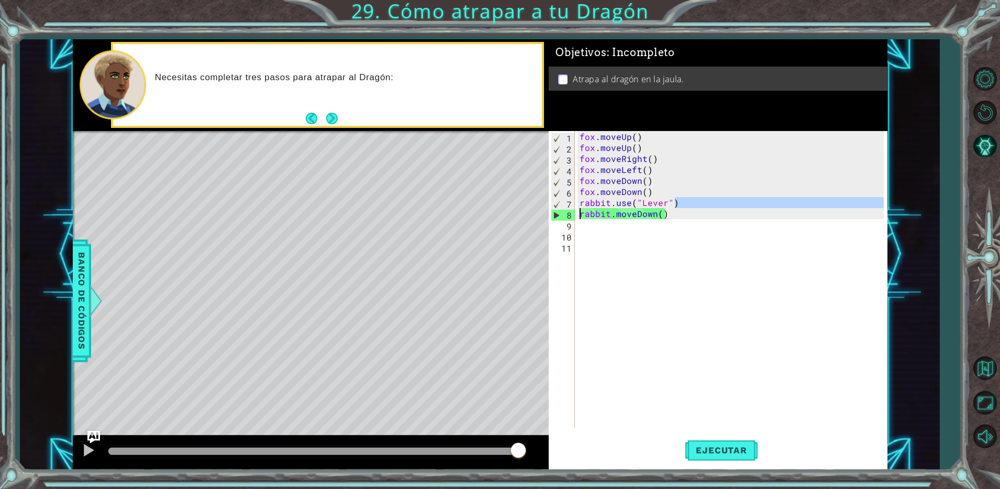
click at [536, 214] on div "1 ההההההההההההההההההההההההההההההההההההההההההההההההההההההההההההההההההההההההההההה…" at bounding box center [480, 254] width 815 height 430
click at [667, 205] on div "[PERSON_NAME] . moveUp ( ) [PERSON_NAME] . moveUp ( ) [PERSON_NAME] . moveRight…" at bounding box center [734, 290] width 312 height 319
type textarea "rabbit.use("Lever")"
drag, startPoint x: 696, startPoint y: 199, endPoint x: 580, endPoint y: 201, distance: 116.3
click at [580, 201] on div "[PERSON_NAME] . moveUp ( ) [PERSON_NAME] . moveUp ( ) [PERSON_NAME] . moveRight…" at bounding box center [734, 290] width 312 height 319
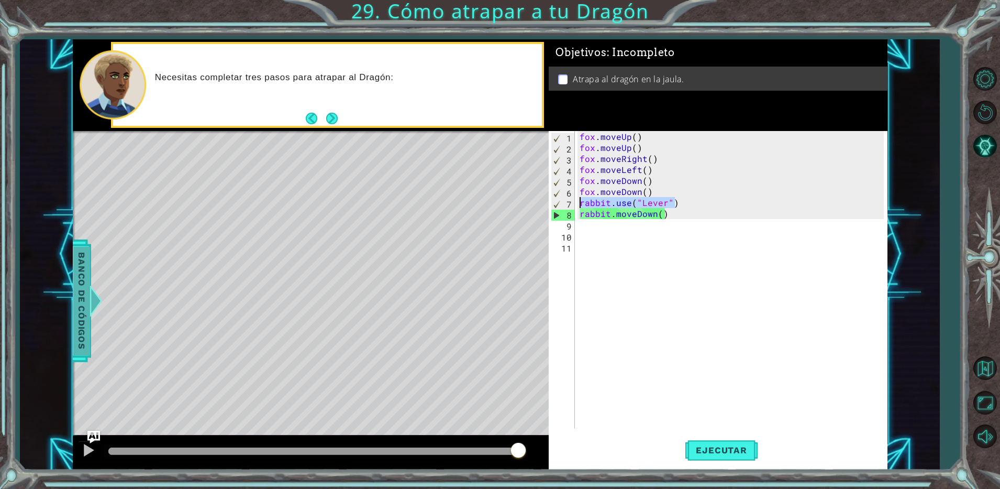
click at [74, 274] on span "Banco de códigos" at bounding box center [81, 301] width 17 height 108
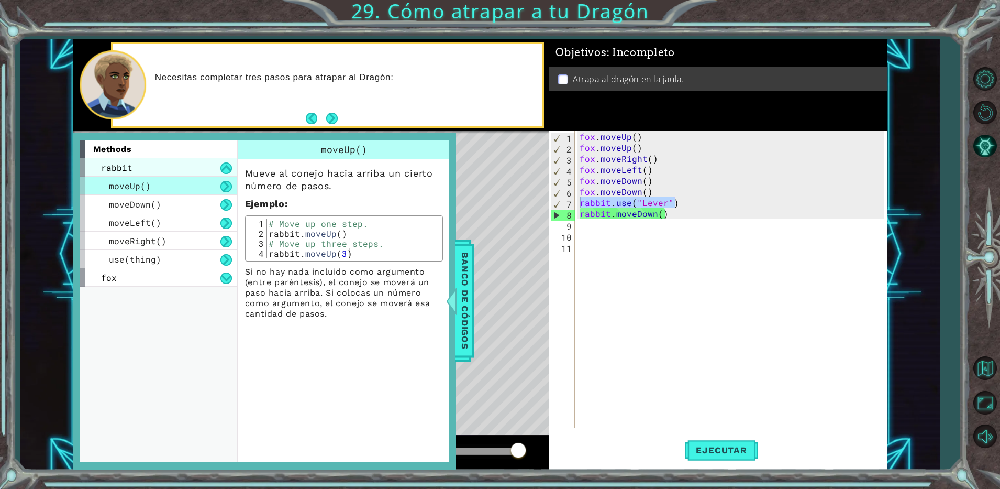
click at [163, 172] on div "rabbit" at bounding box center [158, 167] width 157 height 18
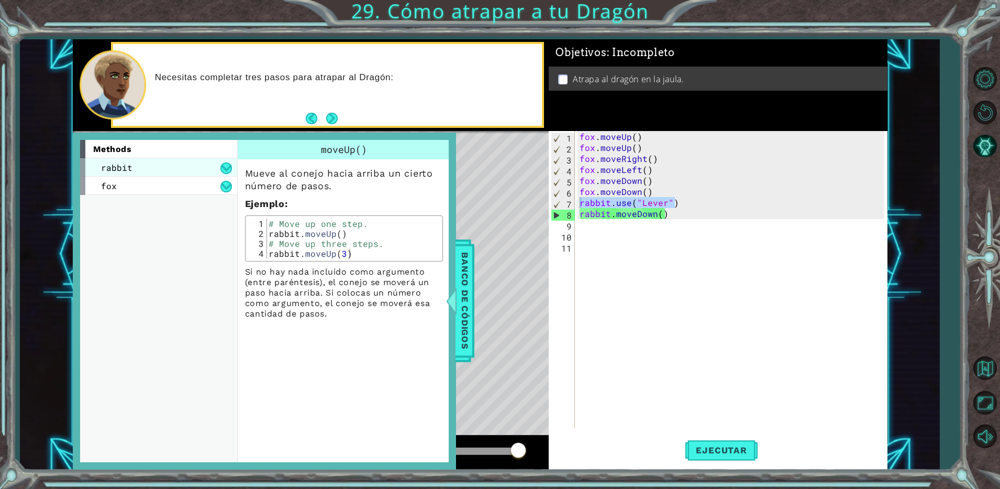
click at [163, 172] on div "rabbit" at bounding box center [158, 167] width 157 height 18
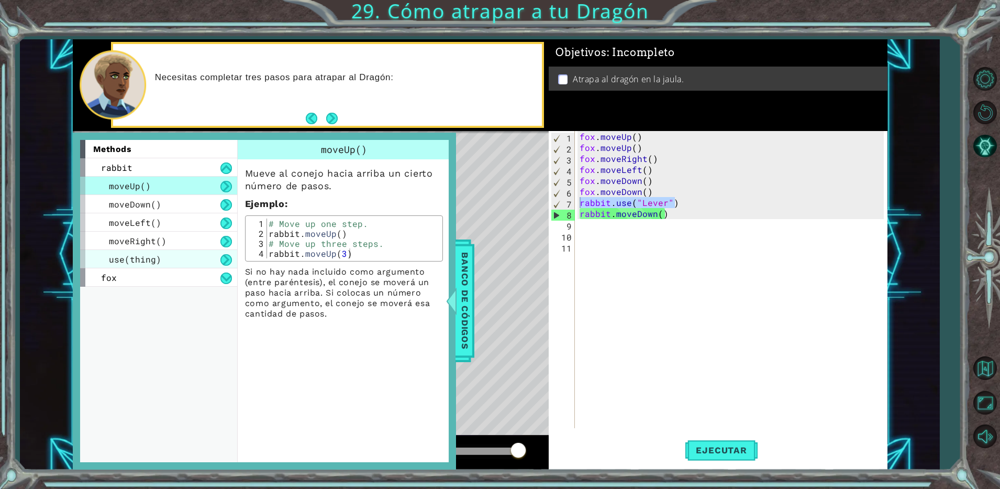
click at [163, 257] on div "use(thing)" at bounding box center [158, 259] width 157 height 18
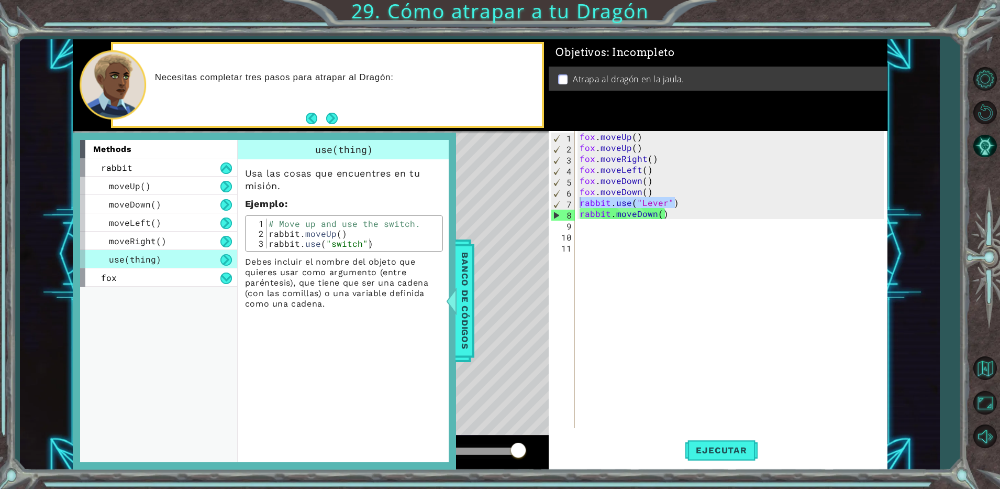
type textarea "rabbit.use("switch")"
drag, startPoint x: 269, startPoint y: 244, endPoint x: 371, endPoint y: 239, distance: 101.7
click at [371, 239] on div "# Move up and use the switch. rabbit . moveUp ( ) rabbit . use ( "switch" )" at bounding box center [353, 243] width 173 height 50
click at [682, 203] on div "[PERSON_NAME] . moveUp ( ) [PERSON_NAME] . moveUp ( ) [PERSON_NAME] . moveRight…" at bounding box center [731, 279] width 306 height 297
drag, startPoint x: 682, startPoint y: 203, endPoint x: 581, endPoint y: 201, distance: 101.6
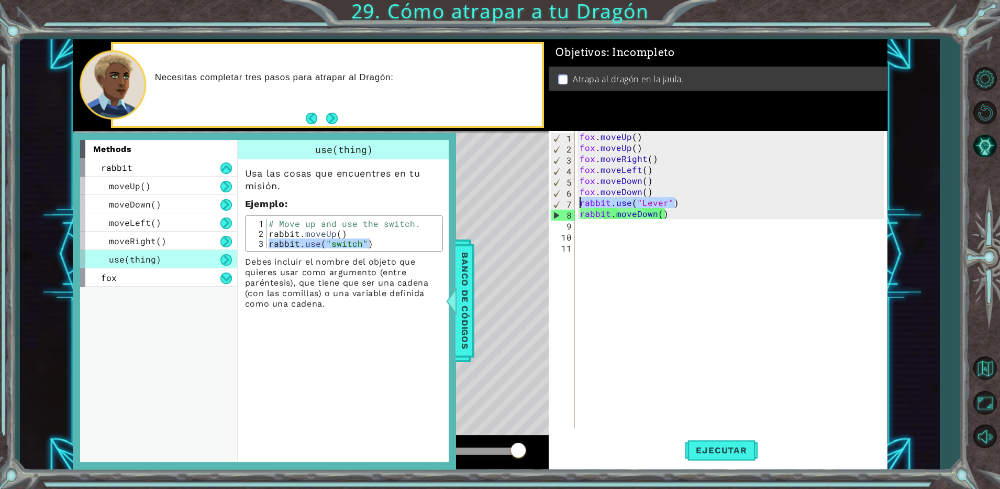
click at [581, 201] on div "[PERSON_NAME] . moveUp ( ) [PERSON_NAME] . moveUp ( ) [PERSON_NAME] . moveRight…" at bounding box center [734, 290] width 312 height 319
paste textarea "switch"
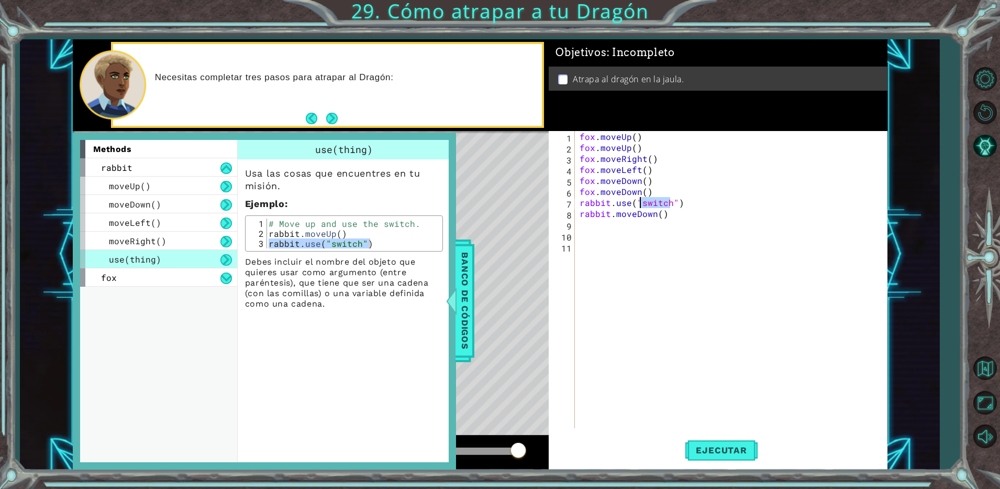
drag, startPoint x: 658, startPoint y: 206, endPoint x: 643, endPoint y: 203, distance: 15.5
click at [643, 203] on div "[PERSON_NAME] . moveUp ( ) [PERSON_NAME] . moveUp ( ) [PERSON_NAME] . moveRight…" at bounding box center [734, 290] width 312 height 319
type textarea "rabbit.use("Lever")"
click at [646, 213] on div ""Lever " Toca enter" at bounding box center [727, 228] width 198 height 38
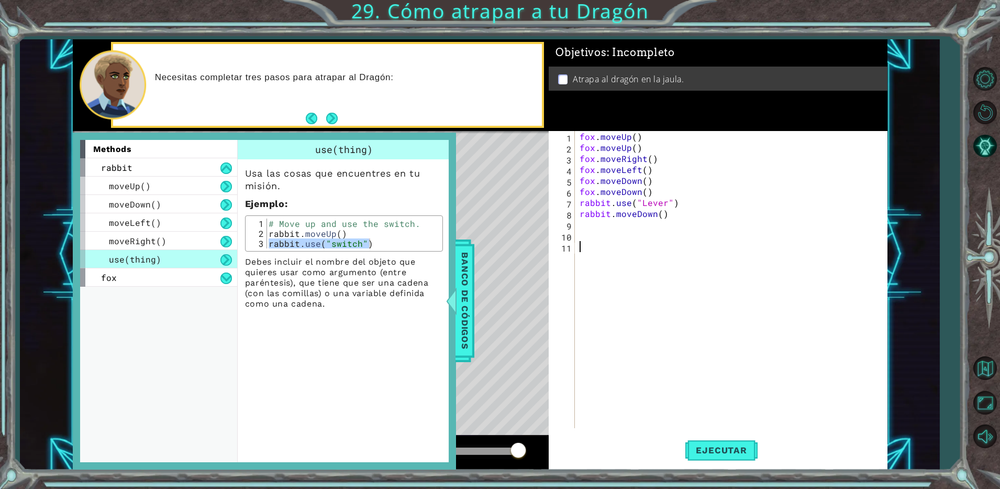
click at [608, 310] on div "[PERSON_NAME] . moveUp ( ) [PERSON_NAME] . moveUp ( ) [PERSON_NAME] . moveRight…" at bounding box center [734, 290] width 312 height 319
click at [465, 318] on span "Banco de códigos" at bounding box center [465, 301] width 17 height 108
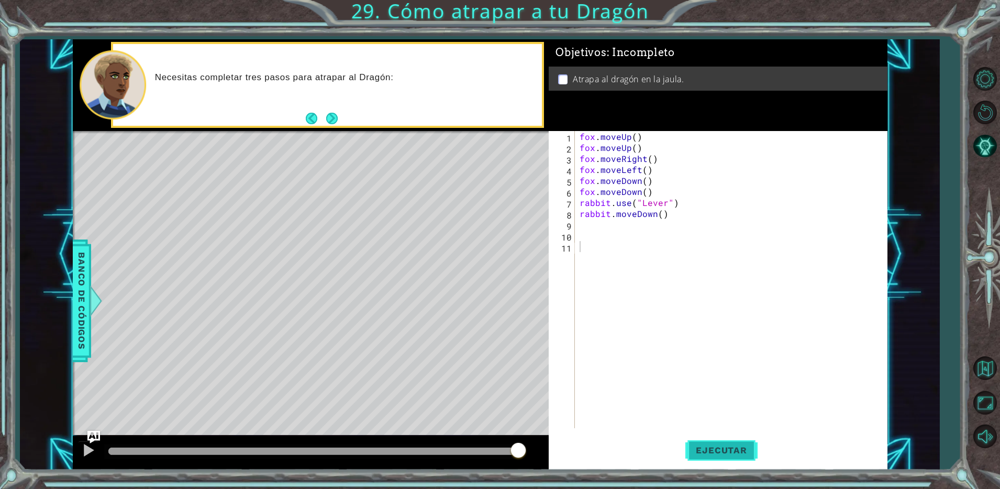
click at [728, 448] on span "Ejecutar" at bounding box center [722, 450] width 72 height 10
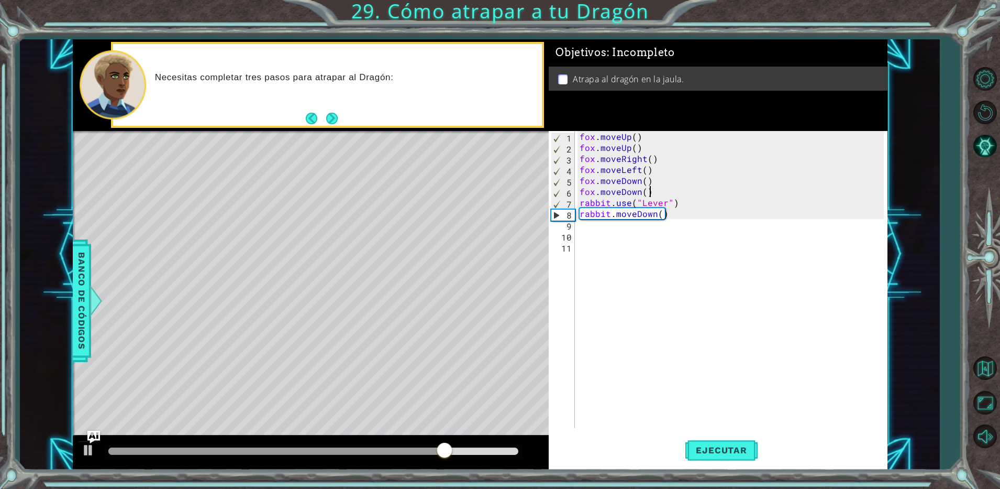
click at [660, 193] on div "[PERSON_NAME] . moveUp ( ) [PERSON_NAME] . moveUp ( ) [PERSON_NAME] . moveRight…" at bounding box center [734, 290] width 312 height 319
type textarea "fox.moveDown()"
click at [691, 260] on div "[PERSON_NAME] . moveUp ( ) [PERSON_NAME] . moveUp ( ) [PERSON_NAME] . moveRight…" at bounding box center [734, 290] width 312 height 319
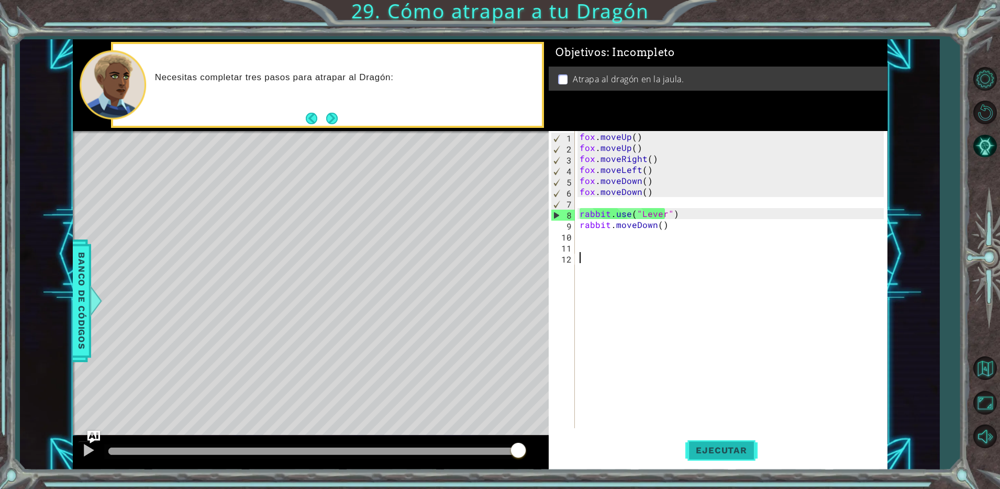
click at [710, 451] on span "Ejecutar" at bounding box center [722, 450] width 72 height 10
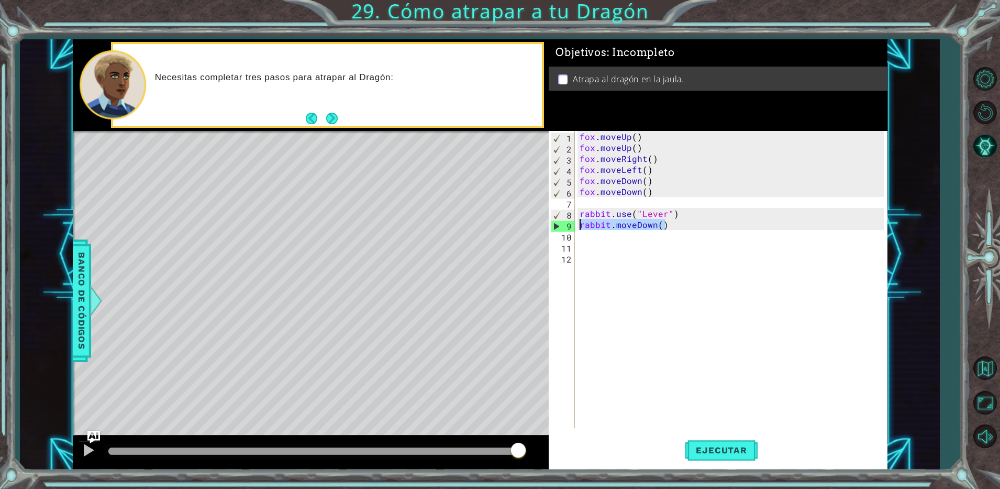
drag, startPoint x: 701, startPoint y: 228, endPoint x: 559, endPoint y: 225, distance: 142.0
click at [559, 225] on div "1 2 3 4 5 6 7 8 9 10 11 12 [PERSON_NAME] . moveUp ( ) [PERSON_NAME] . moveUp ( …" at bounding box center [716, 279] width 335 height 297
type textarea "rabbit.moveDown()"
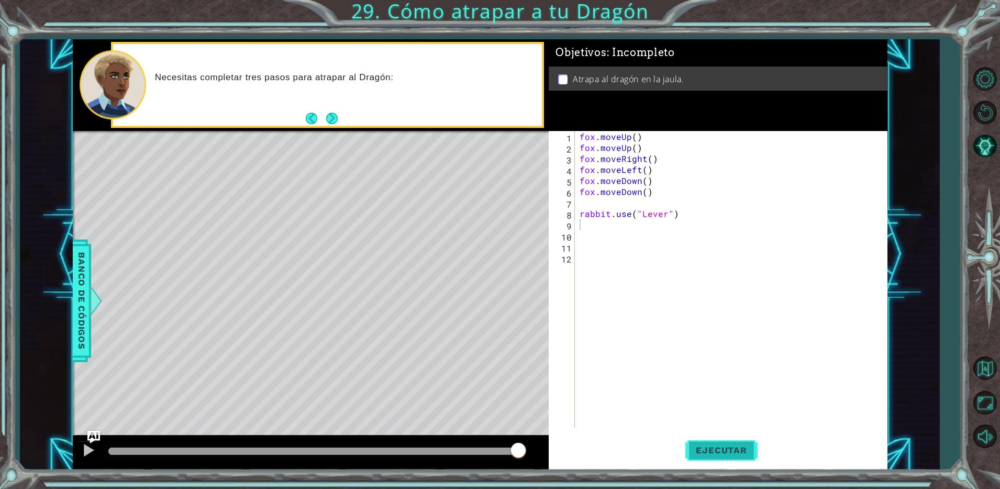
click at [720, 461] on button "Ejecutar" at bounding box center [722, 450] width 72 height 34
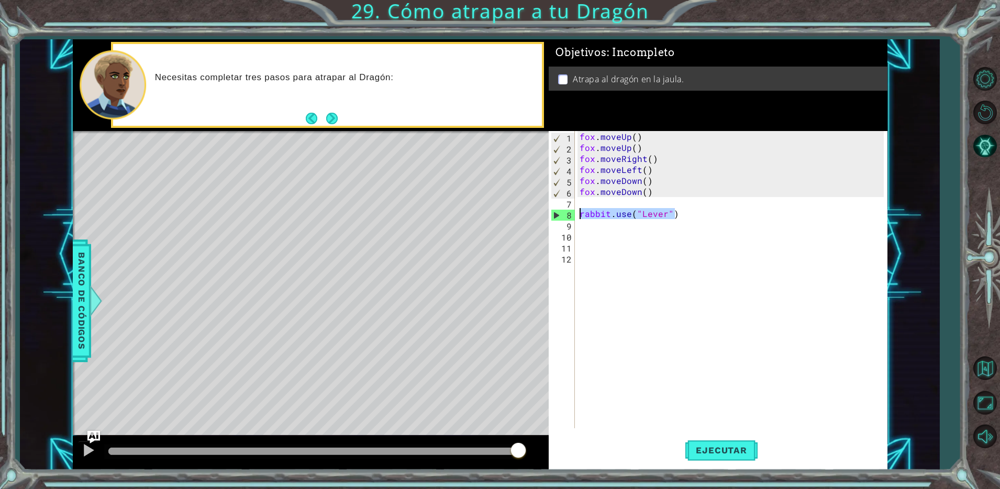
drag, startPoint x: 687, startPoint y: 218, endPoint x: 575, endPoint y: 210, distance: 112.9
click at [575, 210] on div "1 2 3 4 5 6 7 8 9 10 11 12 [PERSON_NAME] . moveUp ( ) [PERSON_NAME] . moveUp ( …" at bounding box center [716, 279] width 335 height 297
type textarea "rabbit.use("Lever")"
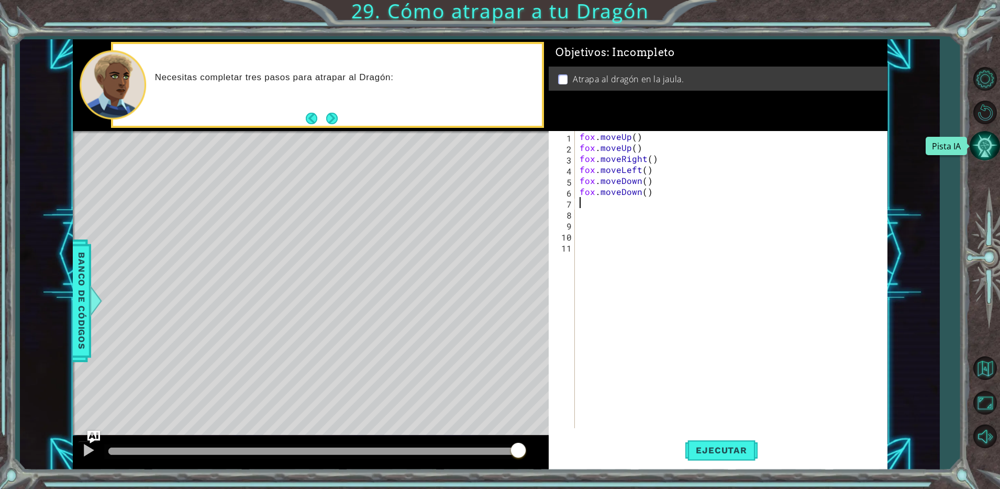
click at [989, 141] on button "Pista IA" at bounding box center [985, 145] width 30 height 30
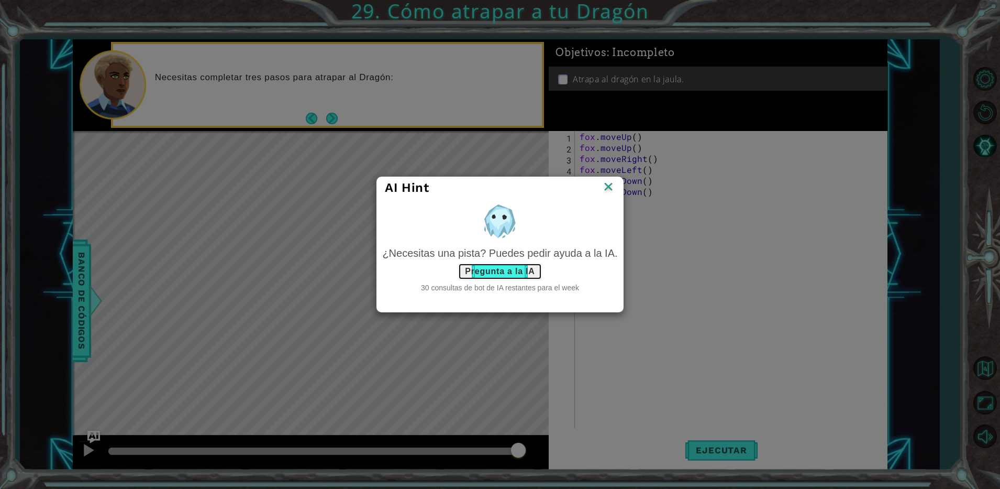
click at [513, 270] on button "Pregunta a la IA" at bounding box center [499, 271] width 83 height 17
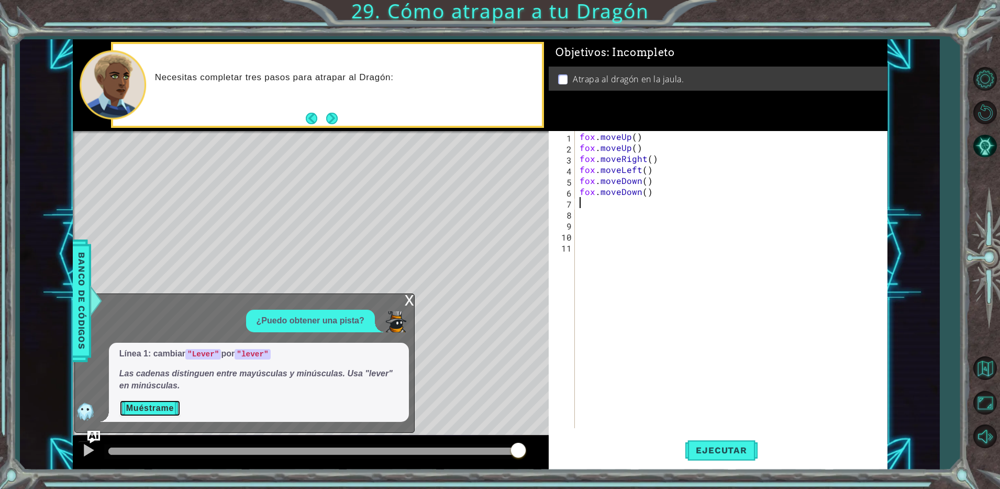
click at [148, 410] on button "Muéstrame" at bounding box center [149, 408] width 61 height 17
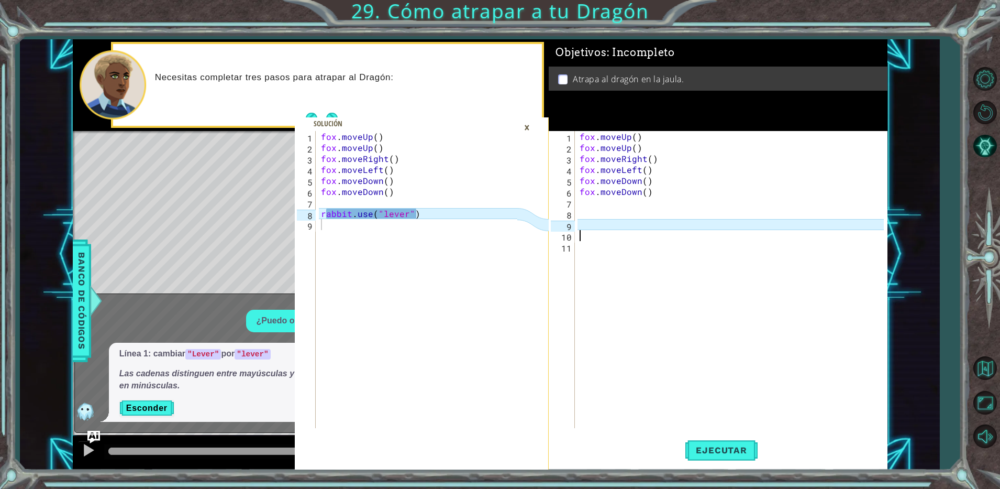
click at [602, 230] on div "[PERSON_NAME] . moveUp ( ) [PERSON_NAME] . moveUp ( ) [PERSON_NAME] . moveRight…" at bounding box center [734, 290] width 312 height 319
click at [601, 223] on div "[PERSON_NAME] . moveUp ( ) [PERSON_NAME] . moveUp ( ) [PERSON_NAME] . moveRight…" at bounding box center [734, 290] width 312 height 319
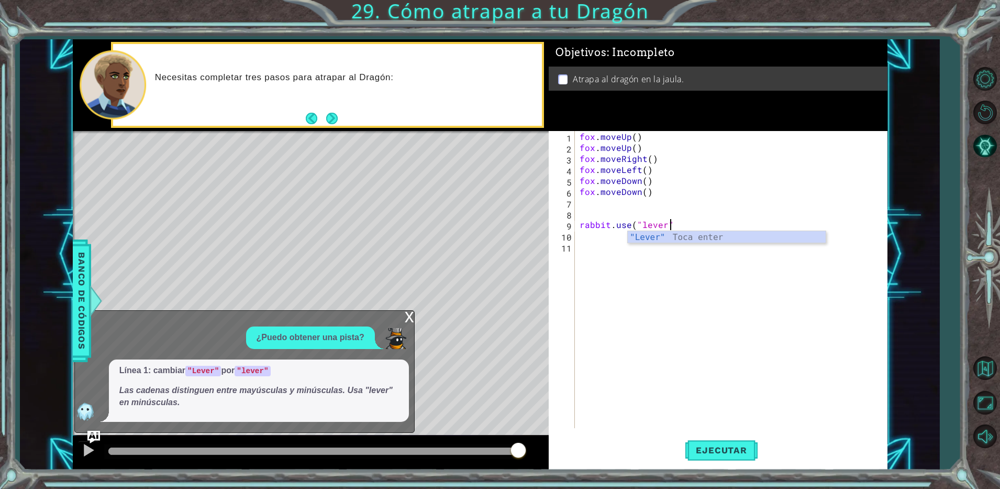
scroll to position [0, 5]
type textarea "rabbit.use("lever")"
click at [724, 452] on span "Ejecutar" at bounding box center [722, 450] width 72 height 10
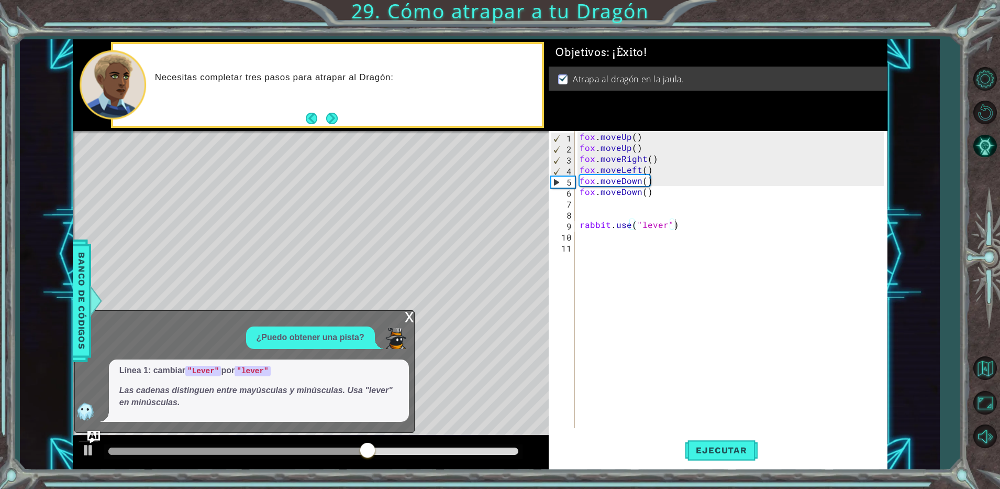
click at [412, 312] on div "x" at bounding box center [409, 316] width 9 height 10
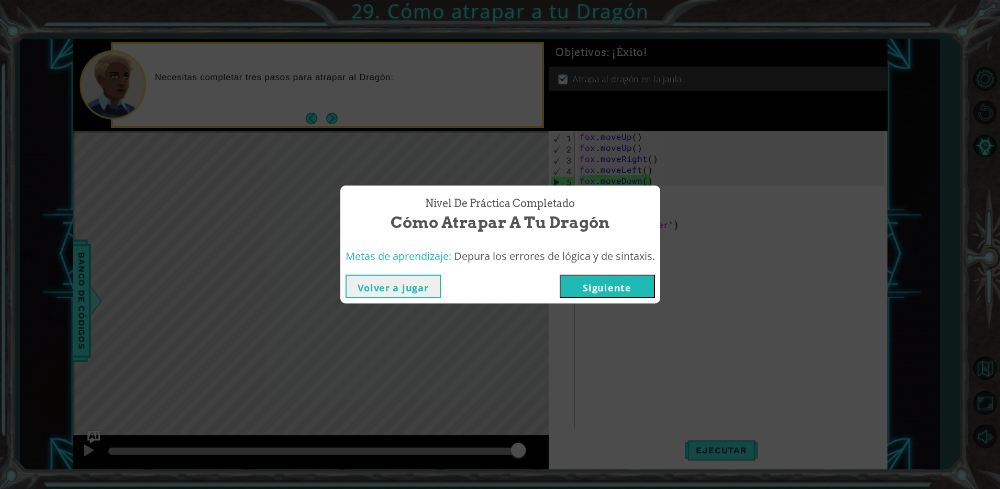
click at [597, 285] on button "Siguiente" at bounding box center [607, 286] width 95 height 24
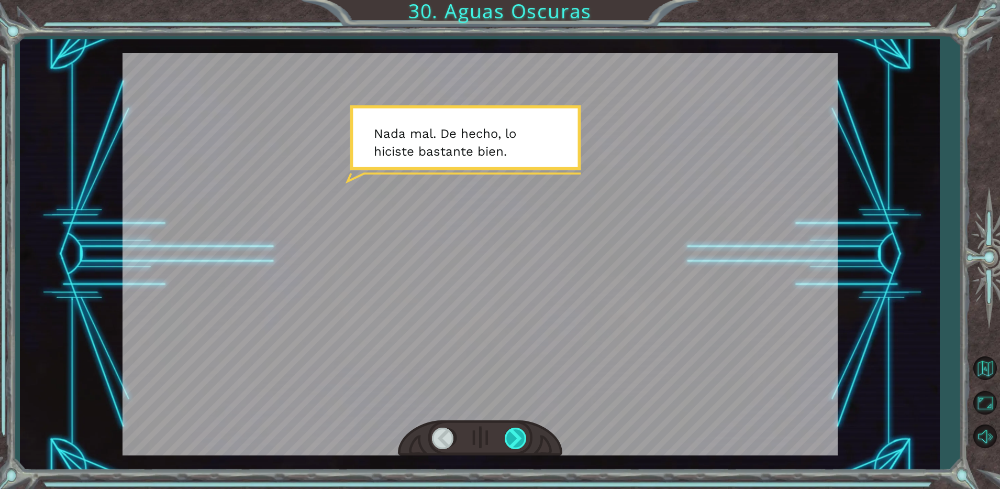
click at [512, 437] on div at bounding box center [517, 437] width 24 height 21
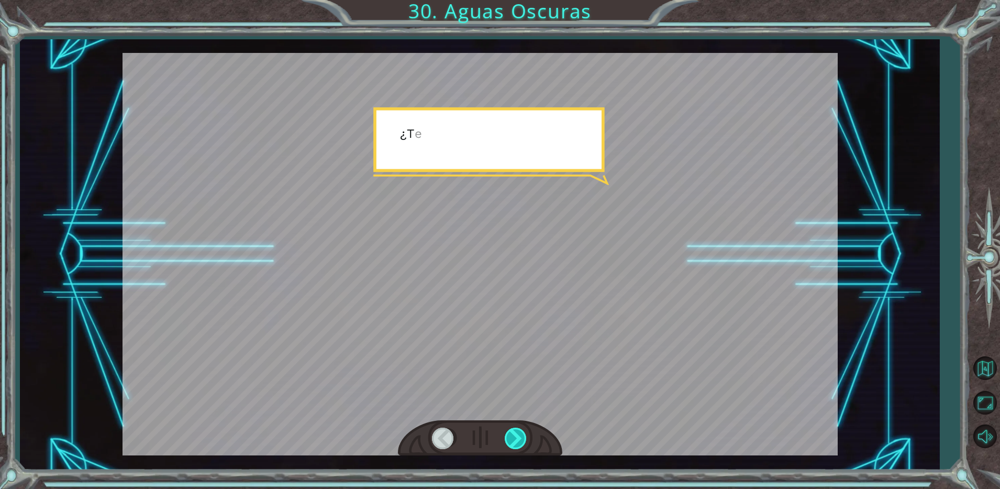
click at [513, 437] on div at bounding box center [517, 437] width 24 height 21
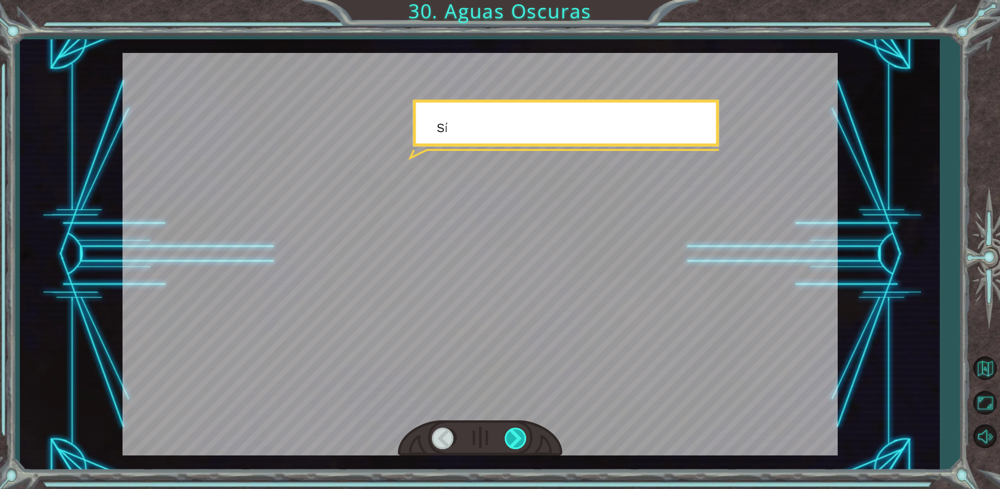
click at [513, 437] on div at bounding box center [517, 437] width 24 height 21
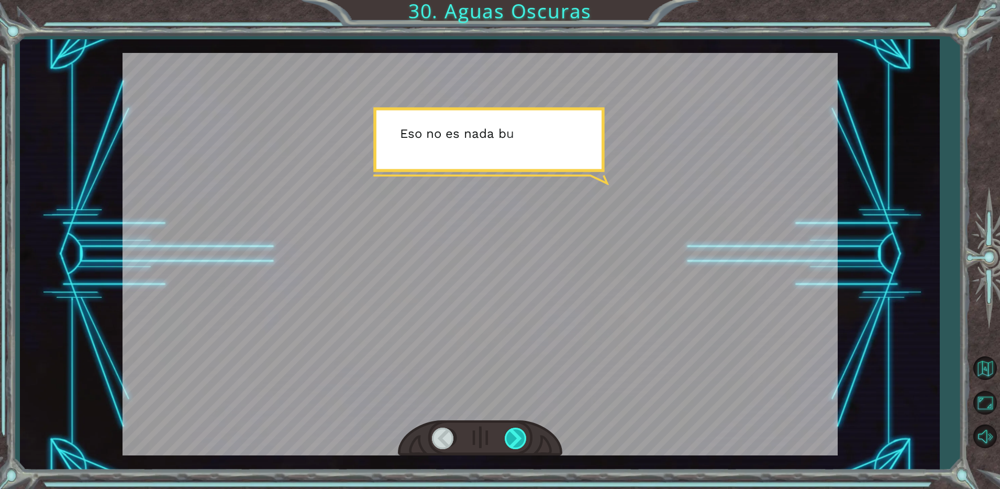
click at [513, 437] on div at bounding box center [517, 437] width 24 height 21
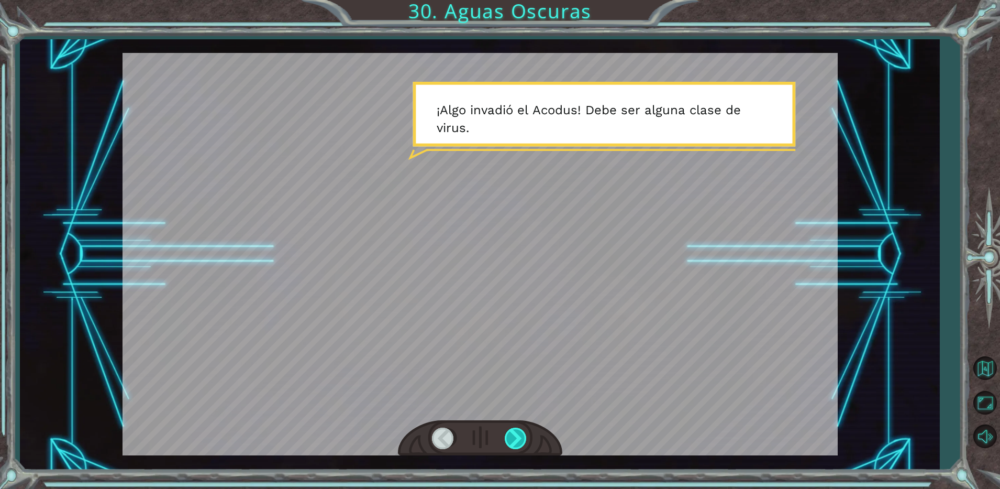
click at [513, 437] on div at bounding box center [517, 437] width 24 height 21
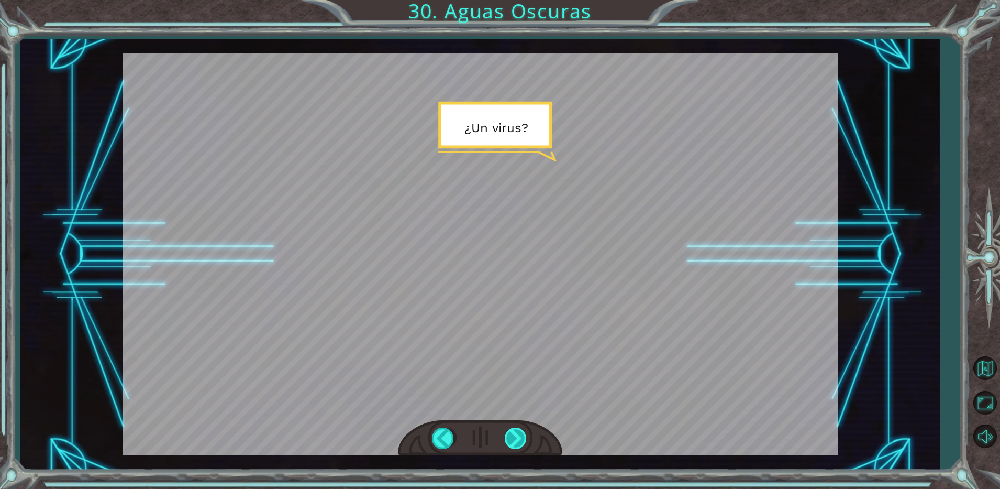
click at [513, 437] on div at bounding box center [517, 437] width 24 height 21
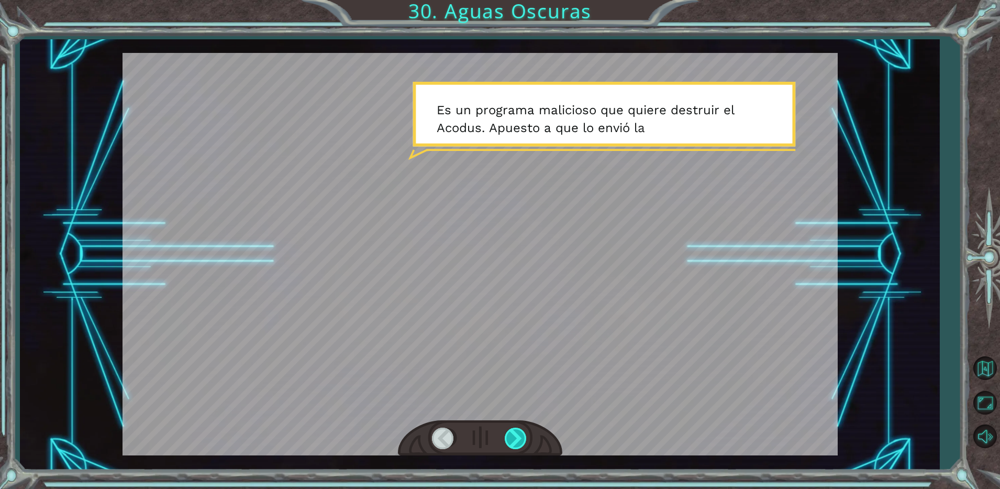
click at [513, 437] on div at bounding box center [517, 437] width 24 height 21
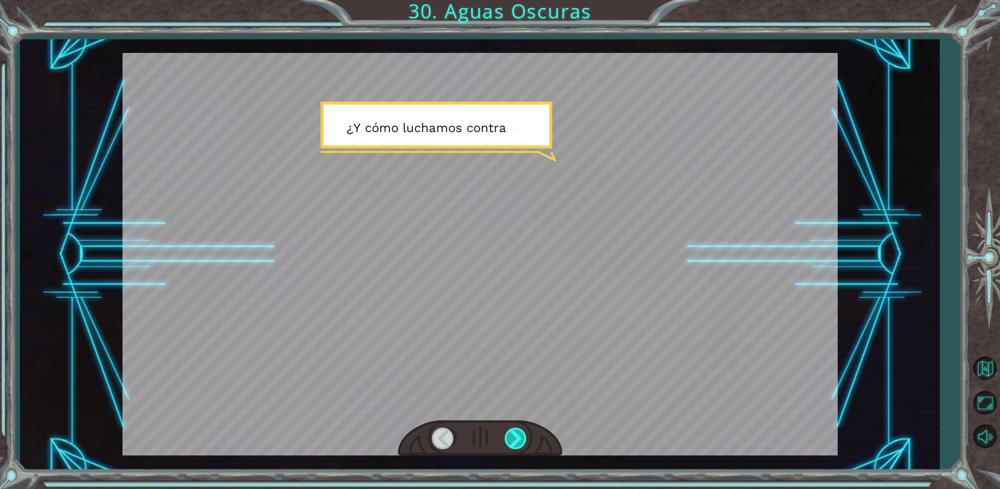
click at [513, 437] on div at bounding box center [517, 437] width 24 height 21
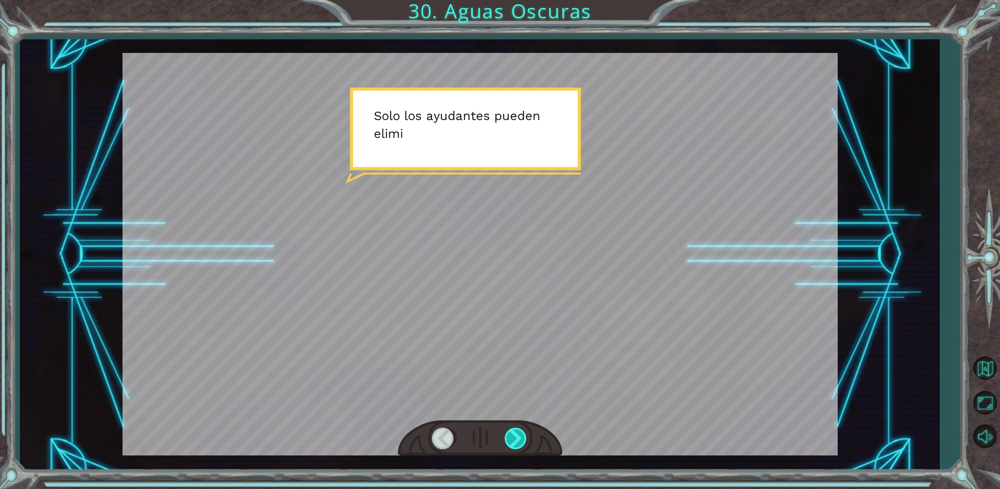
click at [513, 437] on div at bounding box center [517, 437] width 24 height 21
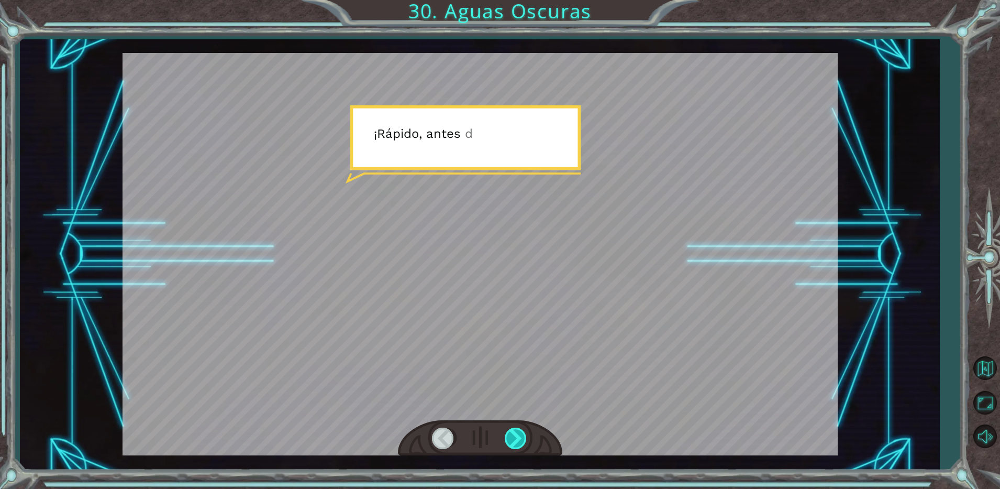
click at [513, 437] on div at bounding box center [517, 437] width 24 height 21
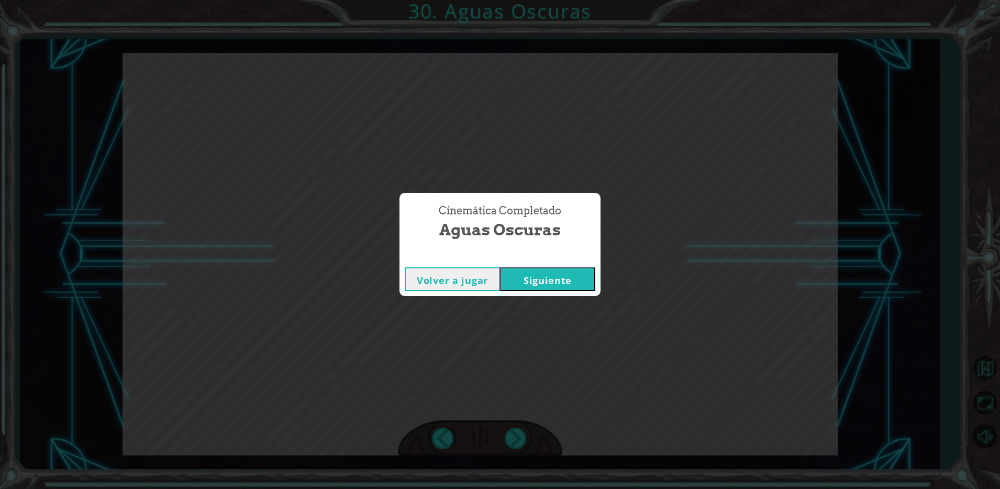
click at [564, 274] on button "Siguiente" at bounding box center [547, 279] width 95 height 24
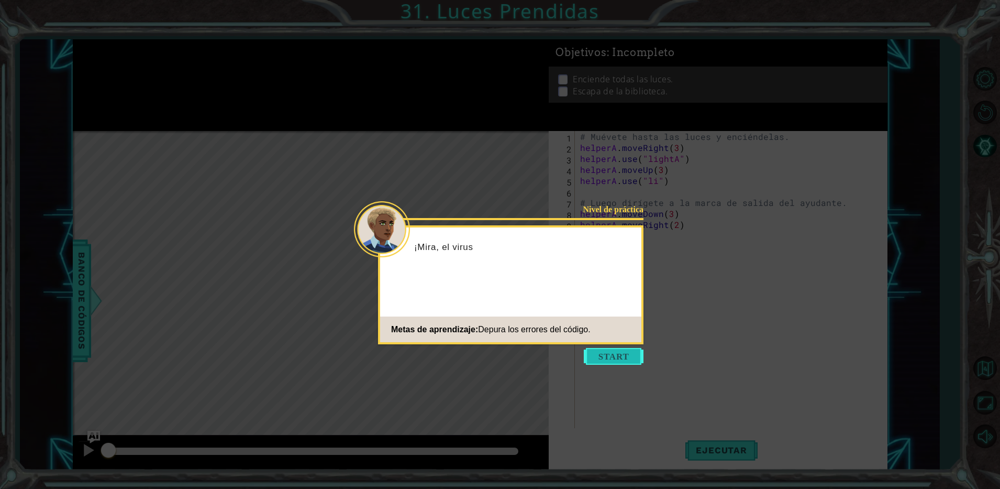
click at [600, 354] on button "Start" at bounding box center [614, 356] width 60 height 17
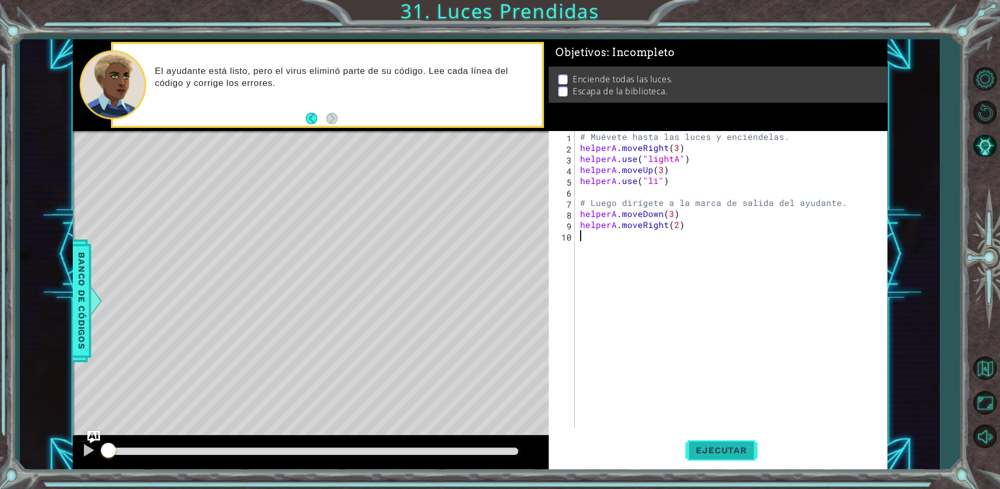
click at [737, 451] on span "Ejecutar" at bounding box center [722, 450] width 72 height 10
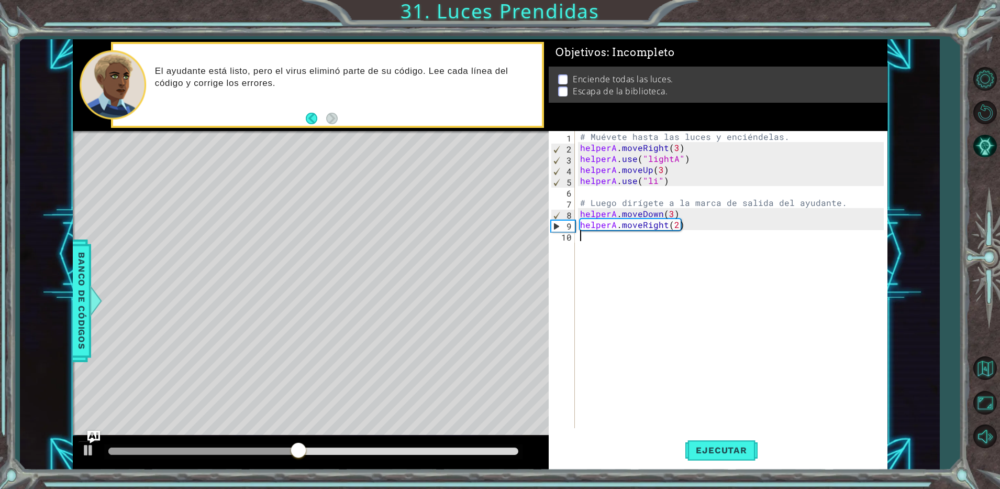
click at [655, 181] on div "# Muévete hasta las luces y enciéndelas. helperA . moveRight ( 3 ) helperA . us…" at bounding box center [733, 290] width 311 height 319
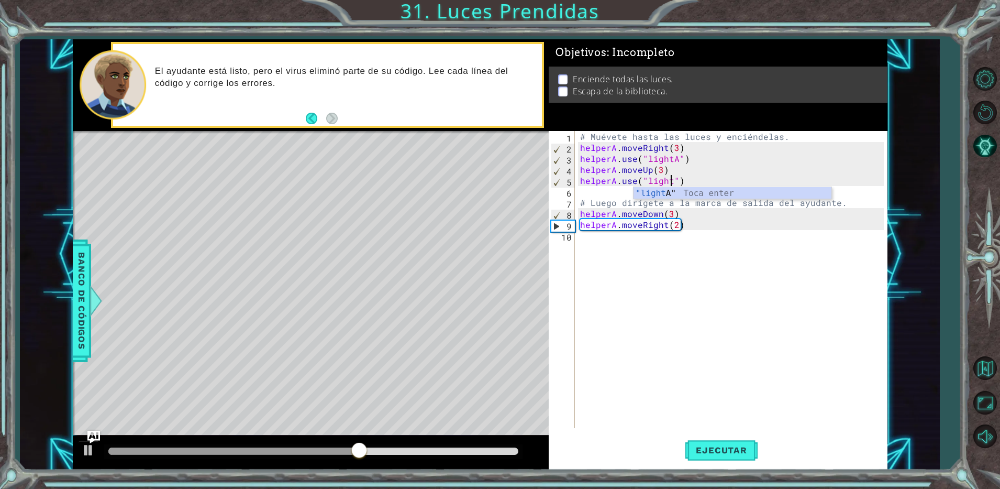
scroll to position [0, 6]
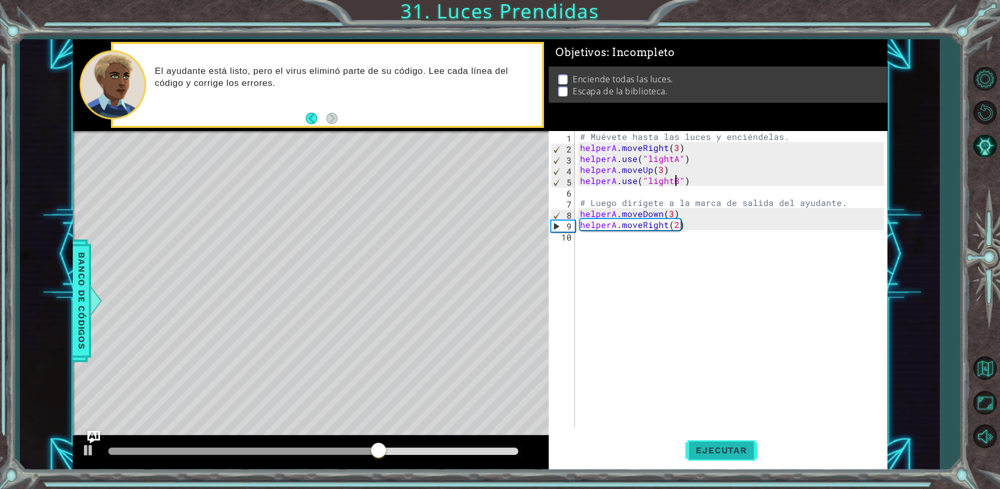
click at [725, 441] on button "Ejecutar" at bounding box center [722, 450] width 72 height 34
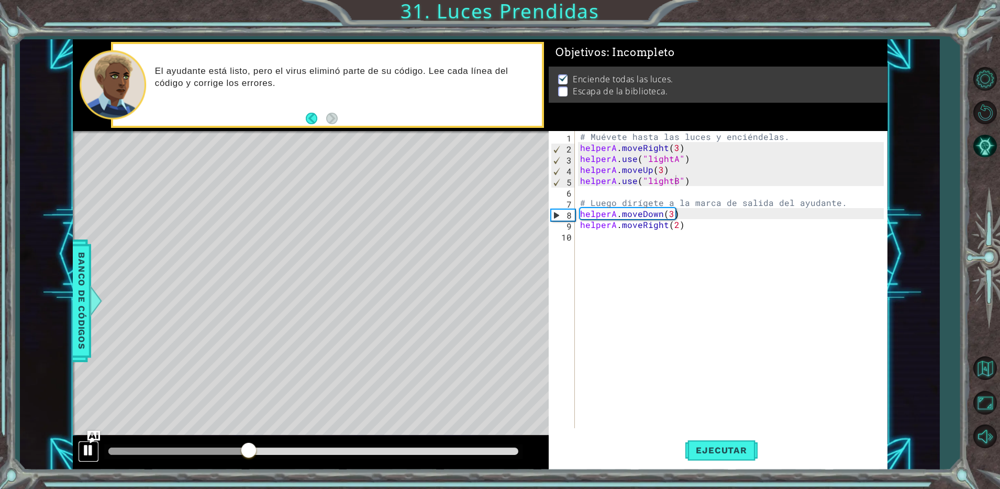
click at [90, 448] on div at bounding box center [89, 450] width 14 height 14
click at [668, 212] on div "# Muévete hasta las luces y enciéndelas. helperA . moveRight ( 3 ) helperA . us…" at bounding box center [733, 290] width 311 height 319
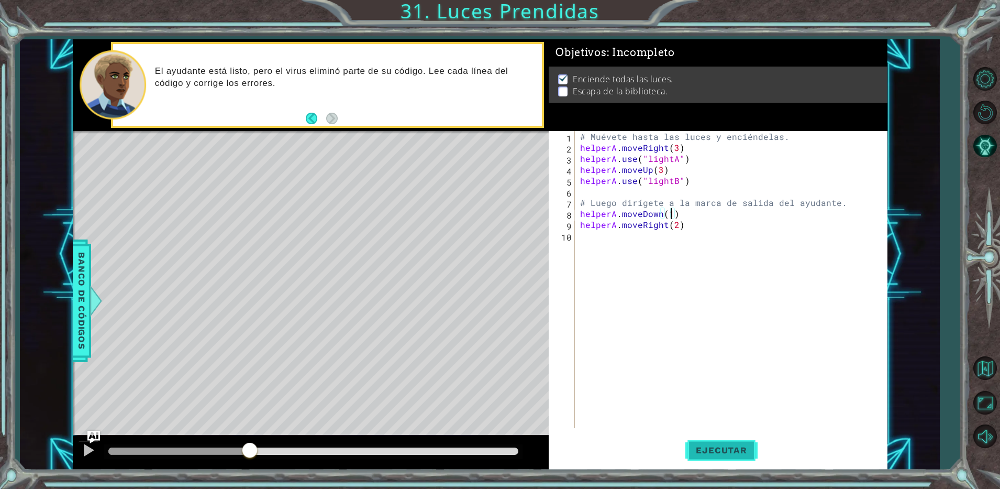
type textarea "helperA.moveDown(1)"
click at [717, 442] on button "Ejecutar" at bounding box center [722, 450] width 72 height 34
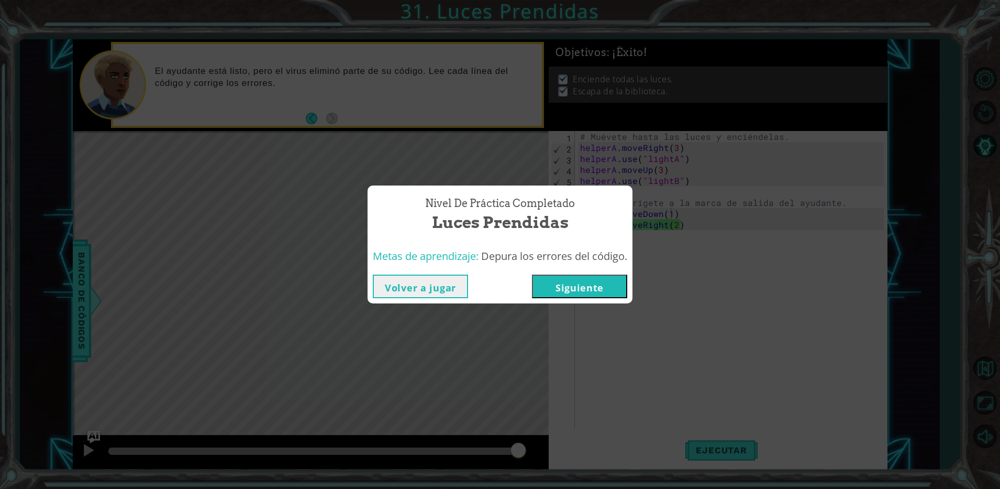
click at [581, 289] on button "Siguiente" at bounding box center [579, 286] width 95 height 24
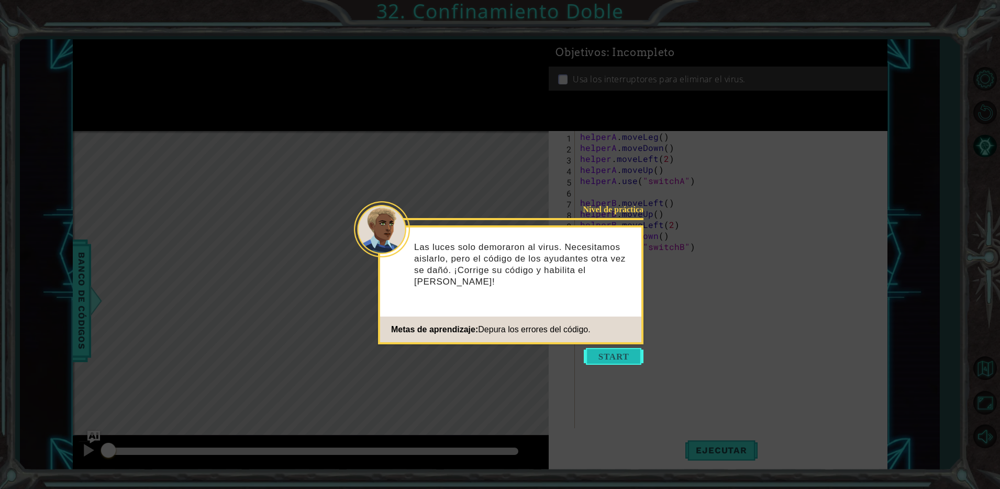
click at [623, 354] on button "Start" at bounding box center [614, 356] width 60 height 17
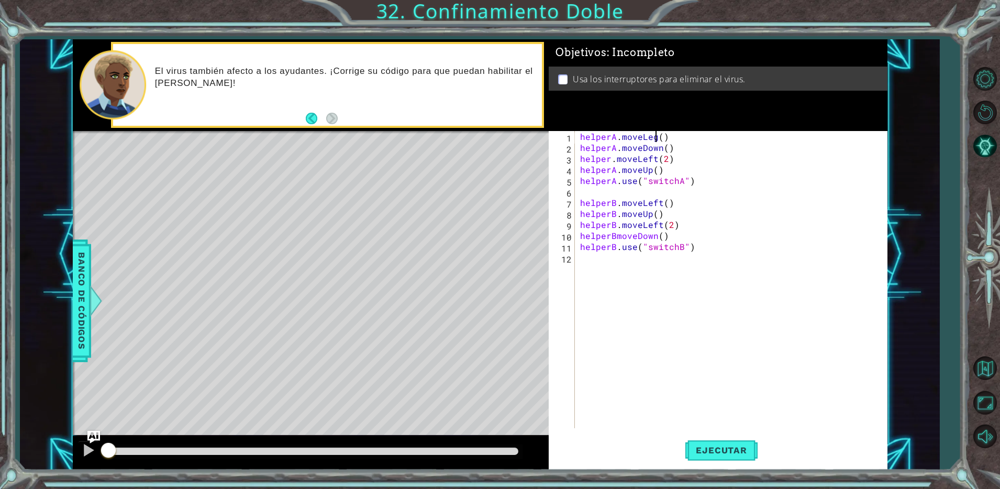
click at [655, 138] on div "helperA . moveLeg ( ) helperA . moveDown ( ) helper . moveLeft ( 2 ) helperA . …" at bounding box center [733, 290] width 311 height 319
click at [611, 161] on div "helperA . moveLeft ( ) helperA . moveDown ( ) helper . moveLeft ( 2 ) helperA .…" at bounding box center [733, 290] width 311 height 319
click at [634, 171] on div "helperA Toca enter" at bounding box center [672, 184] width 198 height 38
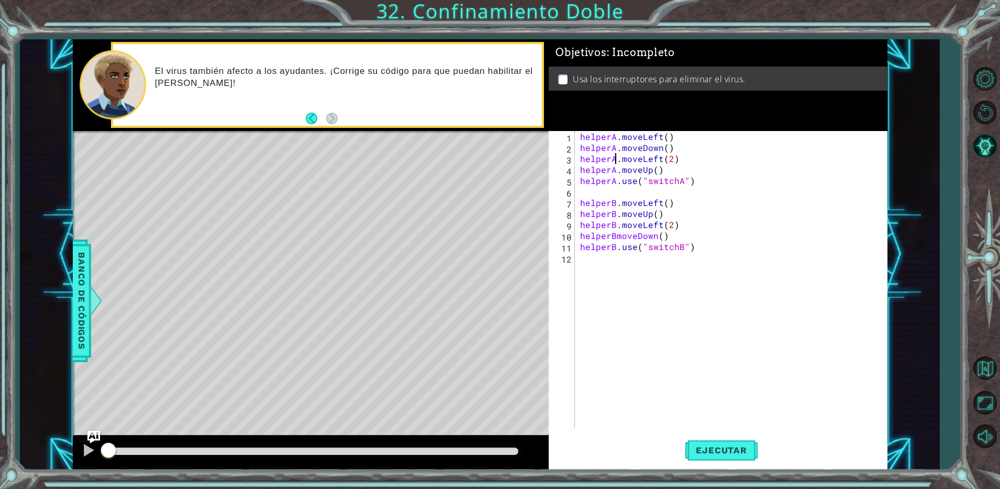
click at [614, 240] on div "helperA . moveLeft ( ) helperA . moveDown ( ) helperA . moveLeft ( 2 ) helperA …" at bounding box center [733, 290] width 311 height 319
type textarea "helperB.moveDown()"
click at [713, 449] on span "Ejecutar" at bounding box center [722, 450] width 72 height 10
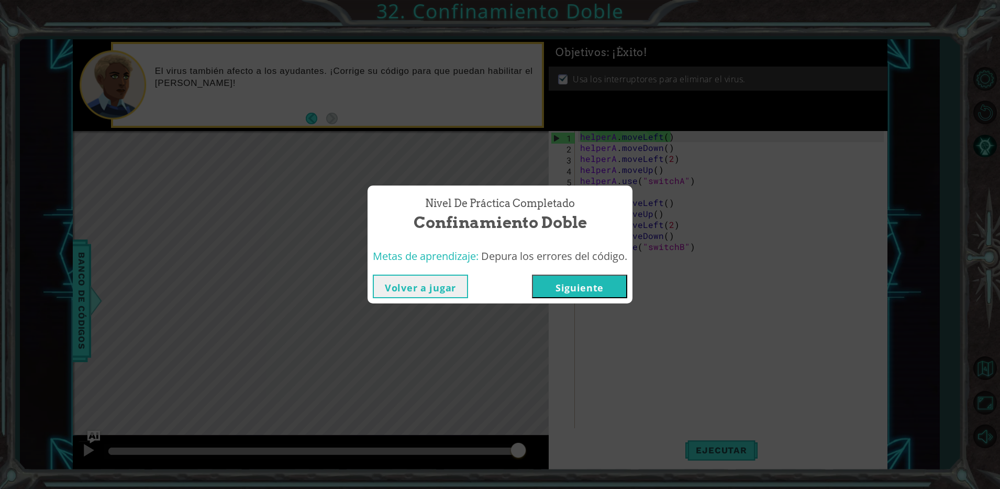
click at [570, 285] on button "Siguiente" at bounding box center [579, 286] width 95 height 24
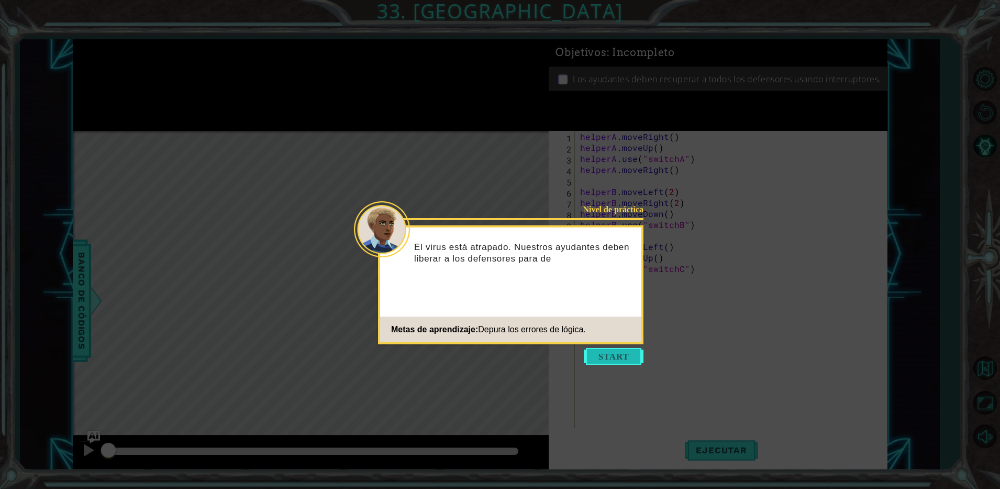
click at [597, 354] on button "Start" at bounding box center [614, 356] width 60 height 17
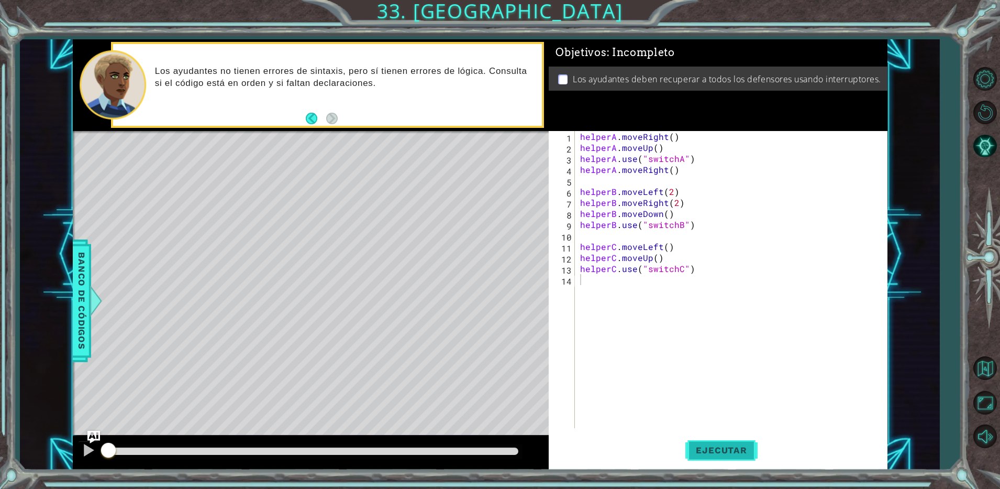
click at [729, 456] on button "Ejecutar" at bounding box center [722, 450] width 72 height 34
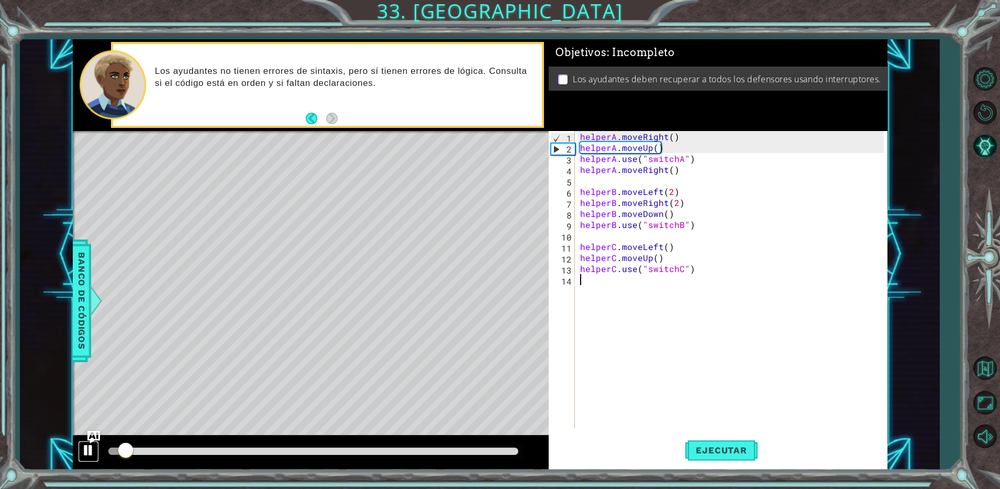
click at [85, 444] on div at bounding box center [89, 450] width 14 height 14
click at [689, 147] on div "helperA . moveRight ( ) helperA . moveUp ( ) helperA . use ( "switchA" ) helper…" at bounding box center [733, 290] width 311 height 319
type textarea "helperA.moveUp()"
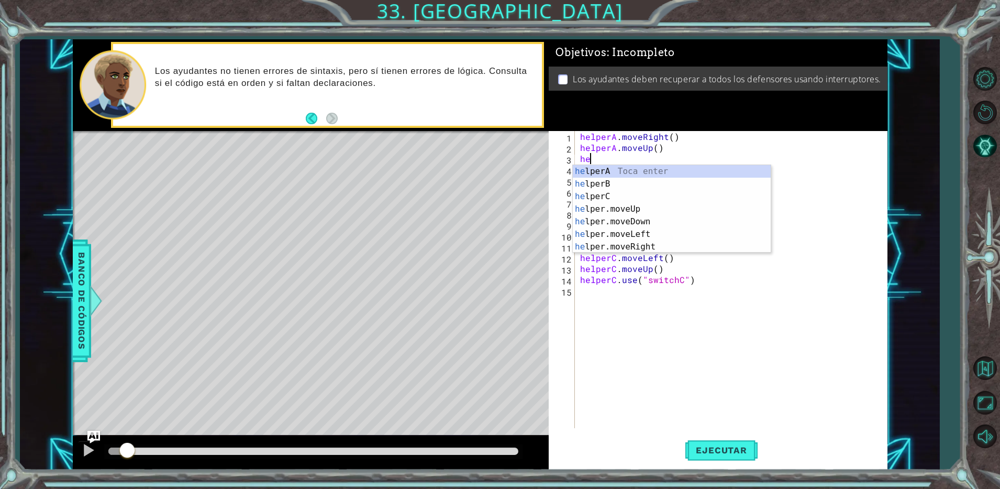
type textarea "her"
click at [640, 169] on div "he lpe r A Toca enter he lpe r B Toca enter he lpe r C Toca enter he lpe r .mov…" at bounding box center [672, 221] width 198 height 113
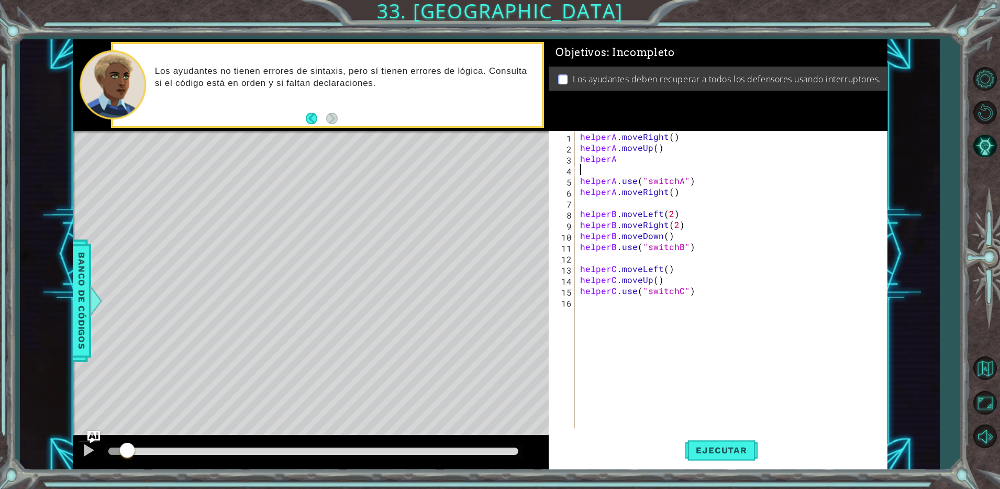
scroll to position [0, 0]
click at [635, 160] on div "helperA . moveRight ( ) helperA . moveUp ( ) helperA helperA . use ( "switchA" …" at bounding box center [733, 290] width 311 height 319
type textarea "helperA.moveRight()"
click at [680, 174] on div "helperA . moveRight ( ) helperA . moveUp ( ) helperA . moveRight ( ) helperA . …" at bounding box center [733, 290] width 311 height 319
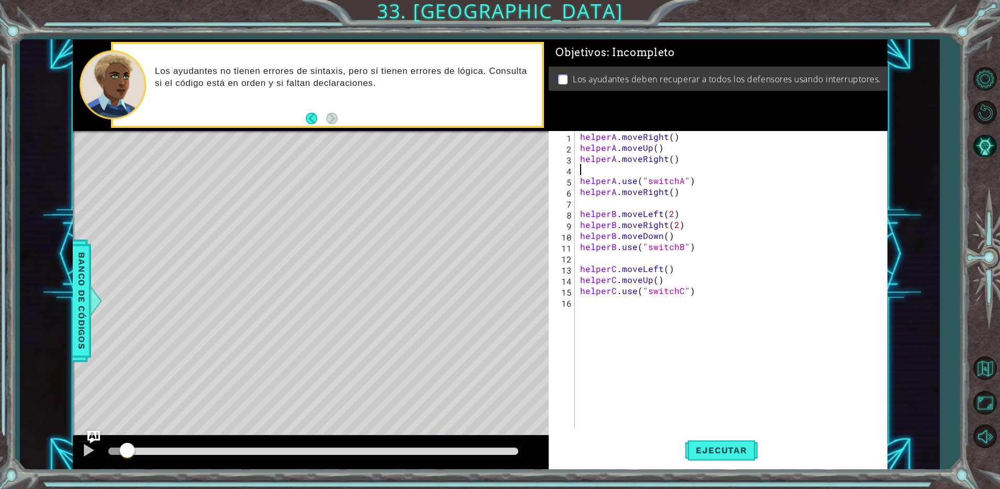
scroll to position [0, 0]
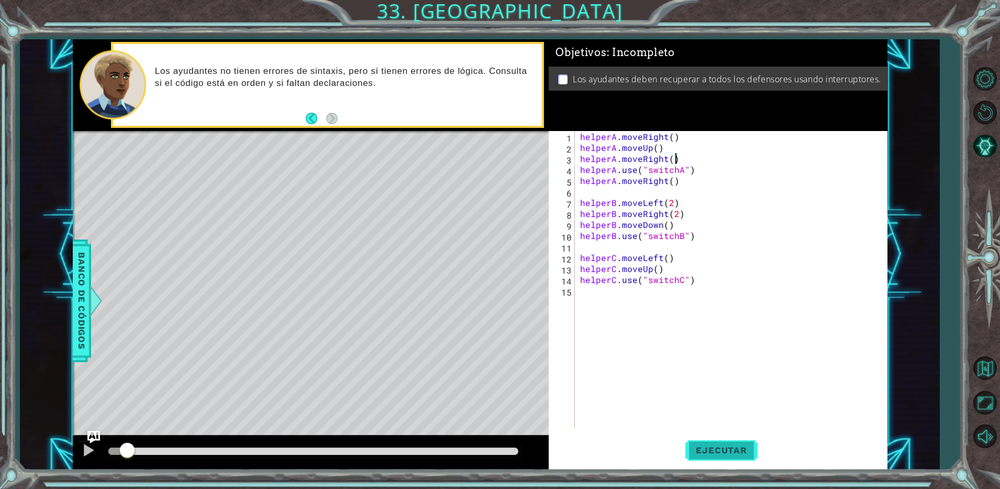
type textarea "helperA.moveRight()"
click at [724, 442] on button "Ejecutar" at bounding box center [722, 450] width 72 height 34
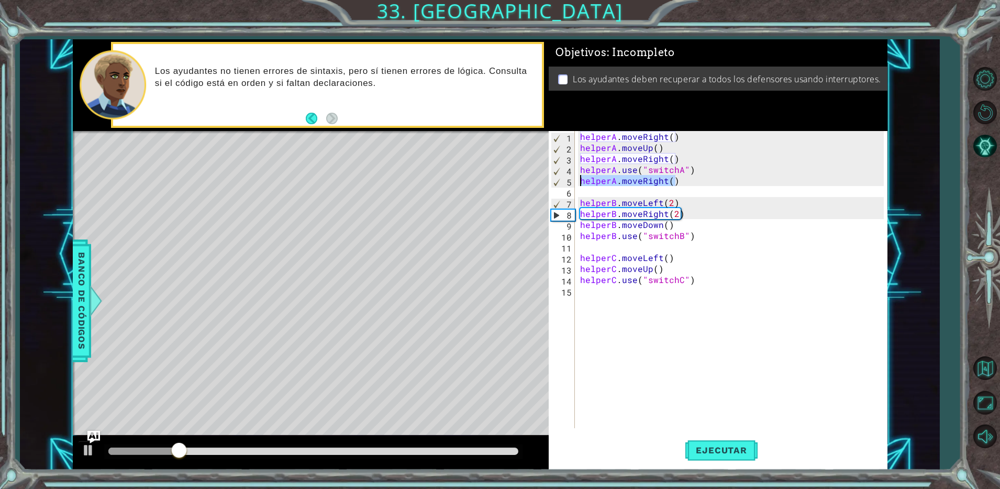
drag, startPoint x: 688, startPoint y: 183, endPoint x: 577, endPoint y: 182, distance: 111.6
click at [577, 182] on div "helperA.moveRight() 1 2 3 4 5 6 7 8 9 10 11 12 13 14 15 helperA . moveRight ( )…" at bounding box center [716, 279] width 335 height 297
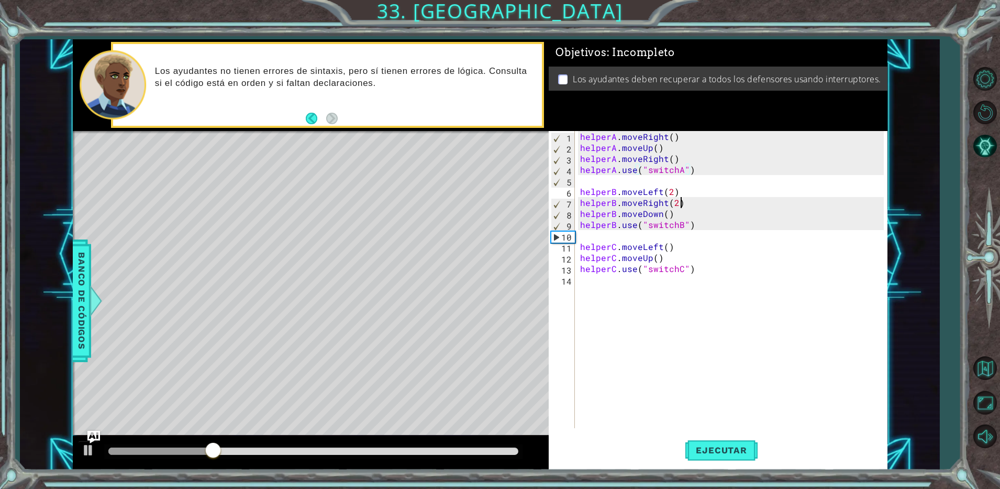
click at [697, 198] on div "helperA . moveRight ( ) helperA . moveUp ( ) helperA . moveRight ( ) helperA . …" at bounding box center [733, 290] width 311 height 319
click at [702, 191] on div "helperA . moveRight ( ) helperA . moveUp ( ) helperA . moveRight ( ) helperA . …" at bounding box center [733, 290] width 311 height 319
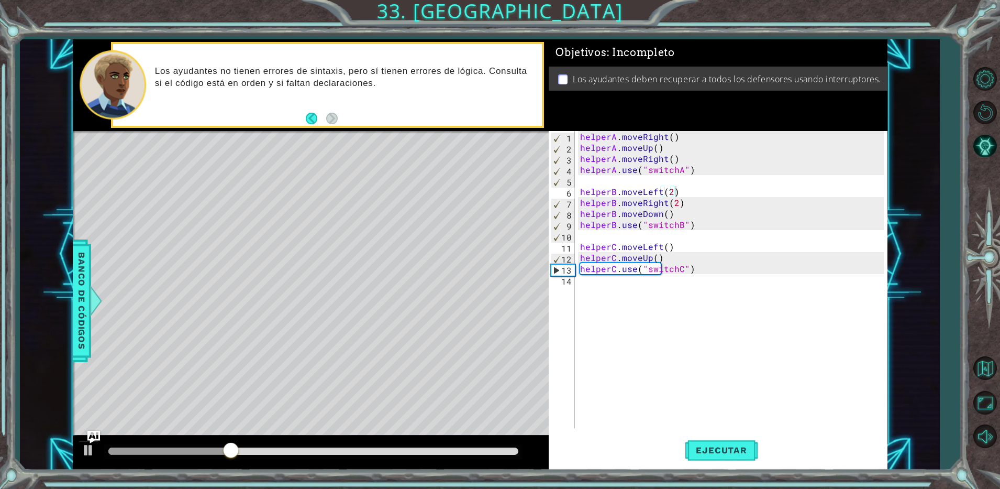
drag, startPoint x: 227, startPoint y: 439, endPoint x: 227, endPoint y: 450, distance: 10.5
click at [227, 450] on div at bounding box center [311, 453] width 477 height 34
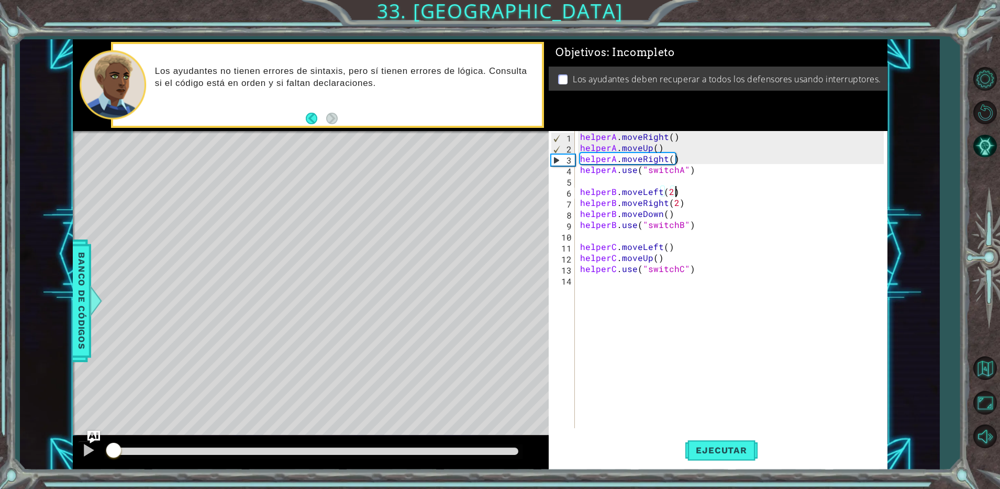
drag, startPoint x: 230, startPoint y: 448, endPoint x: 114, endPoint y: 448, distance: 116.8
click at [114, 448] on div at bounding box center [113, 450] width 19 height 19
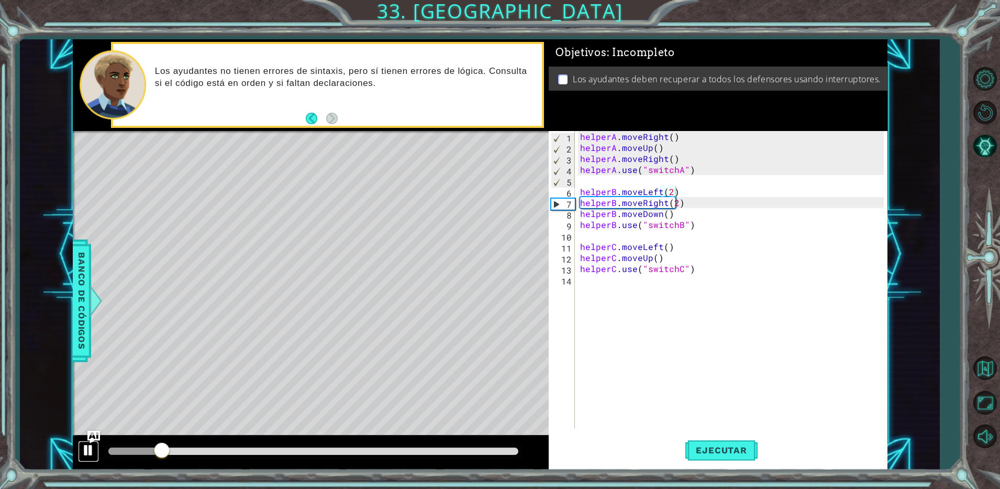
click at [87, 449] on div at bounding box center [89, 450] width 14 height 14
type textarea "helperB.moveDown()"
drag, startPoint x: 583, startPoint y: 215, endPoint x: 572, endPoint y: 215, distance: 11.5
drag, startPoint x: 572, startPoint y: 215, endPoint x: 593, endPoint y: 182, distance: 39.1
click at [593, 182] on div "helperA . moveRight ( ) helperA . moveUp ( ) helperA . moveRight ( ) helperA . …" at bounding box center [733, 290] width 311 height 319
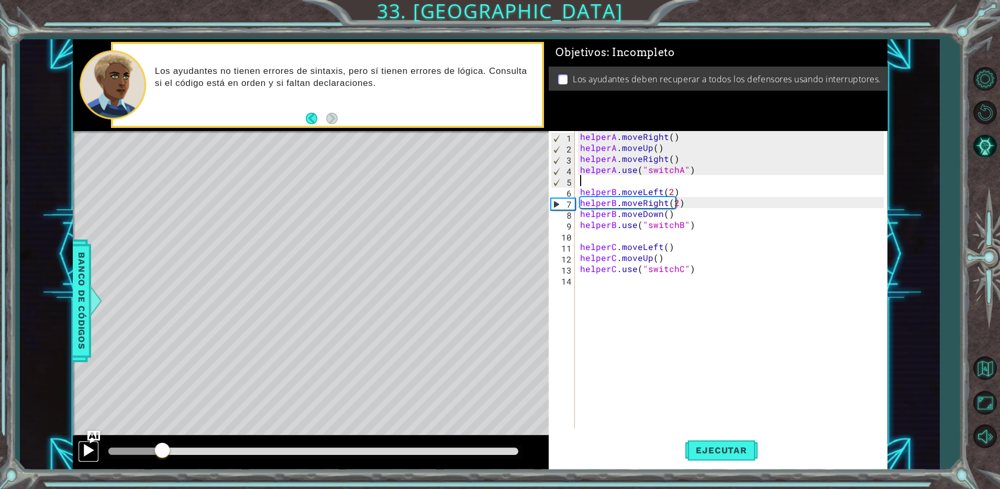
click at [85, 448] on div at bounding box center [89, 450] width 14 height 14
click at [84, 447] on div at bounding box center [89, 450] width 14 height 14
drag, startPoint x: 707, startPoint y: 191, endPoint x: 575, endPoint y: 194, distance: 131.5
click at [575, 194] on div "1 2 3 4 5 6 7 8 9 10 11 12 13 14 helperA . moveRight ( ) helperA . moveUp ( ) h…" at bounding box center [716, 279] width 335 height 297
type textarea "helperB.moveLeft(2)"
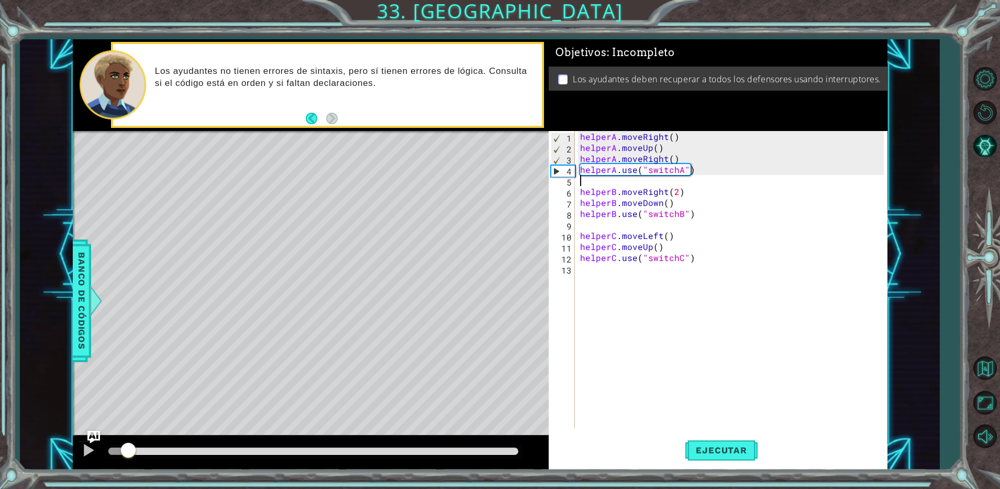
drag, startPoint x: 163, startPoint y: 448, endPoint x: 296, endPoint y: 454, distance: 132.7
click at [86, 459] on div at bounding box center [311, 453] width 477 height 34
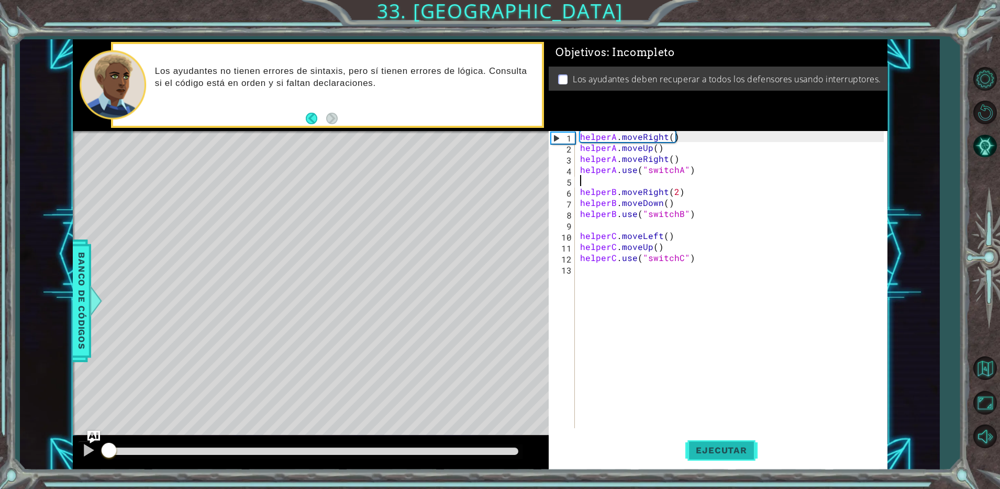
click at [738, 451] on span "Ejecutar" at bounding box center [722, 450] width 72 height 10
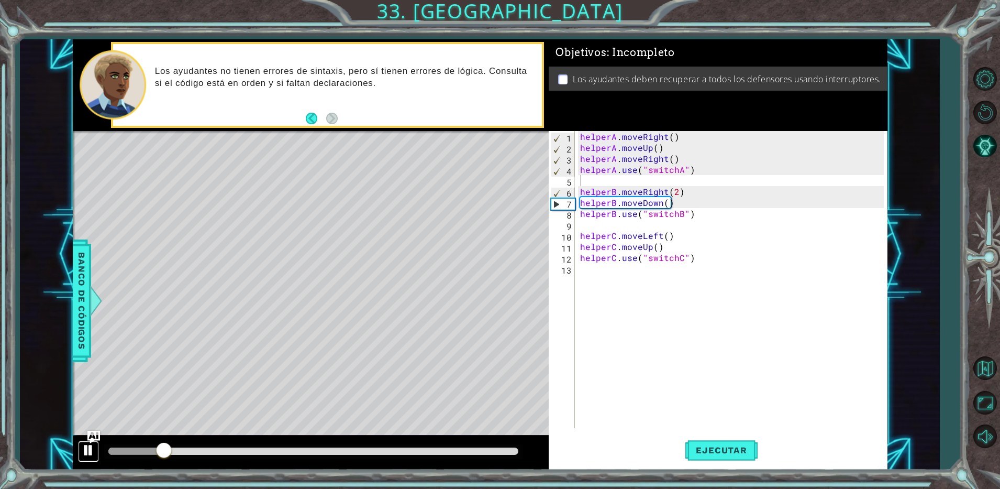
click at [86, 449] on div at bounding box center [89, 450] width 14 height 14
drag, startPoint x: 690, startPoint y: 193, endPoint x: 642, endPoint y: 192, distance: 47.7
click at [642, 192] on div "helperA . moveRight ( ) helperA . moveUp ( ) helperA . moveRight ( ) helperA . …" at bounding box center [733, 290] width 311 height 319
click at [642, 192] on div "helperA . moveRight ( ) helperA . moveUp ( ) helperA . moveRight ( ) helperA . …" at bounding box center [731, 279] width 306 height 297
drag, startPoint x: 664, startPoint y: 194, endPoint x: 643, endPoint y: 193, distance: 21.5
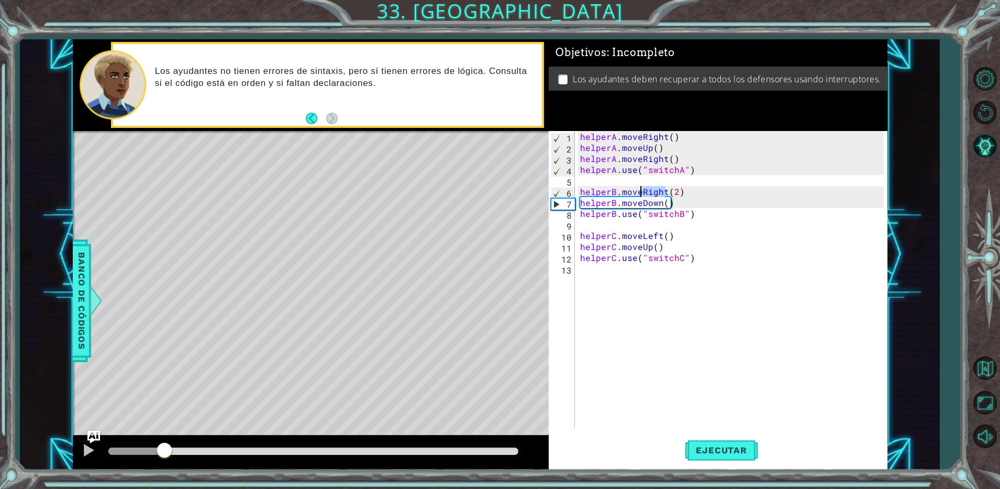
click at [643, 193] on div "helperA . moveRight ( ) helperA . moveUp ( ) helperA . moveRight ( ) helperA . …" at bounding box center [733, 290] width 311 height 319
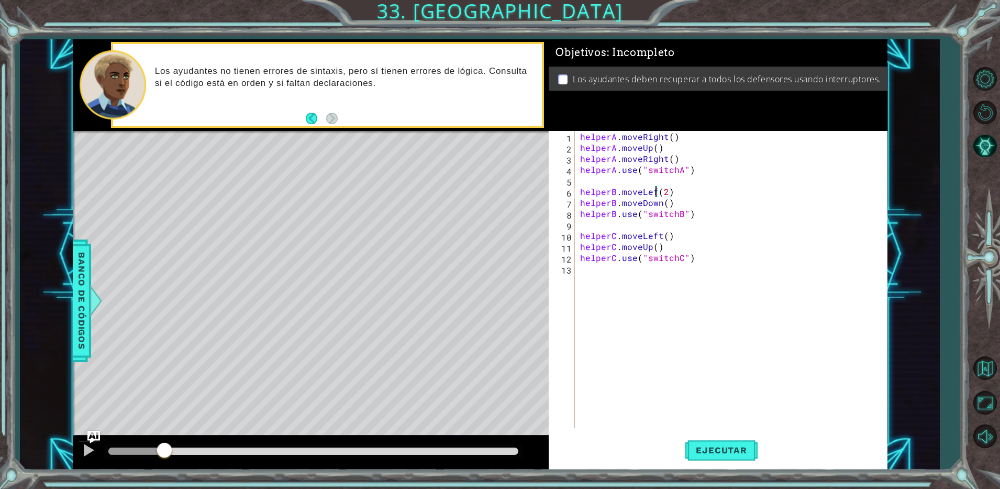
scroll to position [0, 5]
click at [672, 206] on div "helperA . moveRight ( ) helperA . moveUp ( ) helperA . moveRight ( ) helperA . …" at bounding box center [733, 290] width 311 height 319
type textarea "helperB.moveDown()"
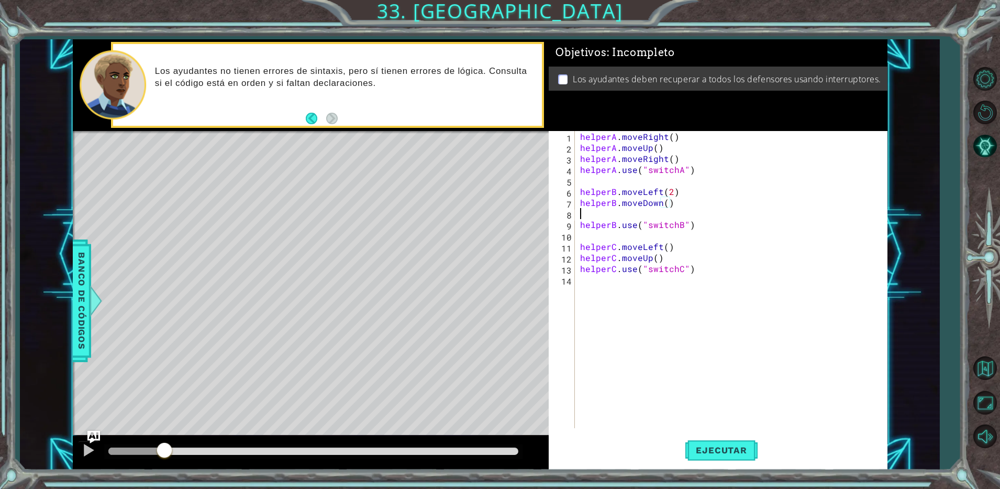
scroll to position [0, 0]
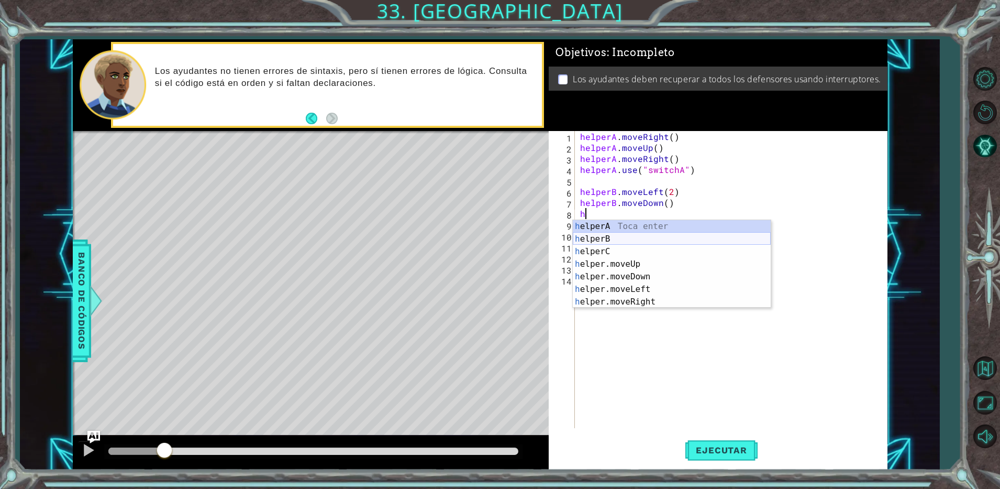
click at [649, 238] on div "h elperA Toca enter h elperB Toca enter h elperC Toca enter h elper.moveUp Toca…" at bounding box center [672, 276] width 198 height 113
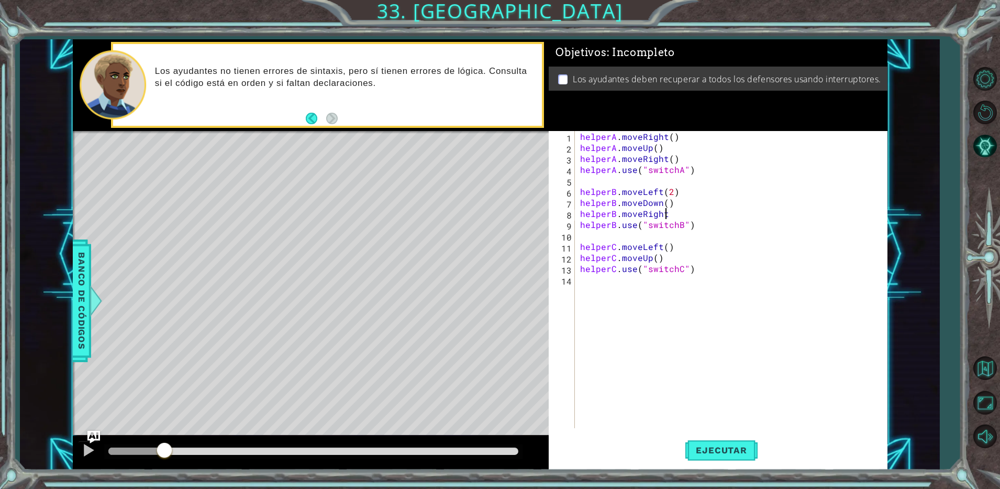
scroll to position [0, 5]
click at [668, 214] on div "helperA . moveRight ( ) helperA . moveUp ( ) helperA . moveRight ( ) helperA . …" at bounding box center [733, 290] width 311 height 319
click at [671, 215] on div "helperA . moveRight ( ) helperA . moveUp ( ) helperA . moveRight ( ) helperA . …" at bounding box center [733, 290] width 311 height 319
click at [675, 262] on div "helperA . moveRight ( ) helperA . moveUp ( ) helperA . moveRight ( ) helperA . …" at bounding box center [733, 290] width 311 height 319
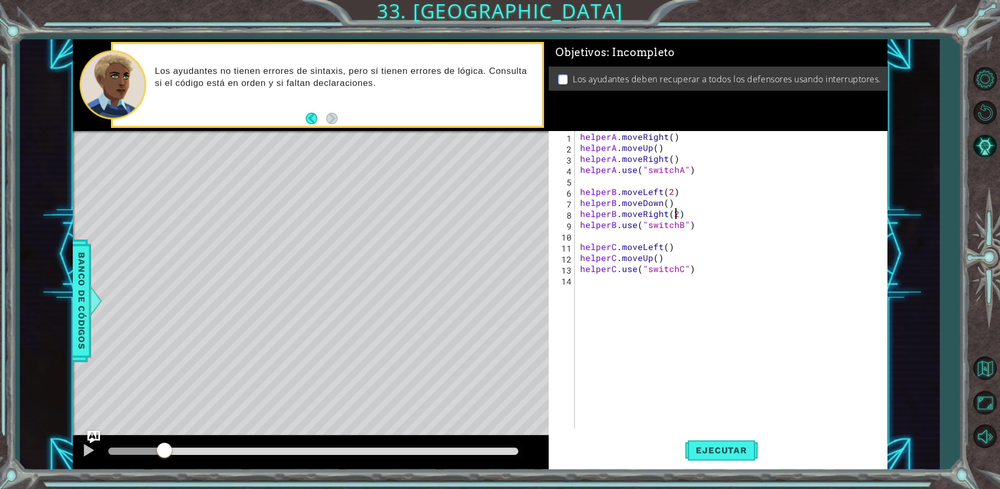
type textarea "helperC.moveUp()"
type textarea "helperC.moveRight()"
click at [703, 448] on span "Ejecutar" at bounding box center [722, 450] width 72 height 10
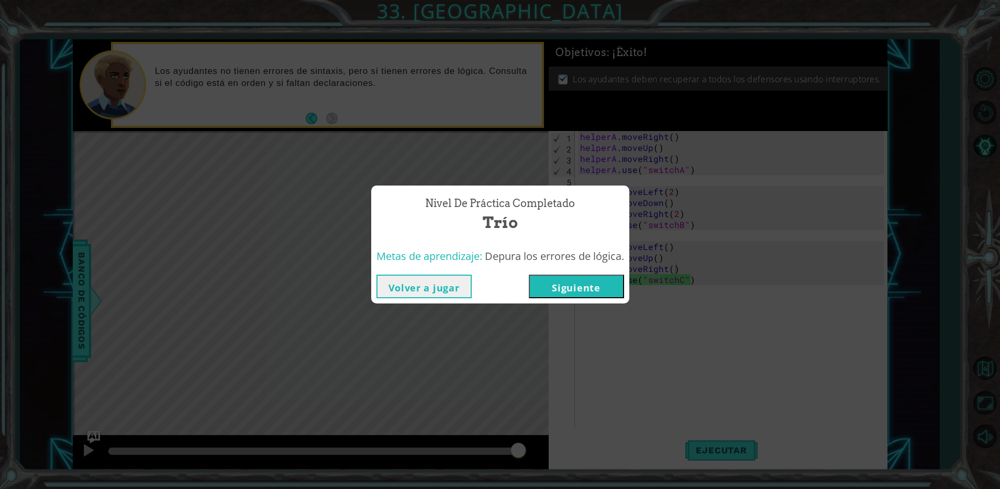
click at [589, 291] on button "Siguiente" at bounding box center [576, 286] width 95 height 24
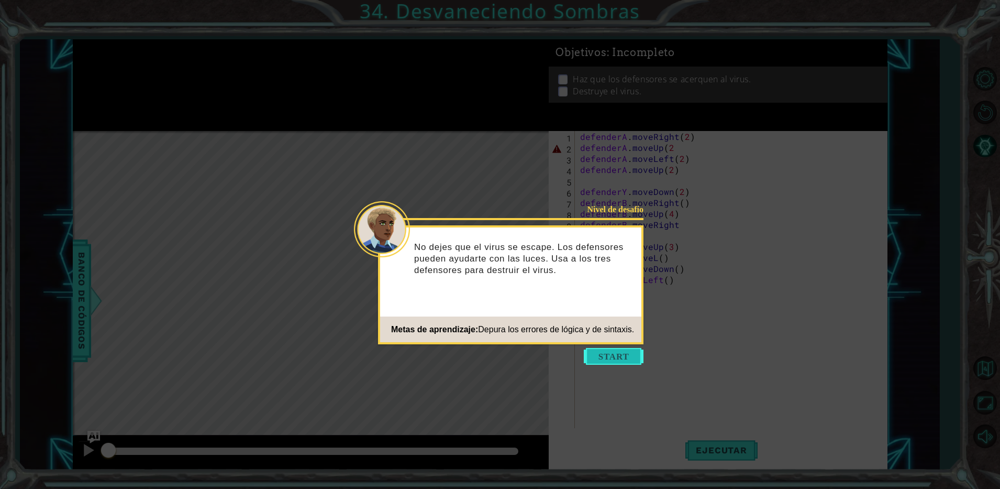
click at [600, 355] on button "Start" at bounding box center [614, 356] width 60 height 17
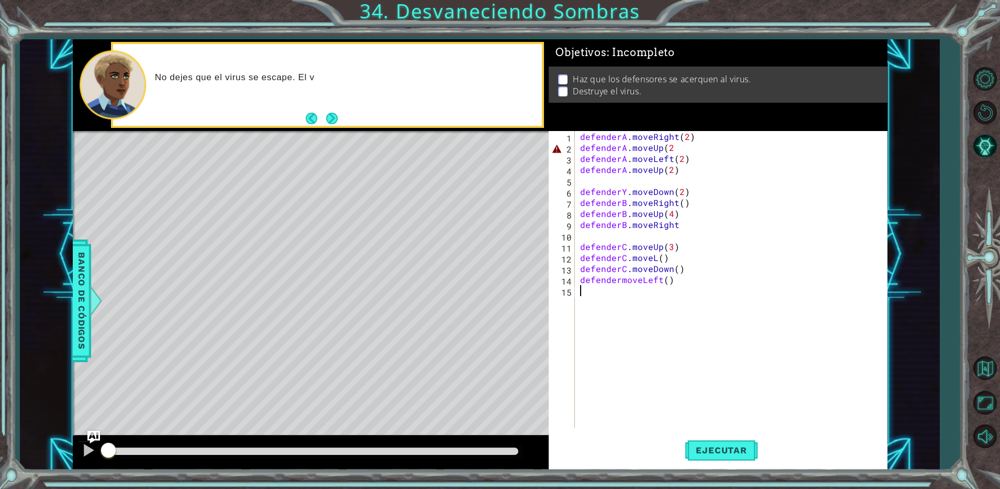
click at [676, 144] on div "defenderA . moveRight ( 2 ) defenderA . moveUp ( 2 defenderA . moveLeft ( 2 ) d…" at bounding box center [733, 290] width 311 height 319
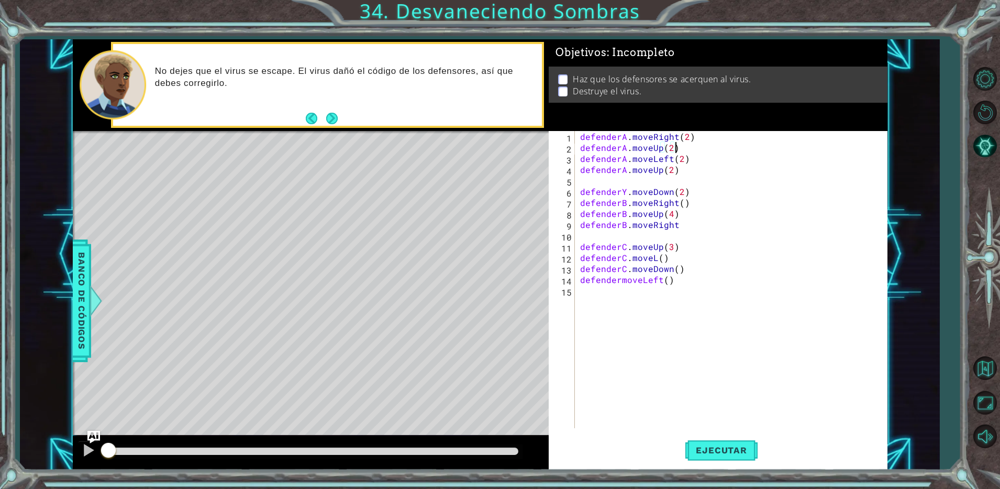
click at [623, 193] on div "defenderA . moveRight ( 2 ) defenderA . moveUp ( 2 ) defenderA . moveLeft ( 2 )…" at bounding box center [733, 290] width 311 height 319
type textarea "defender.moveDown(2)"
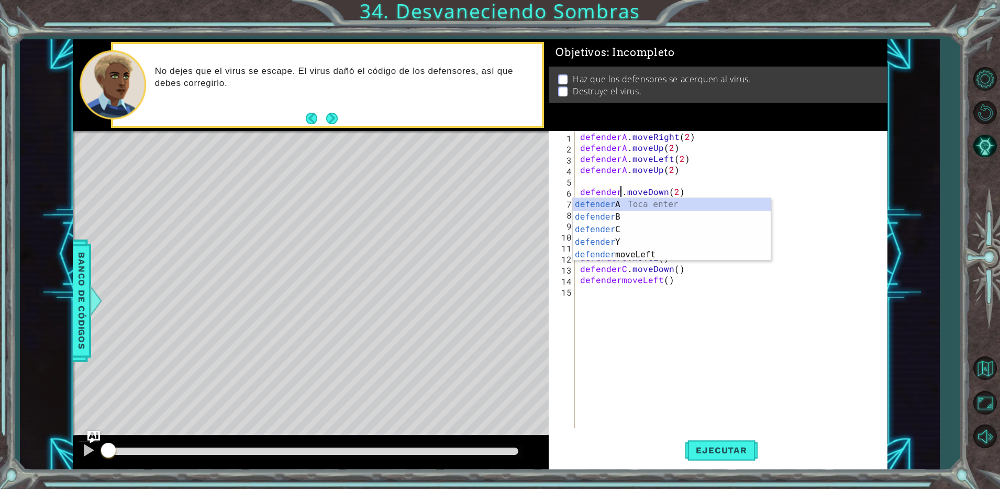
click at [657, 317] on div "defenderA . moveRight ( 2 ) defenderA . moveUp ( 2 ) defenderA . moveLeft ( 2 )…" at bounding box center [733, 290] width 311 height 319
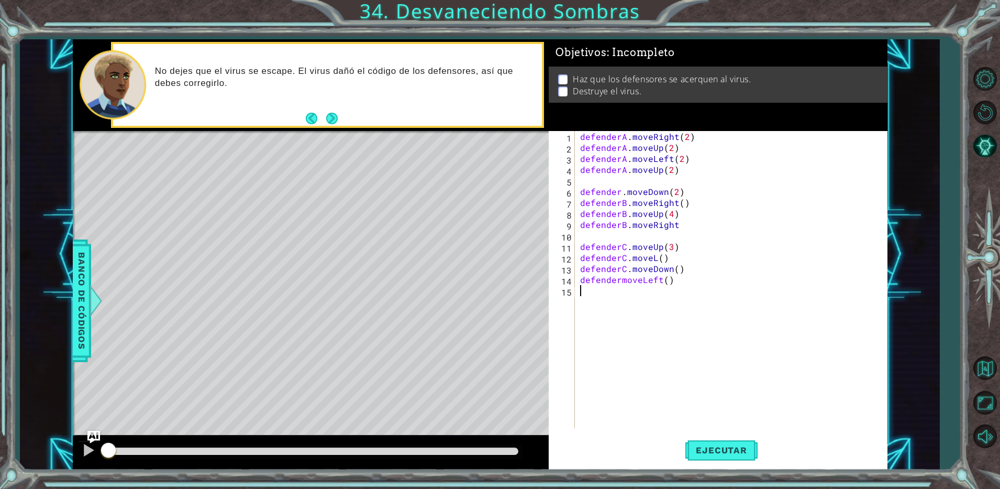
scroll to position [0, 0]
type textarea "defenderY.moveDown(2)"
click at [681, 388] on div "defenderA . moveRight ( 2 ) defenderA . moveUp ( 2 ) defenderA . moveLeft ( 2 )…" at bounding box center [733, 290] width 311 height 319
click at [740, 457] on button "Ejecutar" at bounding box center [722, 450] width 72 height 34
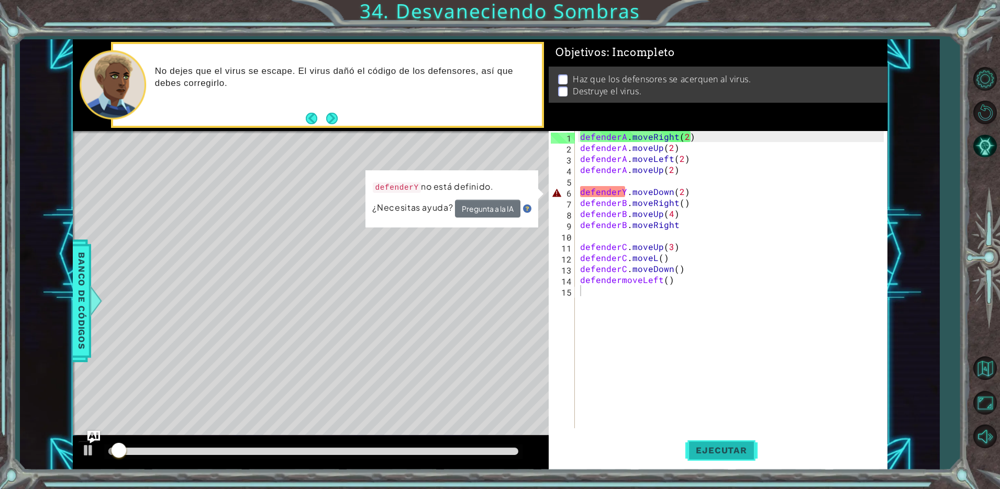
click at [740, 457] on button "Ejecutar" at bounding box center [722, 450] width 72 height 34
click at [626, 193] on div "defenderA . moveRight ( 2 ) defenderA . moveUp ( 2 ) defenderA . moveLeft ( 2 )…" at bounding box center [733, 290] width 311 height 319
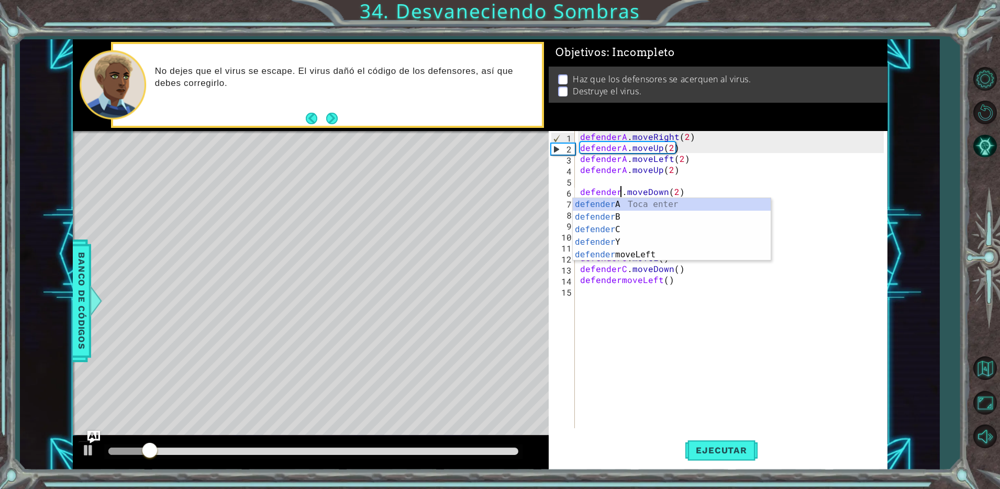
scroll to position [0, 3]
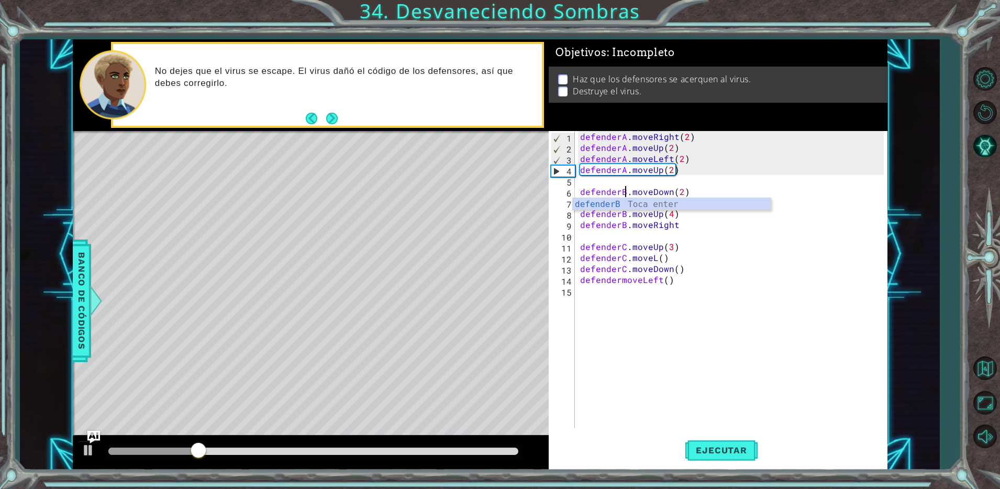
click at [616, 282] on div "defenderA . moveRight ( 2 ) defenderA . moveUp ( 2 ) defenderA . moveLeft ( 2 )…" at bounding box center [733, 290] width 311 height 319
click at [619, 278] on div "defenderA . moveRight ( 2 ) defenderA . moveUp ( 2 ) defenderA . moveLeft ( 2 )…" at bounding box center [733, 290] width 311 height 319
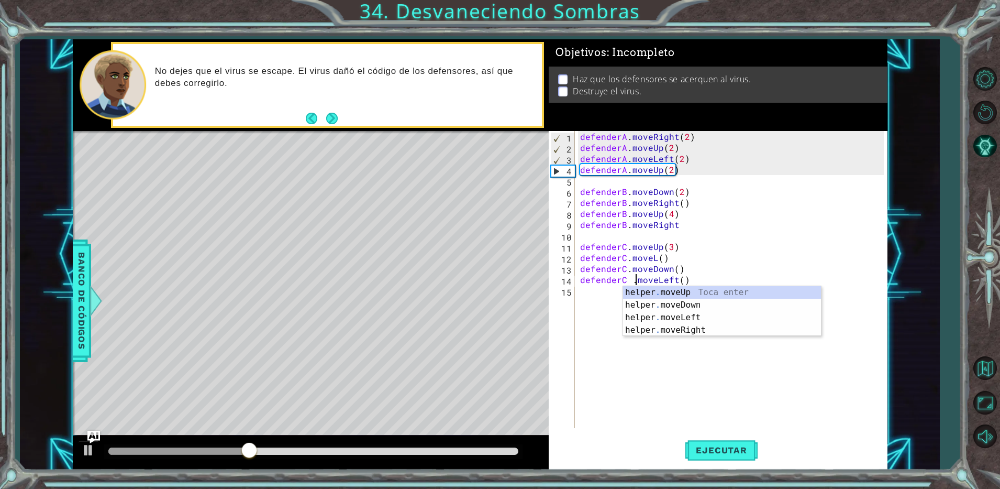
scroll to position [0, 4]
click at [731, 249] on div "defenderA . moveRight ( 2 ) defenderA . moveUp ( 2 ) defenderA . moveLeft ( 2 )…" at bounding box center [733, 290] width 311 height 319
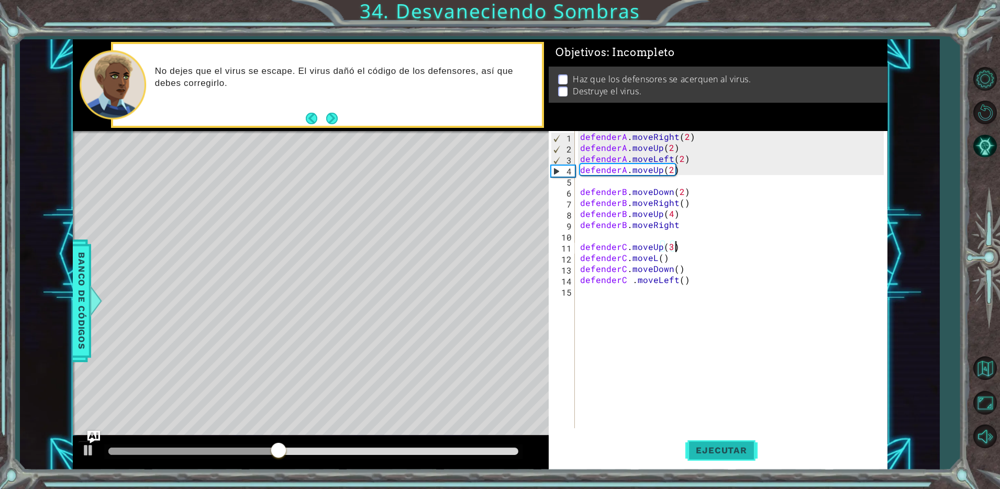
click at [720, 449] on span "Ejecutar" at bounding box center [722, 450] width 72 height 10
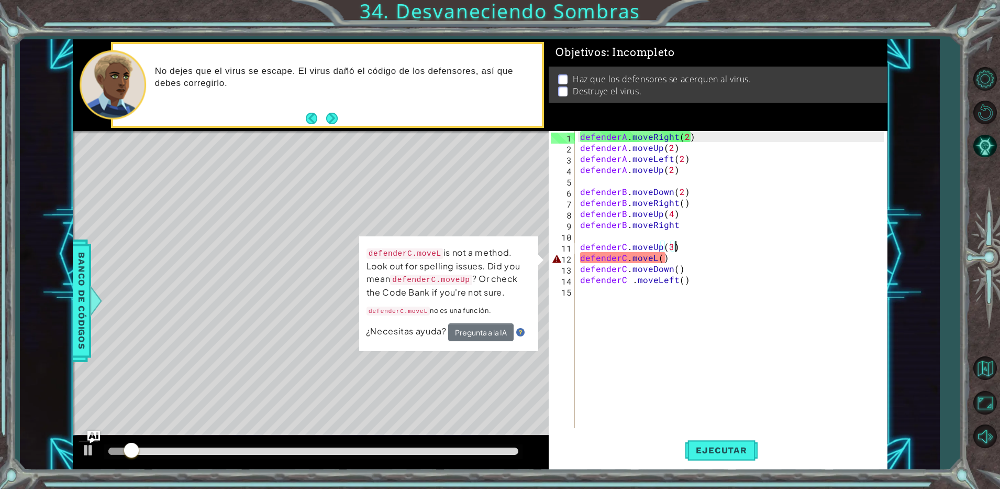
click at [659, 261] on div "defenderA . moveRight ( 2 ) defenderA . moveUp ( 2 ) defenderA . moveLeft ( 2 )…" at bounding box center [733, 290] width 311 height 319
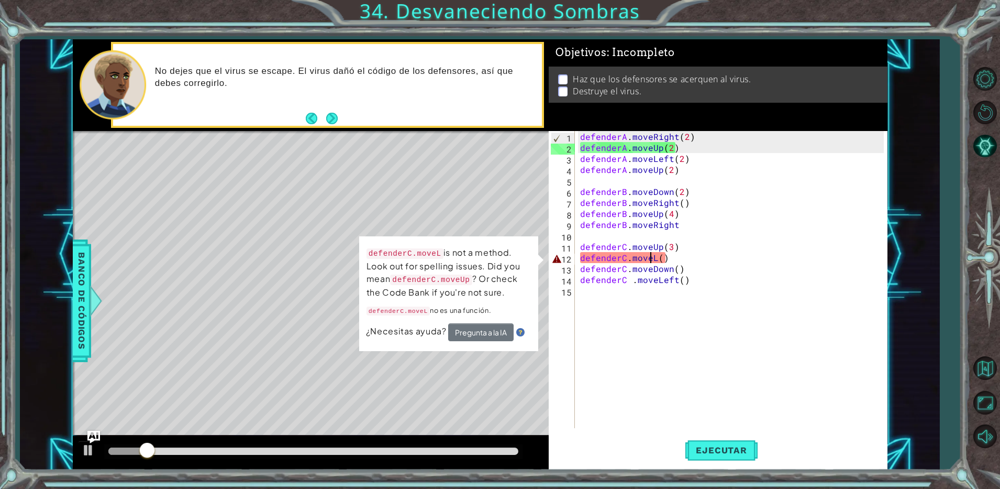
click at [653, 260] on div "defenderA . moveRight ( 2 ) defenderA . moveUp ( 2 ) defenderA . moveLeft ( 2 )…" at bounding box center [733, 290] width 311 height 319
click at [655, 260] on div "defenderA . moveRight ( 2 ) defenderA . moveUp ( 2 ) defenderA . moveLeft ( 2 )…" at bounding box center [733, 290] width 311 height 319
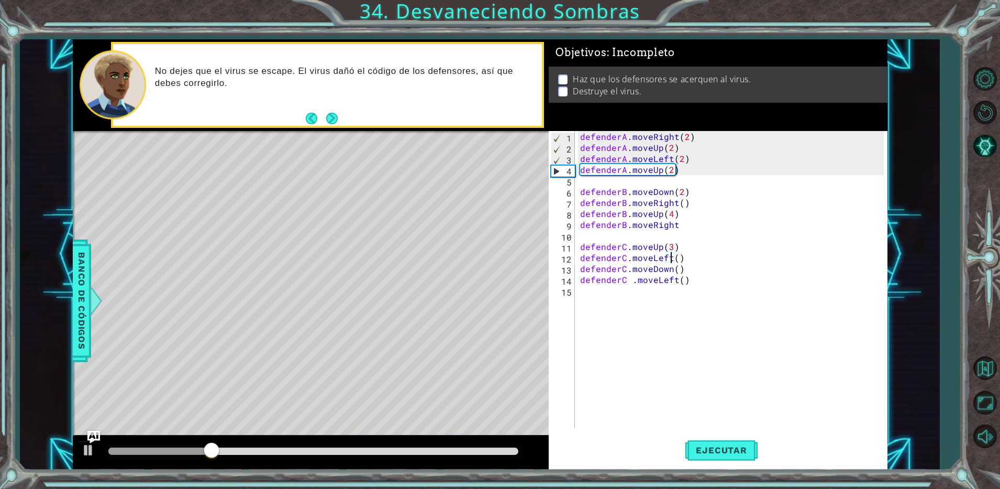
scroll to position [0, 6]
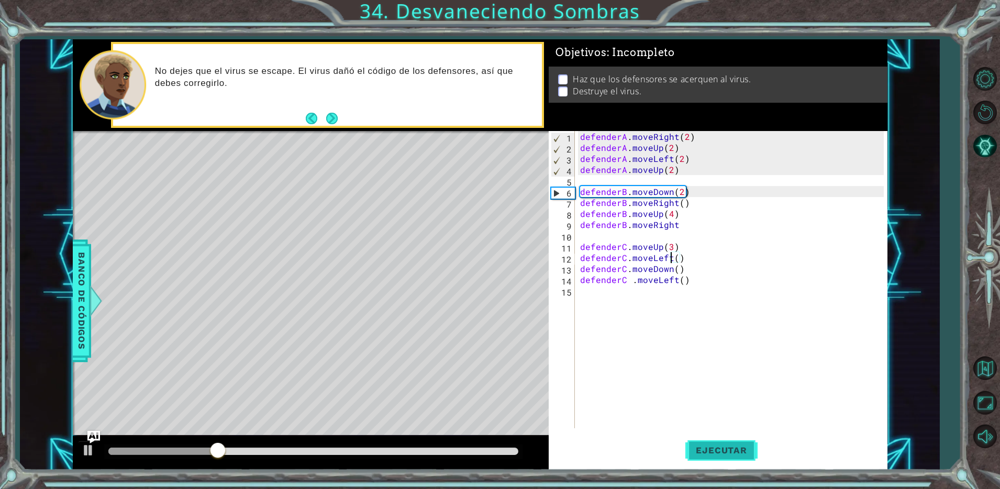
click at [733, 443] on button "Ejecutar" at bounding box center [722, 450] width 72 height 34
click at [669, 172] on div "defenderA . moveRight ( 2 ) defenderA . moveUp ( 2 ) defenderA . moveLeft ( 2 )…" at bounding box center [733, 290] width 311 height 319
type textarea "defenderA.moveUp(1)"
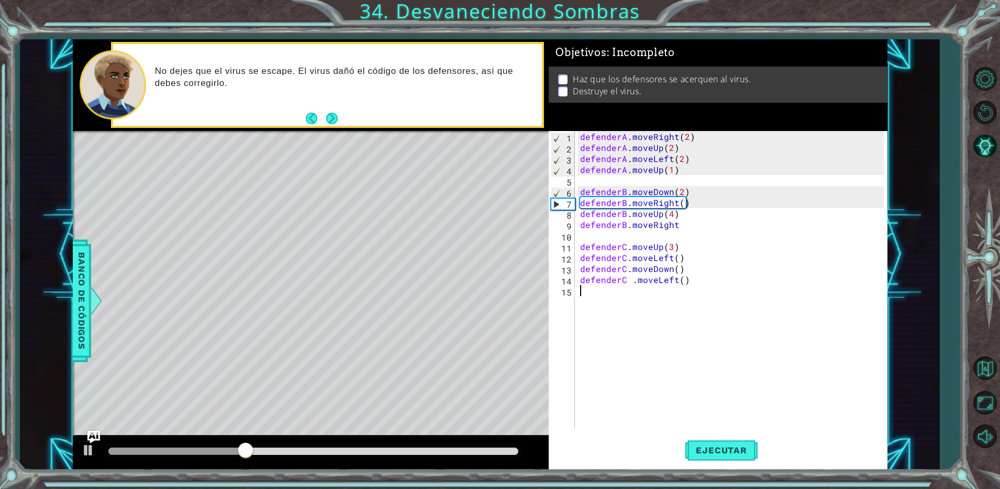
click at [746, 341] on div "defenderA . moveRight ( 2 ) defenderA . moveUp ( 2 ) defenderA . moveLeft ( 2 )…" at bounding box center [733, 290] width 311 height 319
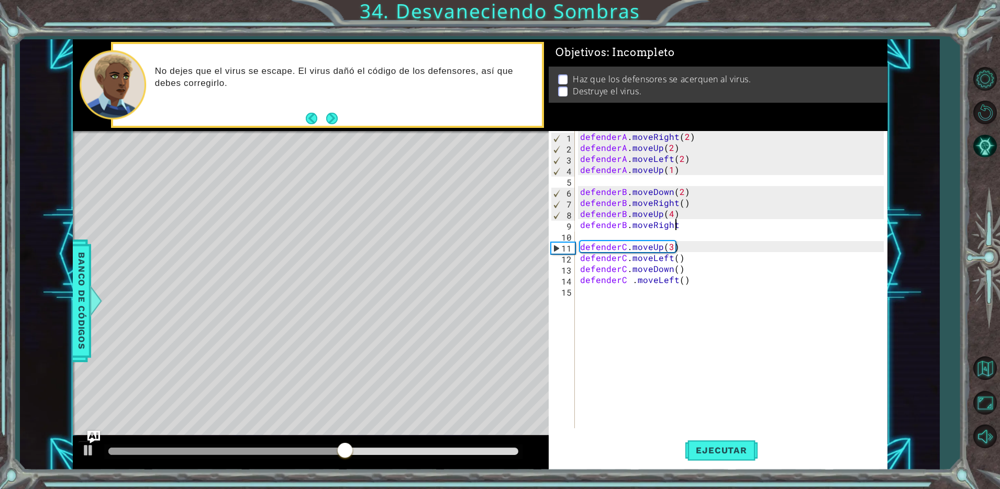
click at [678, 225] on div "defenderA . moveRight ( 2 ) defenderA . moveUp ( 2 ) defenderA . moveLeft ( 2 )…" at bounding box center [733, 290] width 311 height 319
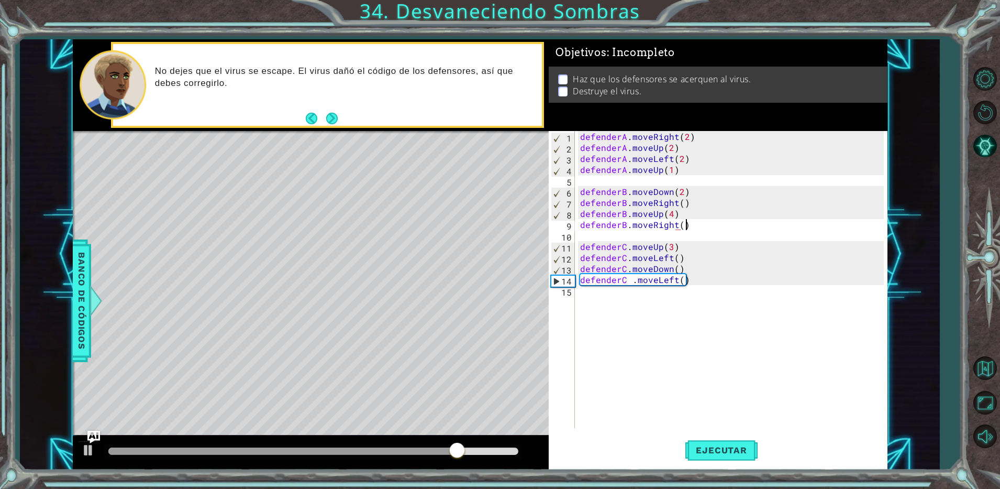
scroll to position [0, 6]
type textarea "defenderB.moveRight()"
click at [710, 449] on span "Ejecutar" at bounding box center [722, 450] width 72 height 10
click at [682, 302] on div "defenderA . moveRight ( 2 ) defenderA . moveUp ( 2 ) defenderA . moveLeft ( 2 )…" at bounding box center [733, 290] width 311 height 319
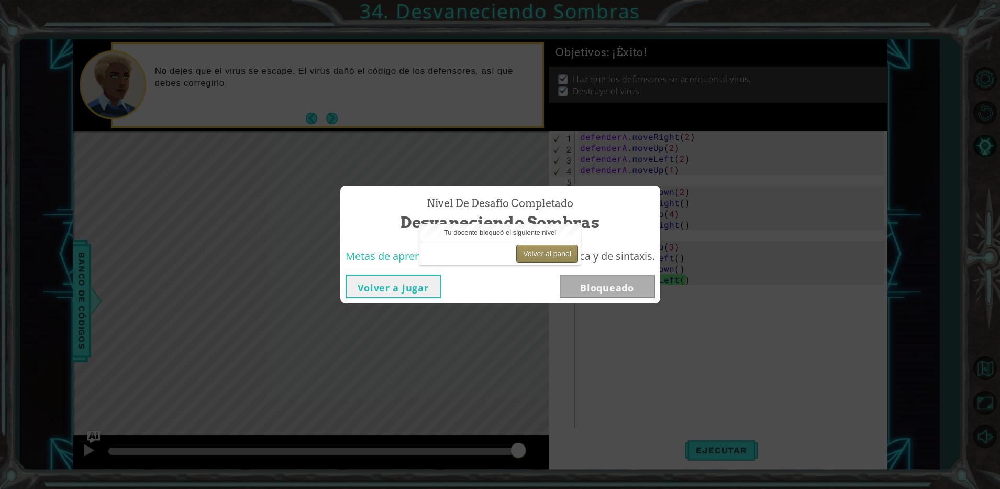
click at [527, 257] on button "Volver al panel" at bounding box center [547, 254] width 62 height 18
click at [400, 288] on button "Volver a jugar" at bounding box center [393, 286] width 95 height 24
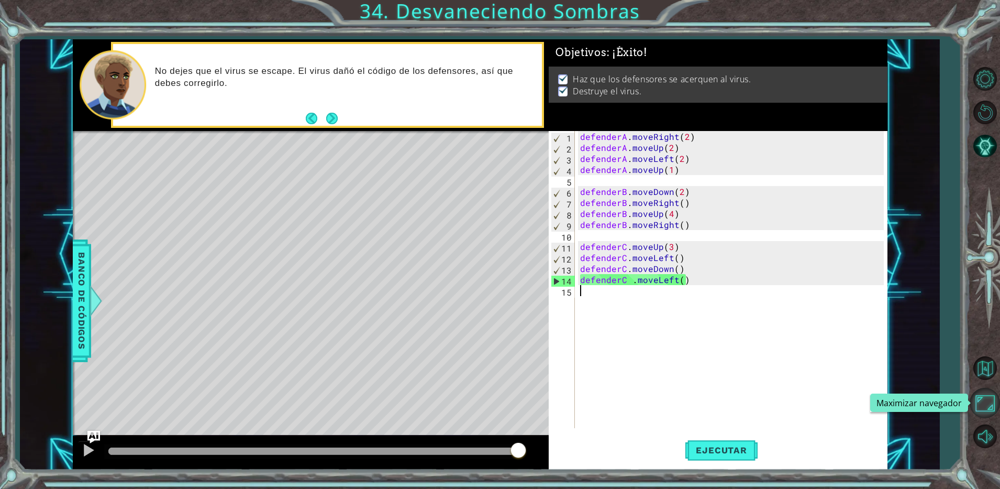
click at [986, 397] on button "Maximizar navegador" at bounding box center [985, 403] width 30 height 30
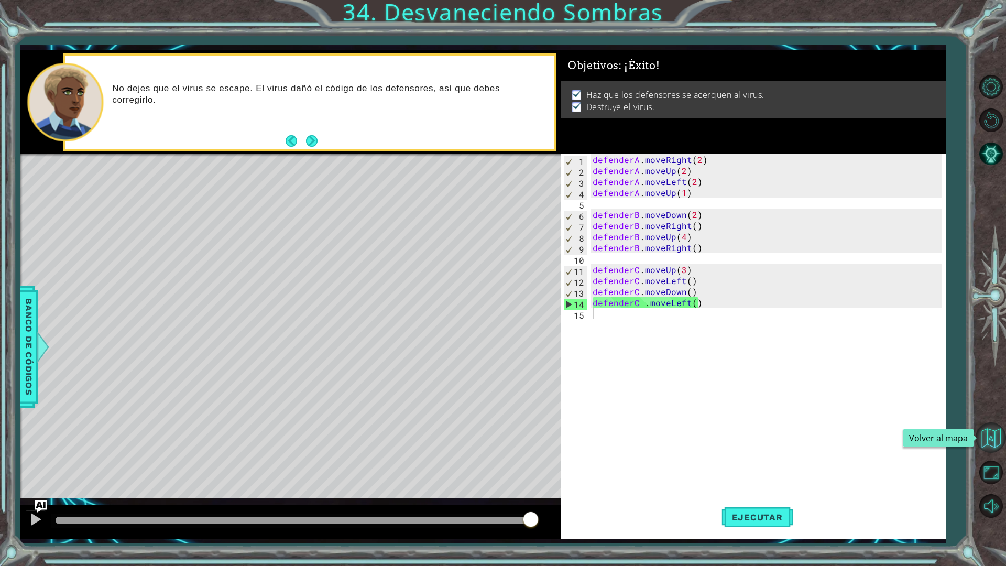
click at [990, 427] on button "Volver al mapa" at bounding box center [990, 437] width 30 height 30
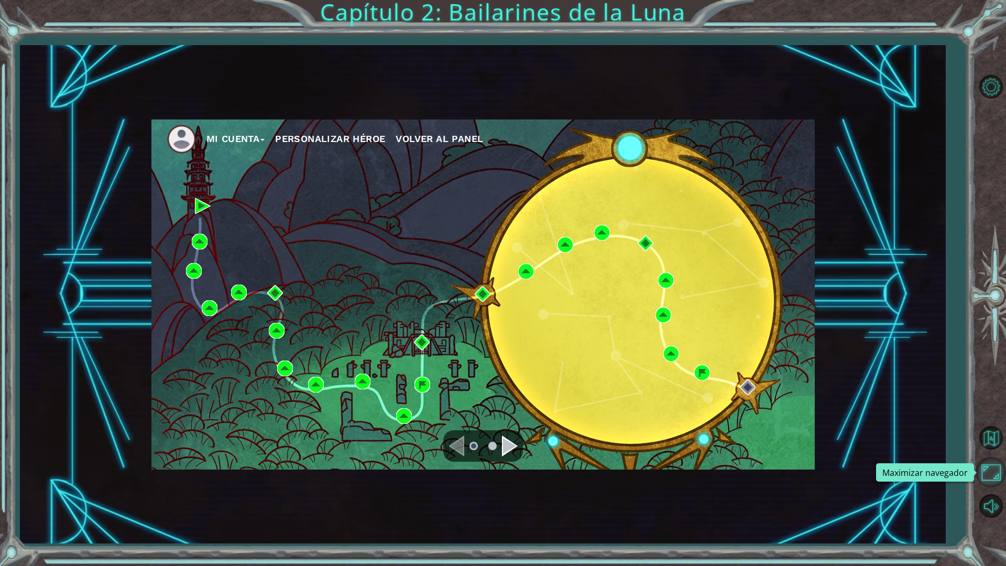
click at [990, 463] on button "Maximizar navegador" at bounding box center [990, 472] width 30 height 30
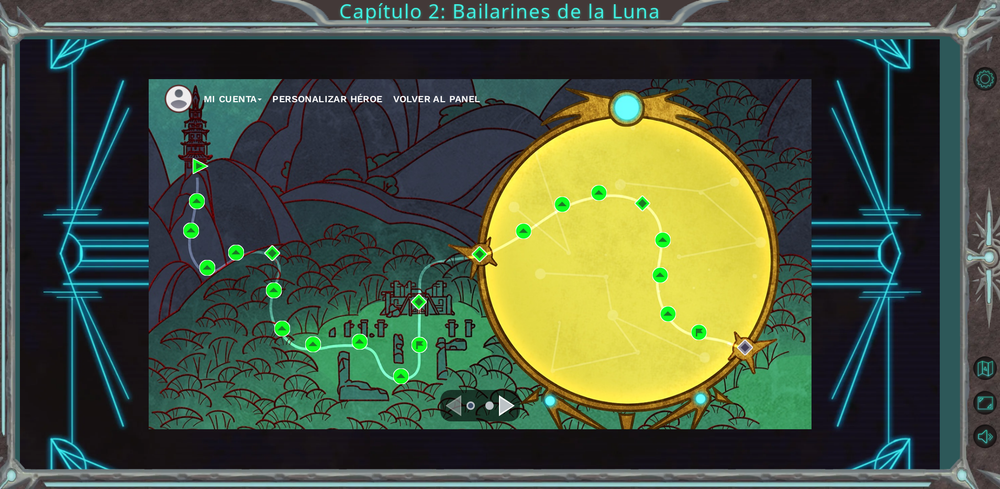
click at [501, 407] on div "Navigate to the next page" at bounding box center [507, 405] width 16 height 21
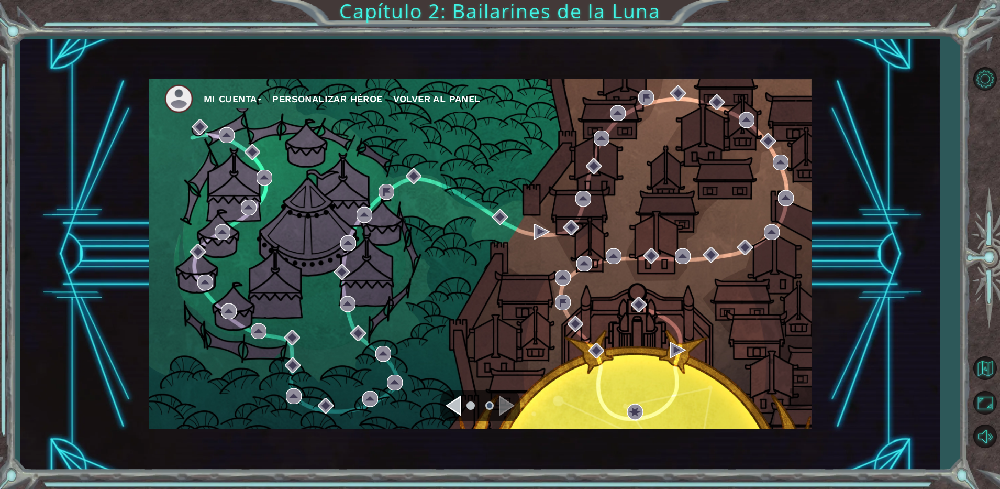
click at [189, 126] on div "Mi Cuenta Personalizar héroe Volver al panel" at bounding box center [480, 254] width 663 height 350
click at [459, 399] on div "Navigate to the previous page" at bounding box center [454, 405] width 16 height 21
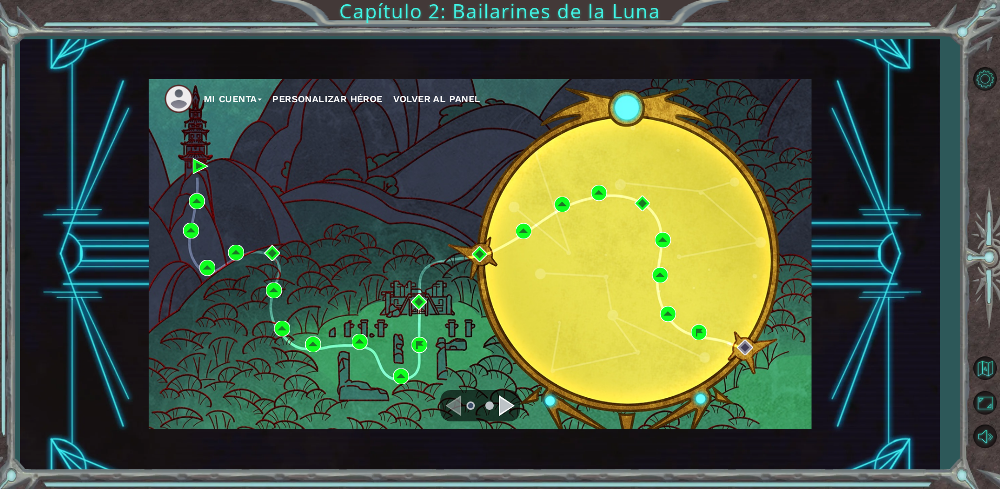
click at [530, 281] on div "Mi Cuenta Personalizar héroe Volver al panel" at bounding box center [480, 254] width 663 height 350
